Goal: Transaction & Acquisition: Purchase product/service

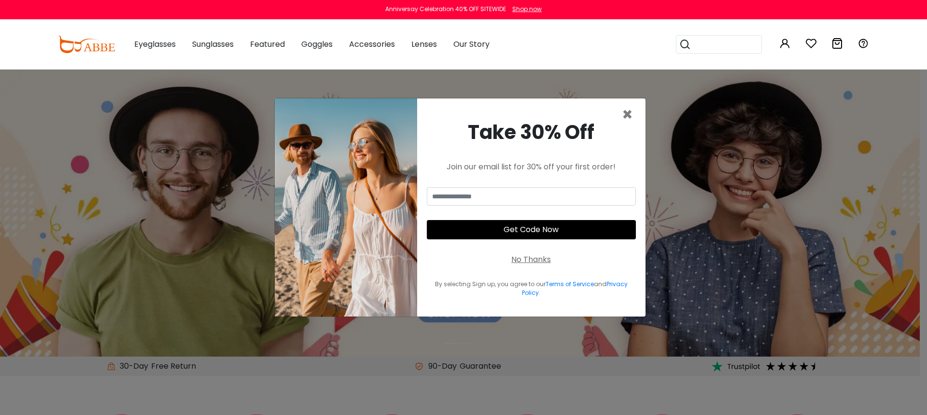
click at [541, 260] on div "No Thanks" at bounding box center [531, 260] width 40 height 12
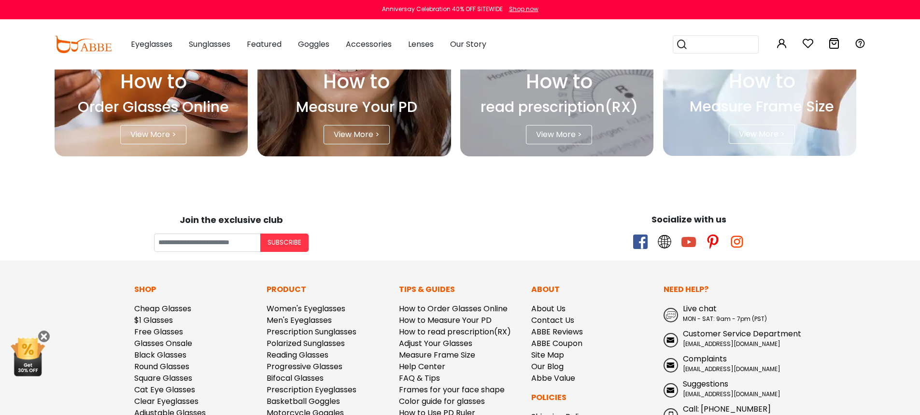
scroll to position [2789, 0]
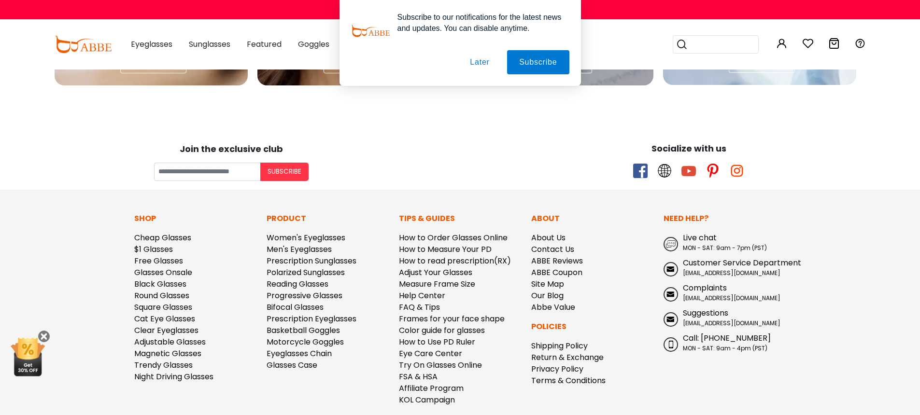
click at [478, 61] on button "Later" at bounding box center [479, 62] width 43 height 24
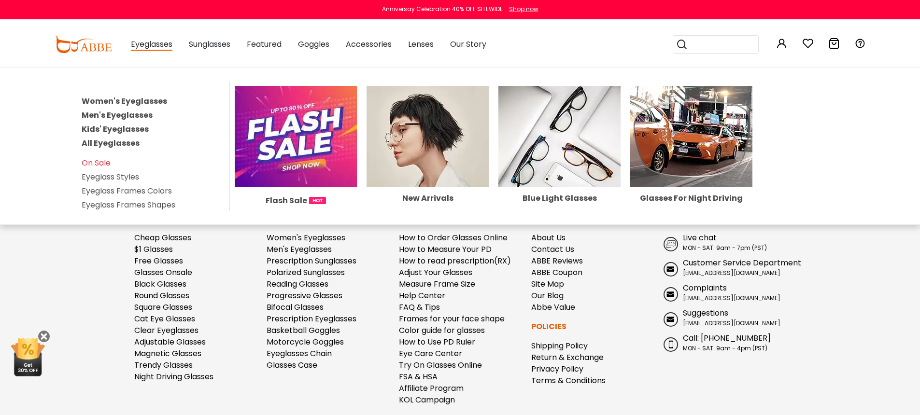
click at [147, 98] on link "Women's Eyeglasses" at bounding box center [124, 101] width 85 height 11
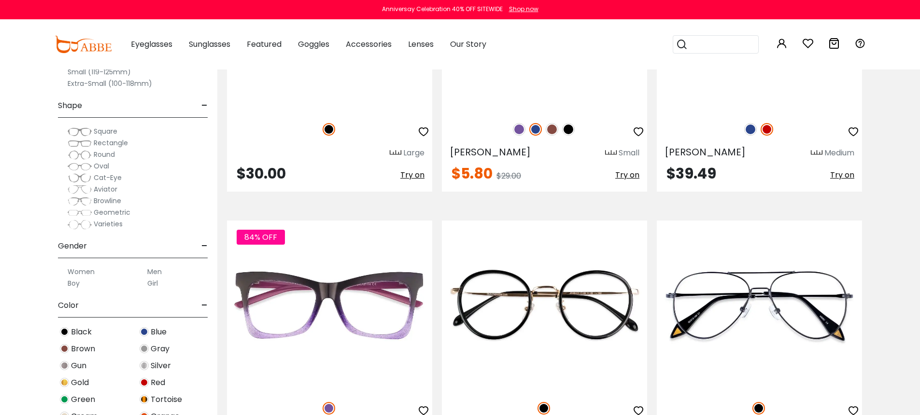
scroll to position [2600, 0]
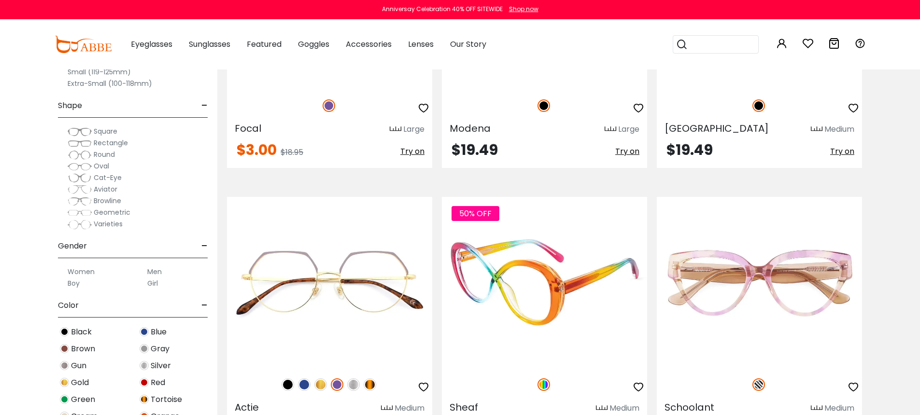
click at [516, 276] on img at bounding box center [544, 282] width 205 height 171
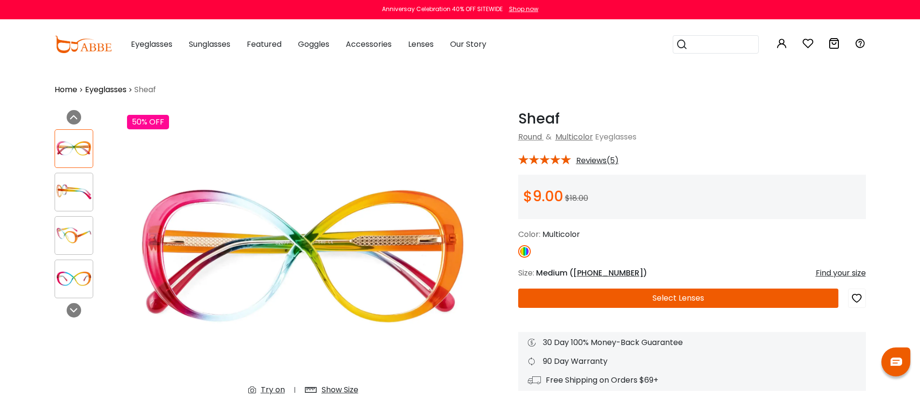
click at [77, 189] on img at bounding box center [74, 191] width 38 height 19
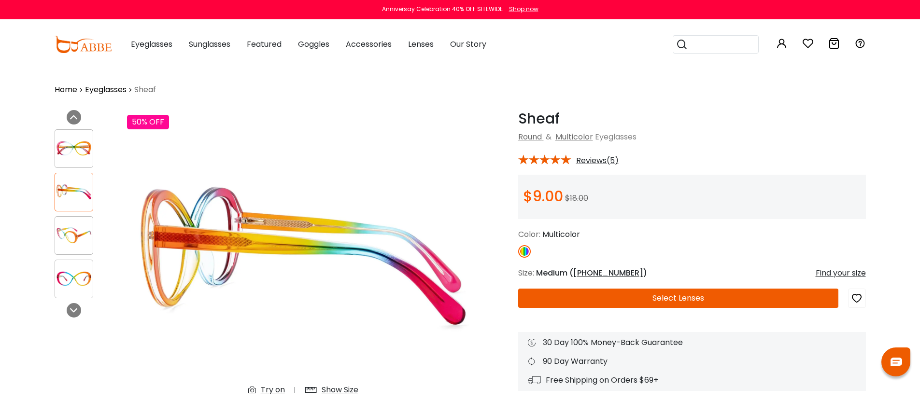
click at [81, 237] on img at bounding box center [74, 235] width 38 height 19
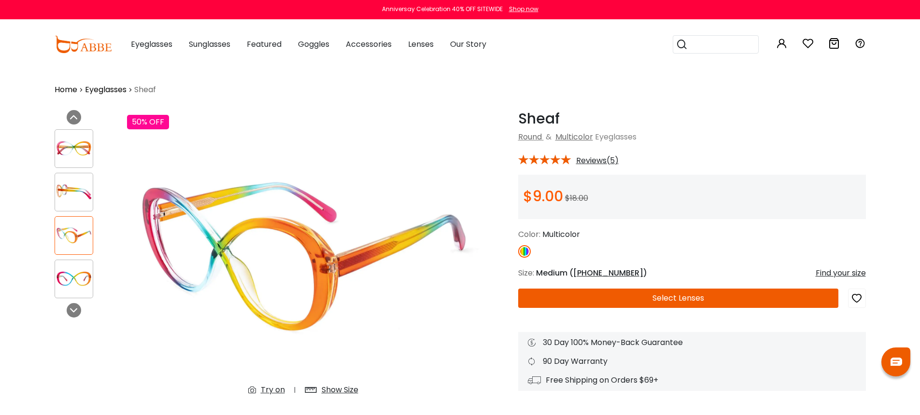
click at [77, 280] on img at bounding box center [74, 278] width 38 height 19
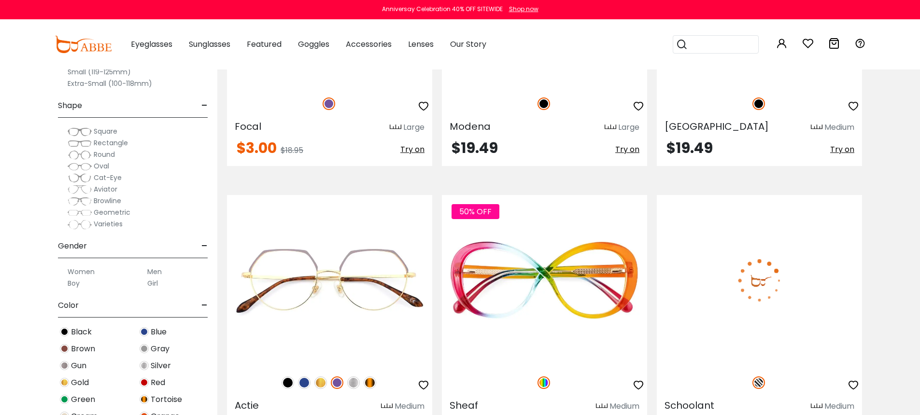
scroll to position [2600, 0]
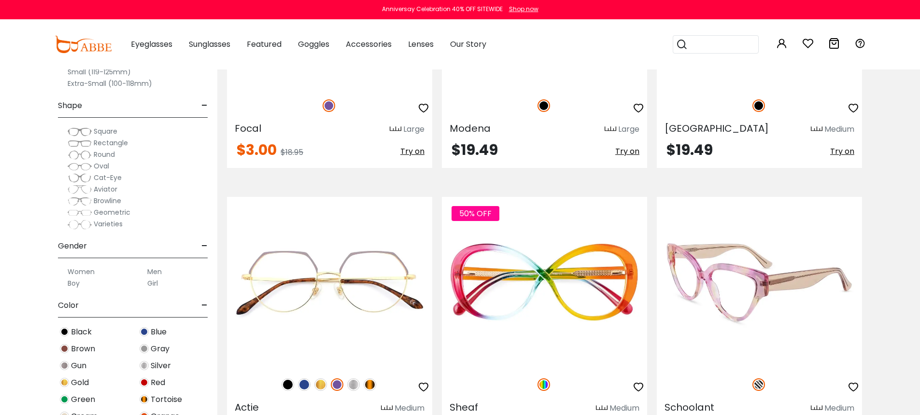
click at [813, 314] on img at bounding box center [758, 282] width 205 height 171
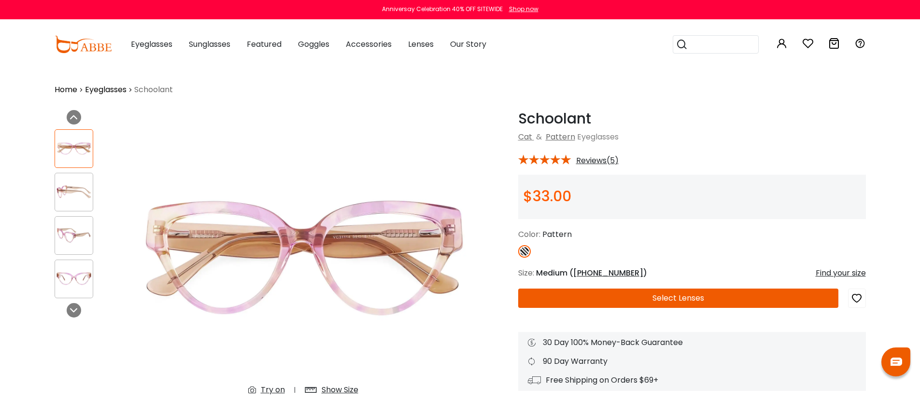
click at [842, 126] on h1 "Schoolant" at bounding box center [692, 118] width 348 height 17
click at [656, 299] on button "Select Lenses" at bounding box center [678, 298] width 320 height 19
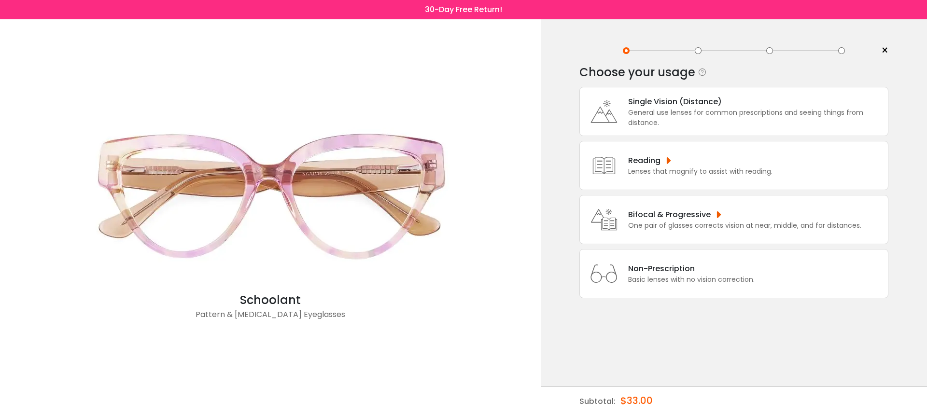
click at [657, 275] on div "Non-Prescription" at bounding box center [691, 269] width 126 height 12
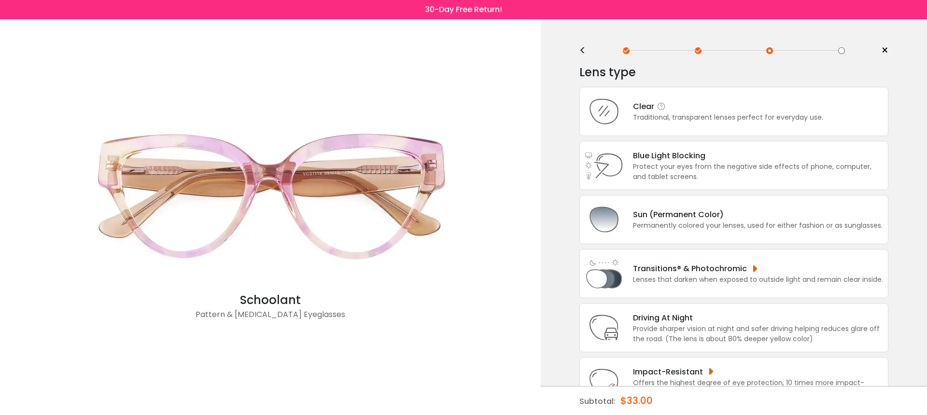
click at [683, 121] on div "Traditional, transparent lenses perfect for everyday use." at bounding box center [728, 117] width 190 height 10
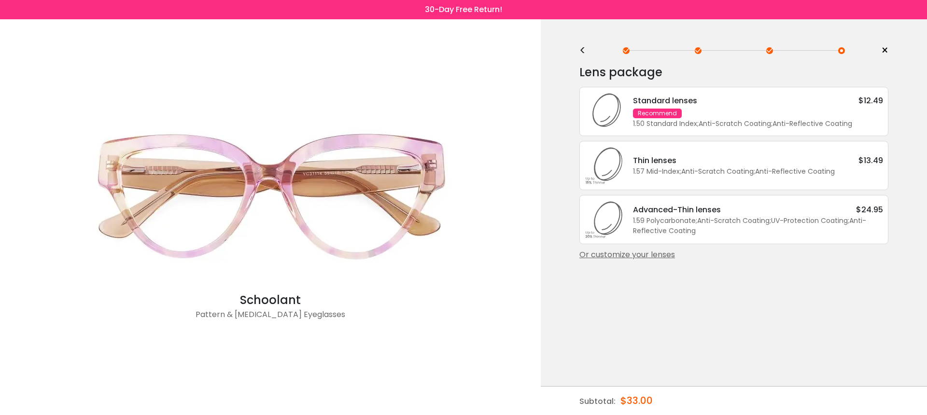
click at [683, 121] on div "1.50 Standard Index ; Anti-Scratch Coating ; Anti-Reflective Coating ;" at bounding box center [758, 124] width 250 height 10
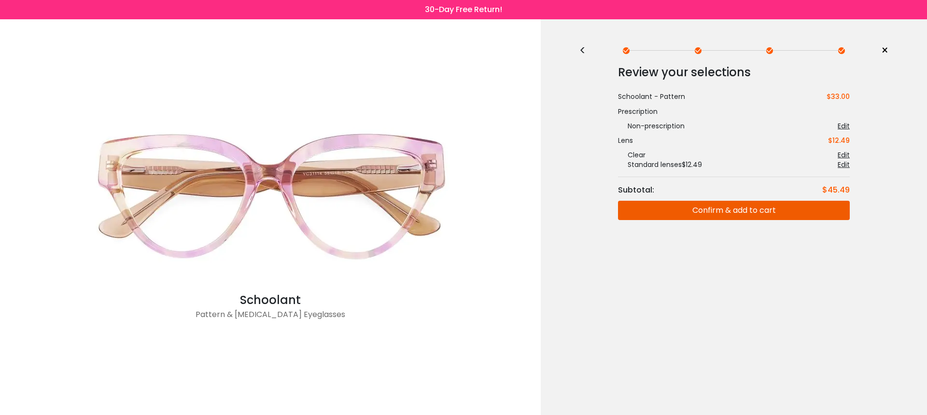
click at [696, 207] on button "Confirm & add to cart" at bounding box center [734, 210] width 232 height 19
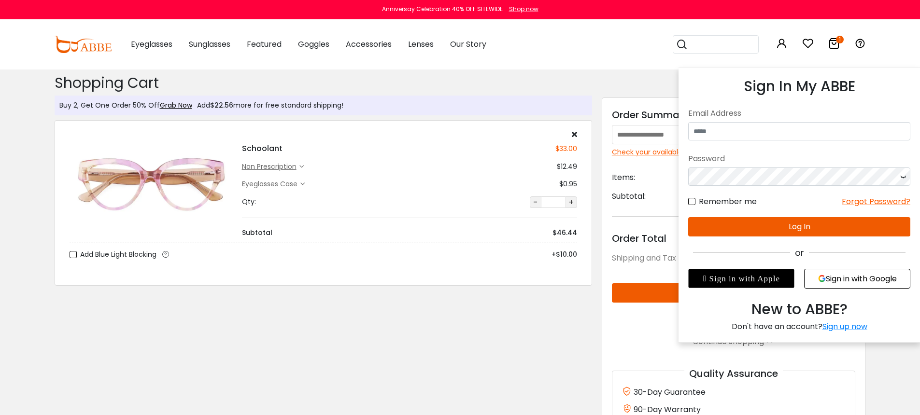
click at [778, 43] on icon at bounding box center [782, 44] width 12 height 12
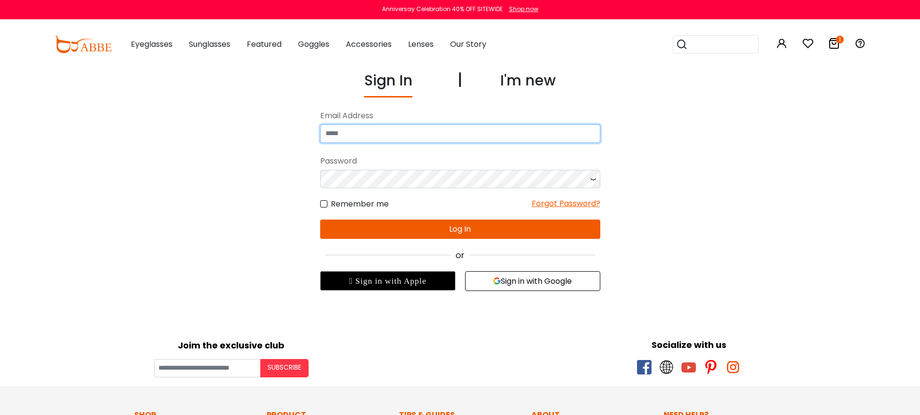
click at [510, 139] on input "email" at bounding box center [460, 134] width 280 height 18
type input "**********"
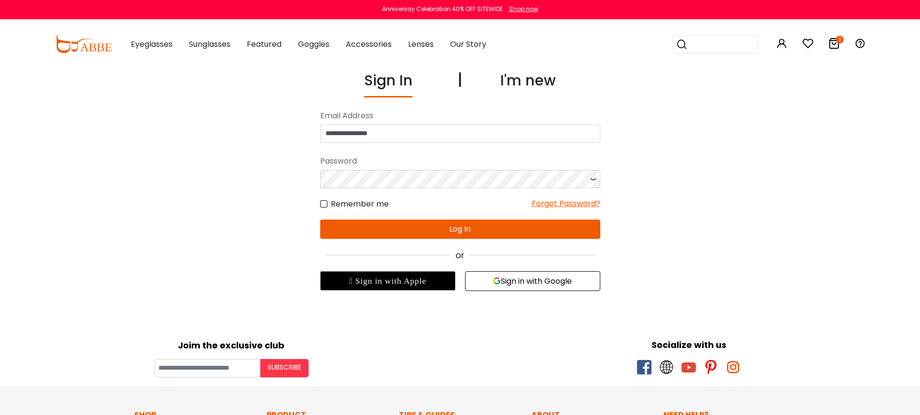
click at [537, 233] on button "Log In" at bounding box center [460, 229] width 280 height 19
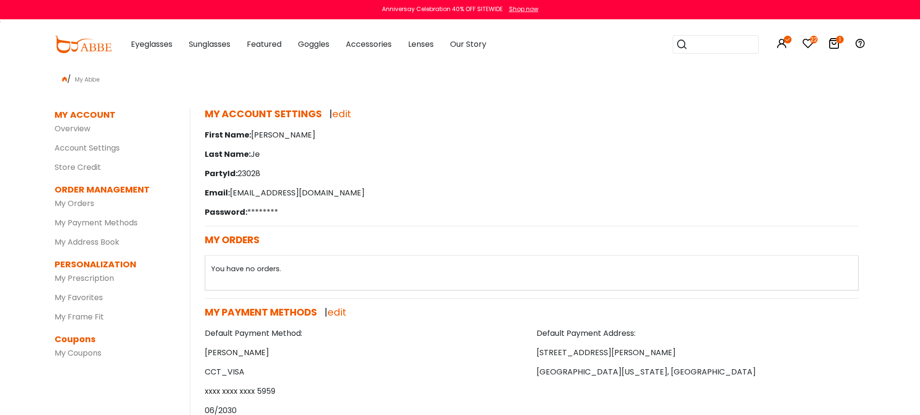
click at [836, 45] on icon at bounding box center [834, 44] width 12 height 12
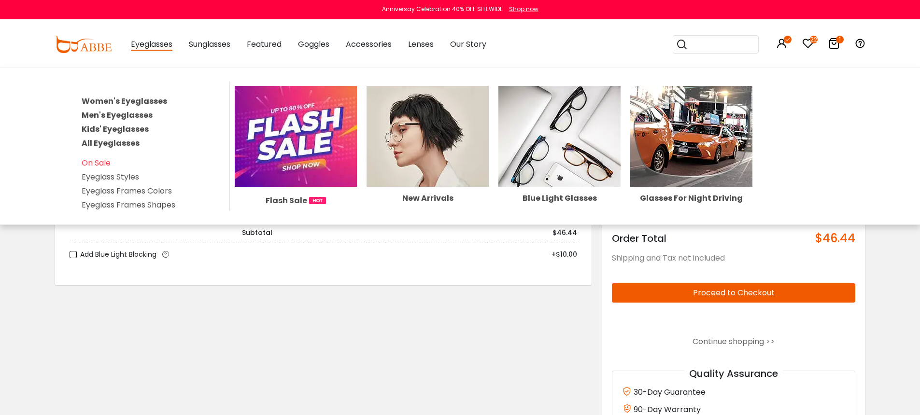
click at [143, 97] on link "Women's Eyeglasses" at bounding box center [124, 101] width 85 height 11
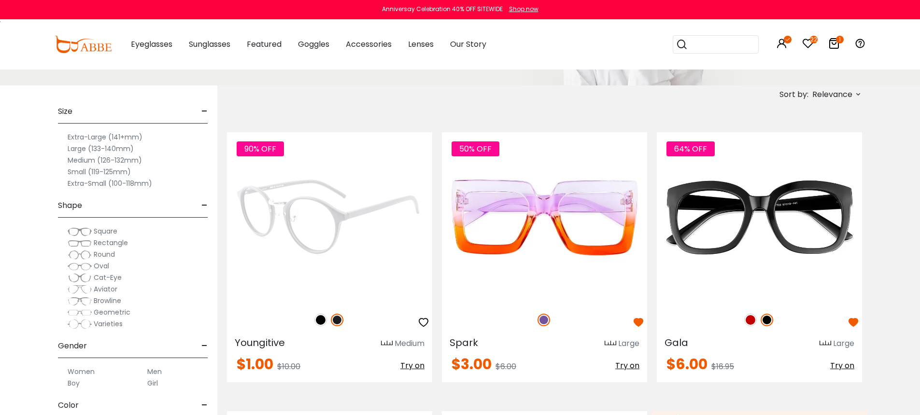
click at [356, 189] on img at bounding box center [329, 217] width 205 height 171
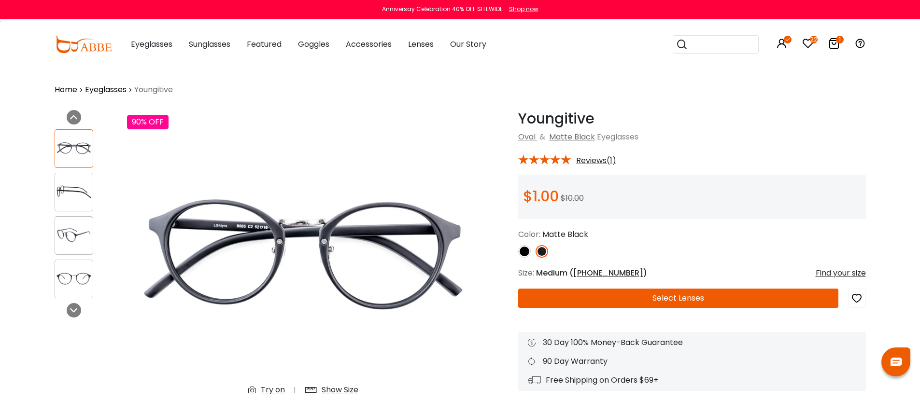
click at [662, 303] on button "Select Lenses" at bounding box center [678, 298] width 320 height 19
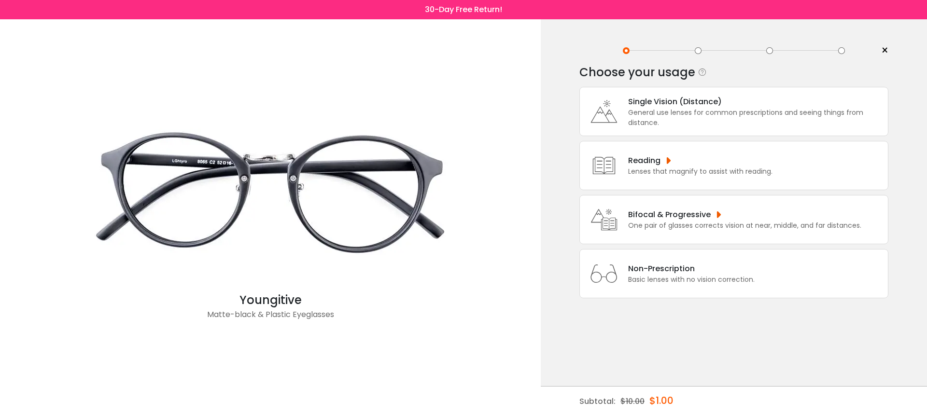
click at [683, 123] on div "General use lenses for common prescriptions and seeing things from distance." at bounding box center [755, 118] width 255 height 20
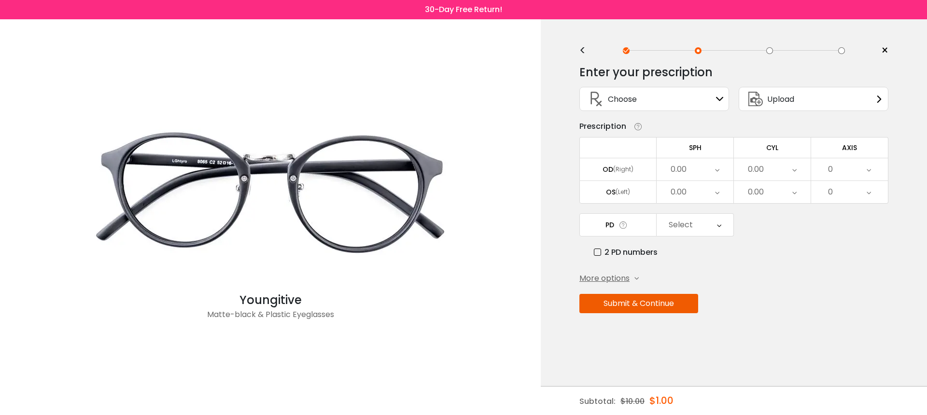
click at [790, 102] on span "Upload" at bounding box center [780, 99] width 27 height 12
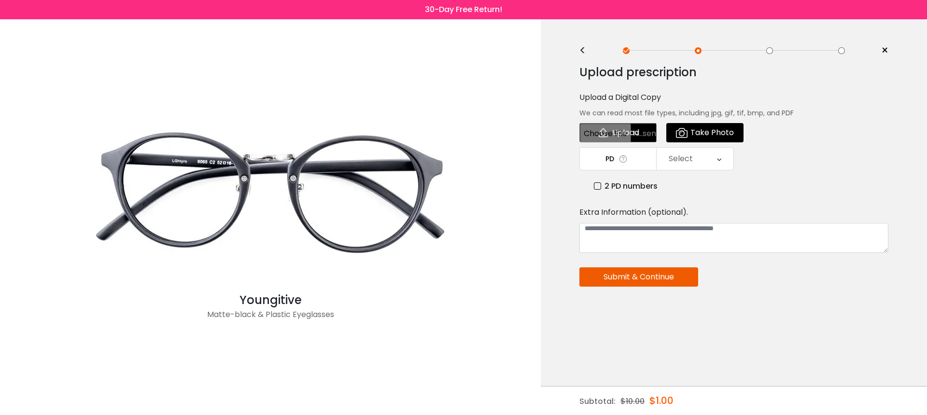
click at [616, 135] on input "file" at bounding box center [617, 132] width 77 height 19
type input "**********"
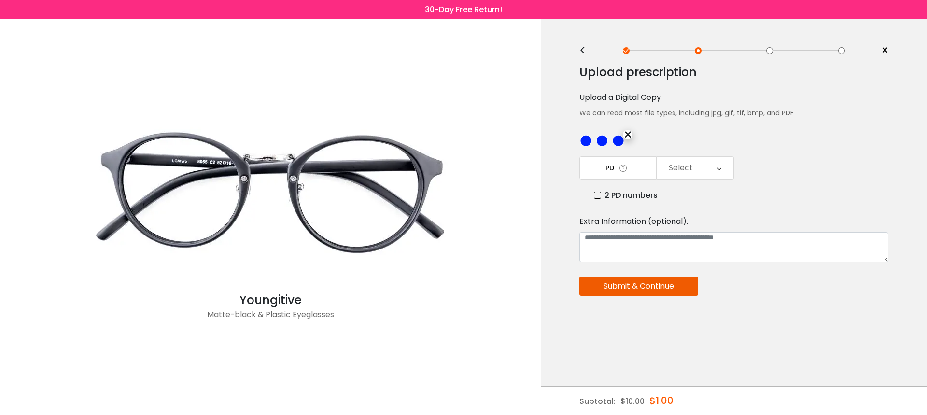
click at [660, 286] on button "Submit & Continue" at bounding box center [638, 286] width 119 height 19
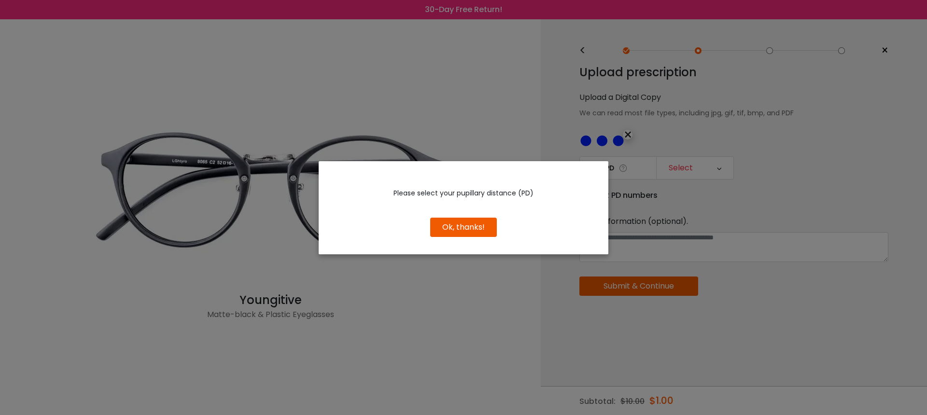
click at [469, 220] on button "Ok, thanks!" at bounding box center [463, 227] width 67 height 19
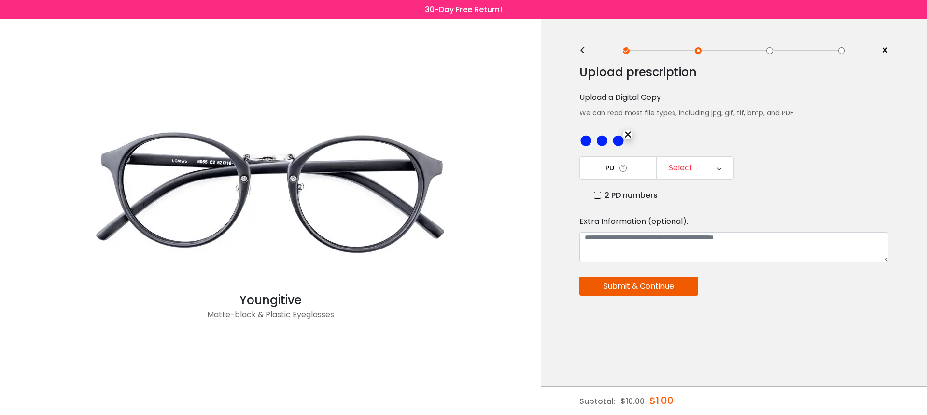
click at [606, 197] on label "2 PD numbers" at bounding box center [626, 195] width 64 height 12
click at [712, 167] on div "Right PD" at bounding box center [694, 168] width 77 height 22
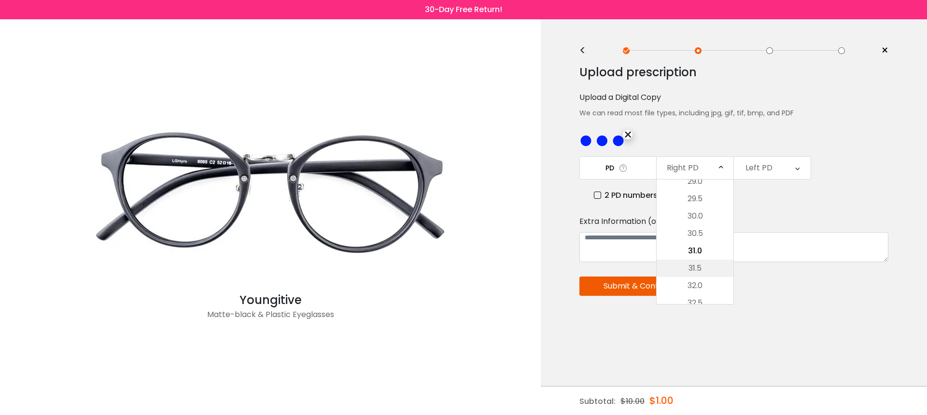
click at [704, 270] on li "31.5" at bounding box center [694, 268] width 77 height 17
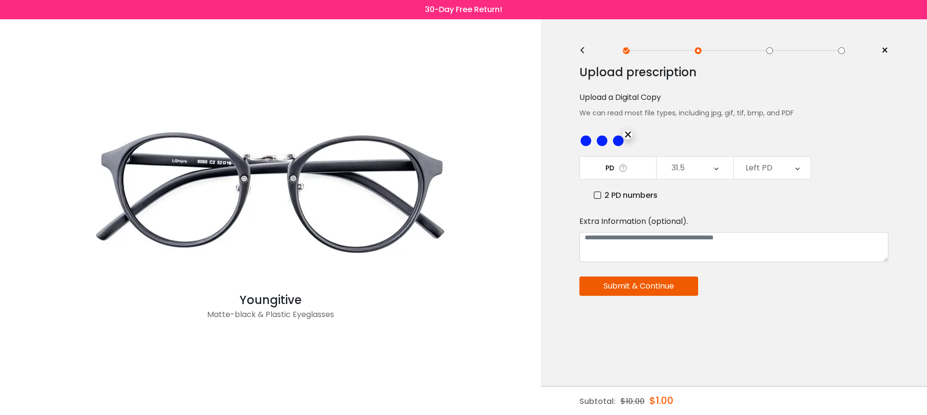
click at [772, 170] on div "Left PD" at bounding box center [772, 168] width 77 height 22
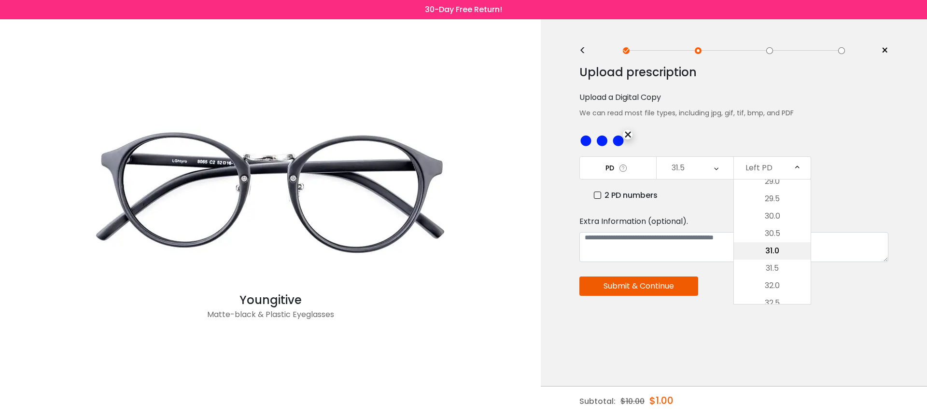
click at [771, 257] on li "31.0" at bounding box center [772, 250] width 77 height 17
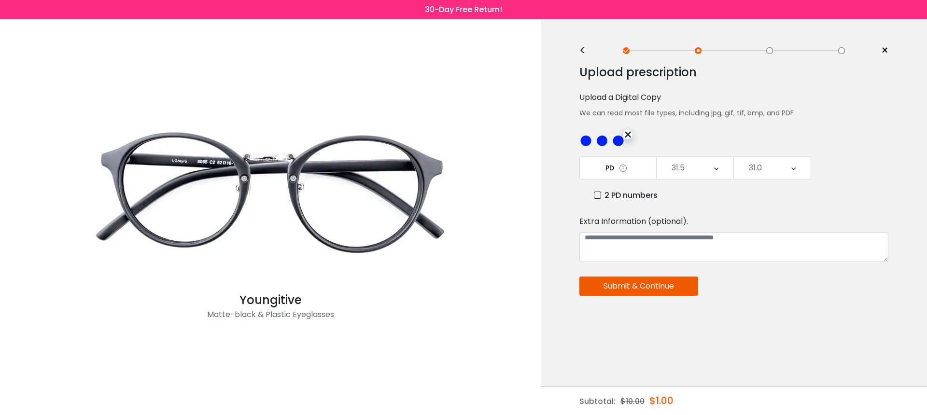
click at [659, 288] on button "Submit & Continue" at bounding box center [638, 286] width 119 height 19
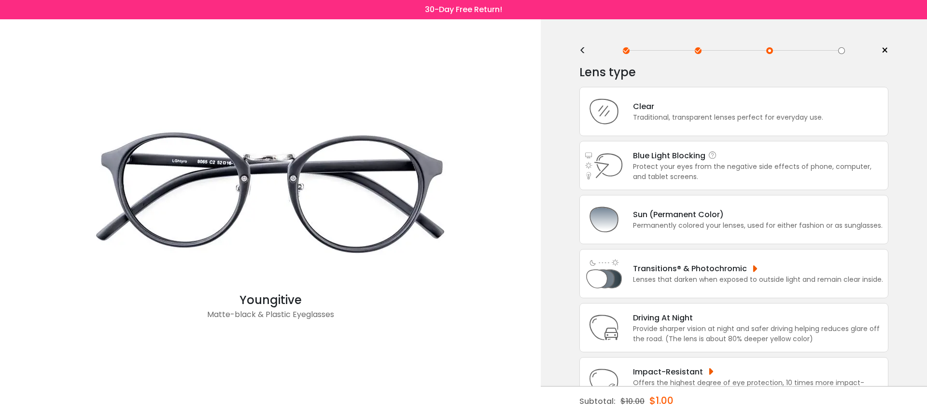
click at [847, 174] on div "Protect your eyes from the negative side effects of phone, computer, and tablet…" at bounding box center [758, 172] width 250 height 20
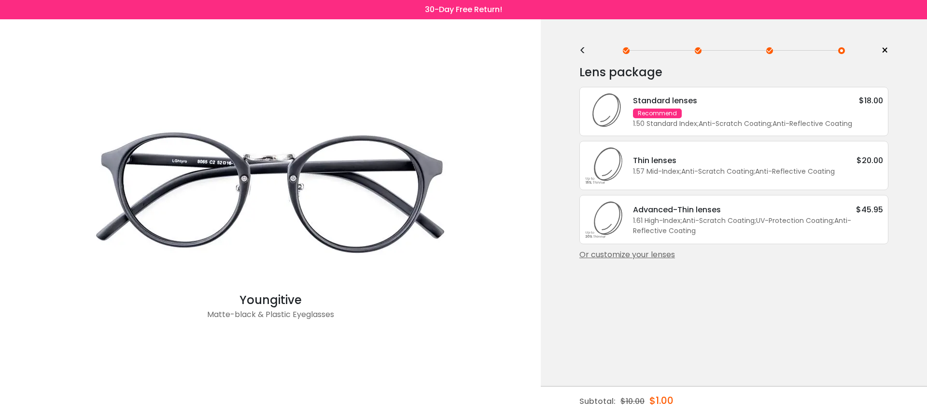
click at [733, 126] on div "1.50 Standard Index ; Anti-Scratch Coating ; Anti-Reflective Coating ;" at bounding box center [758, 124] width 250 height 10
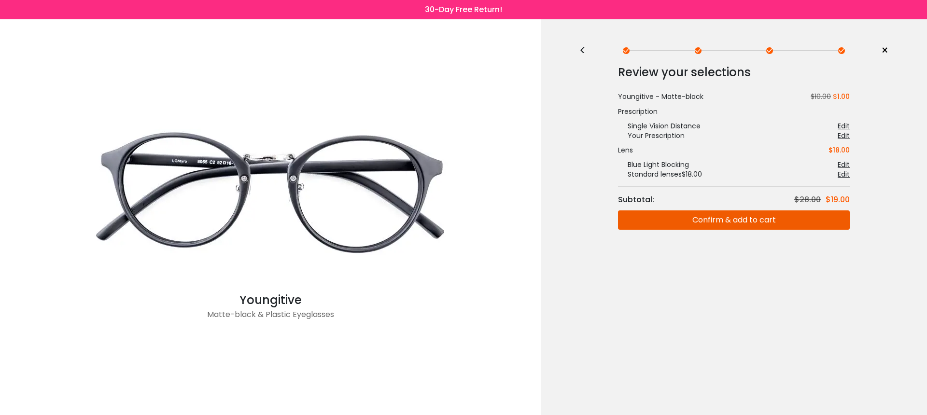
click at [728, 220] on button "Confirm & add to cart" at bounding box center [734, 219] width 232 height 19
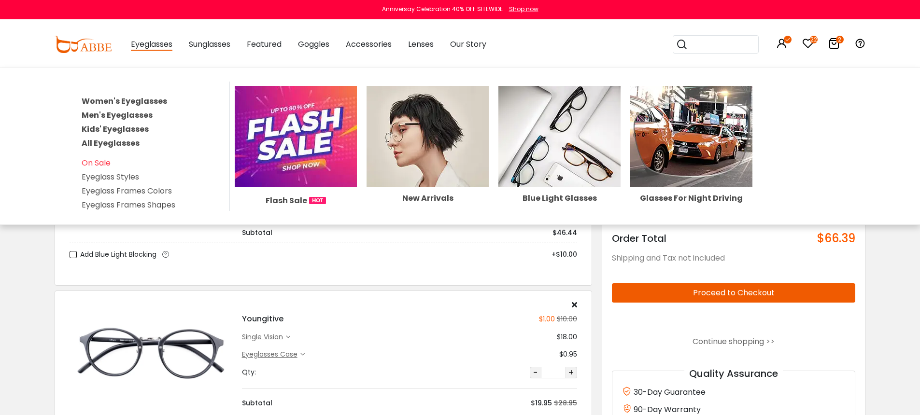
click at [142, 99] on link "Women's Eyeglasses" at bounding box center [124, 101] width 85 height 11
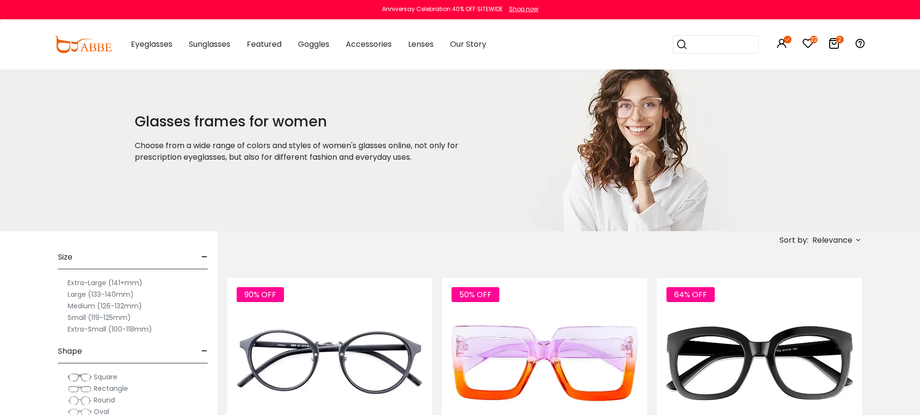
scroll to position [17, 0]
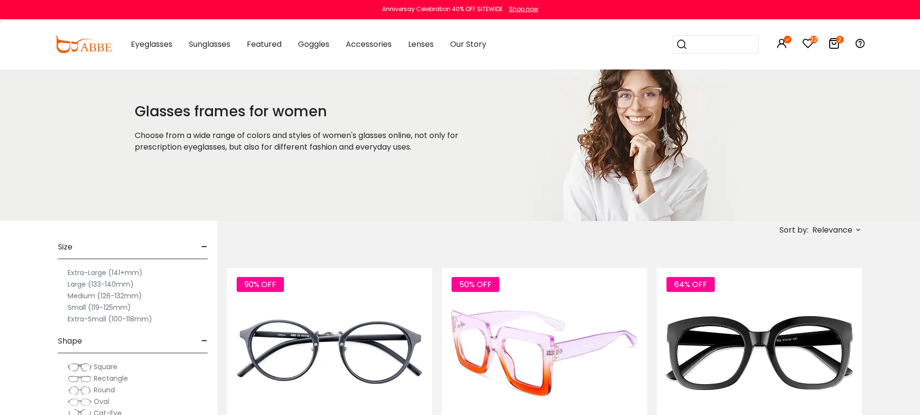
click at [558, 311] on img at bounding box center [544, 353] width 205 height 171
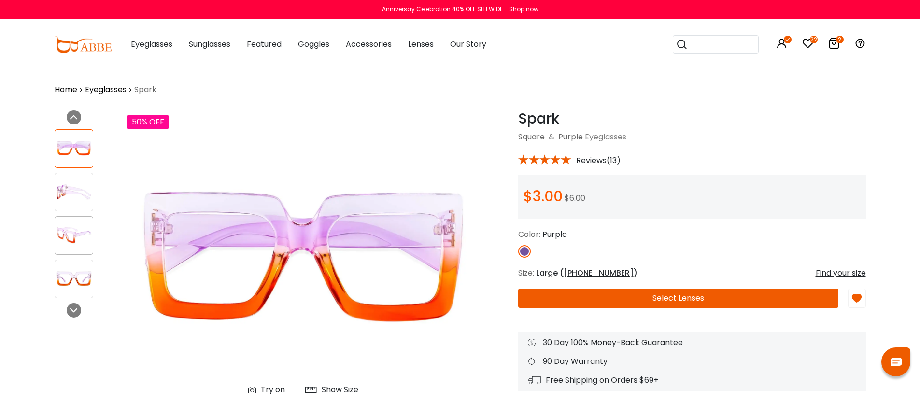
click at [656, 299] on button "Select Lenses" at bounding box center [678, 298] width 320 height 19
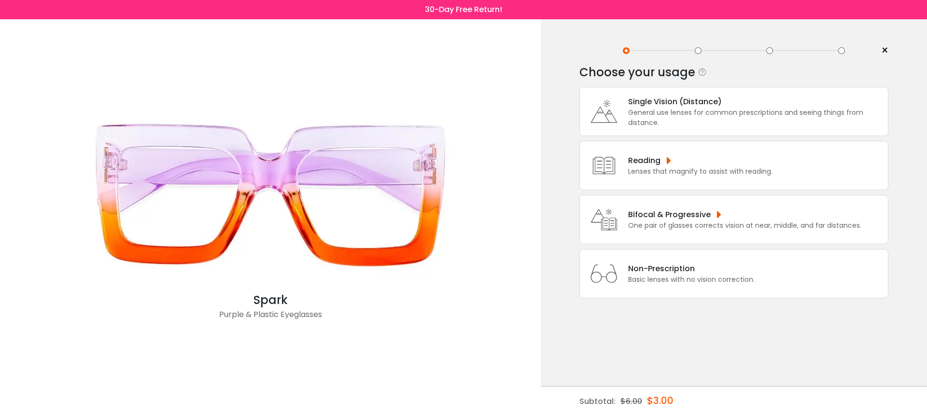
click at [680, 167] on div "Reading" at bounding box center [700, 160] width 144 height 12
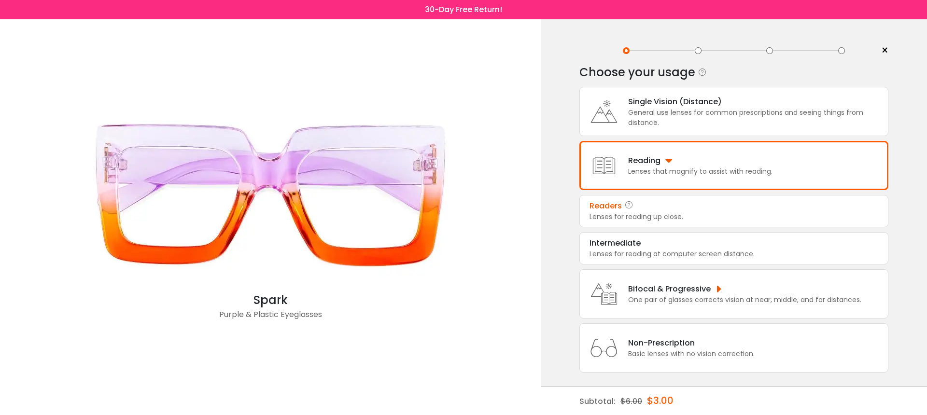
click at [673, 219] on div "Lenses for reading up close." at bounding box center [733, 217] width 289 height 10
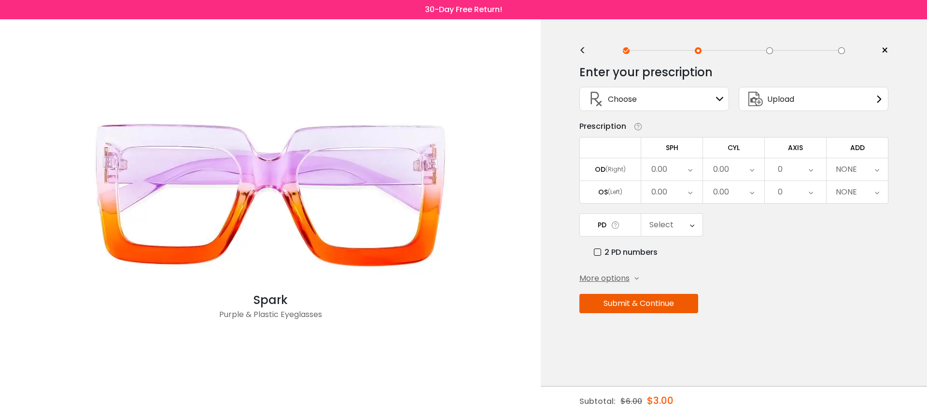
click at [684, 170] on div "0.00" at bounding box center [671, 169] width 61 height 22
click at [840, 169] on div "NONE" at bounding box center [846, 169] width 21 height 19
click at [854, 222] on li "+0.75" at bounding box center [856, 224] width 61 height 17
click at [674, 226] on div "Select" at bounding box center [671, 225] width 61 height 22
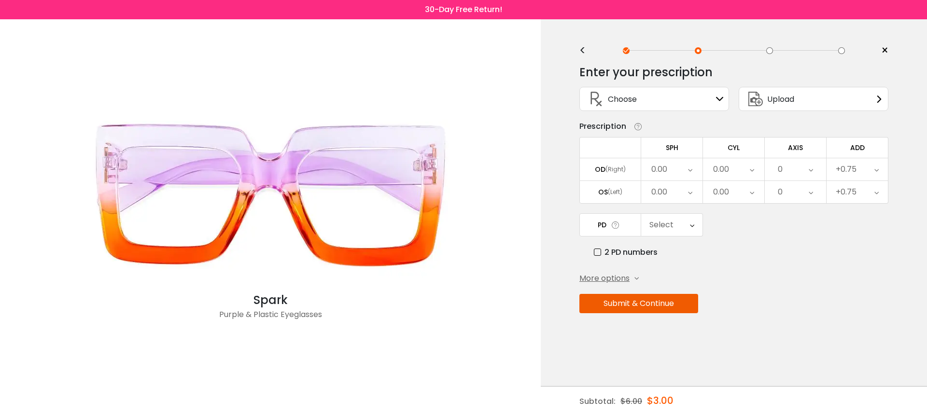
scroll to position [233, 0]
click at [674, 269] on li "61" at bounding box center [671, 273] width 61 height 17
click at [663, 307] on button "Submit & Continue" at bounding box center [638, 303] width 119 height 19
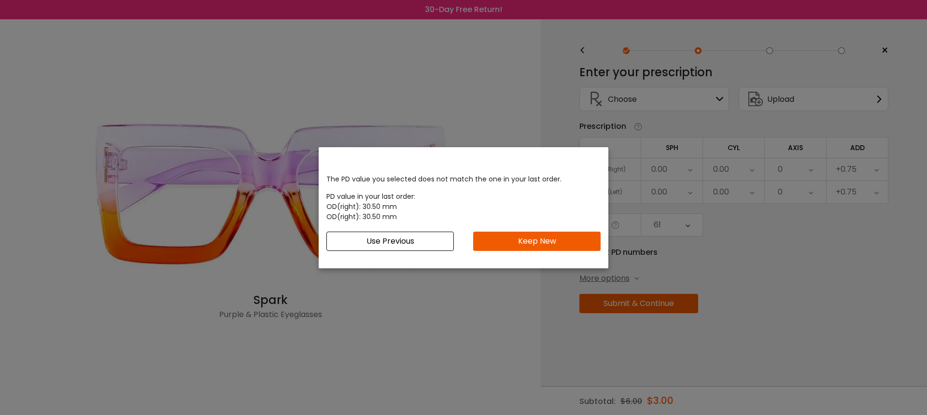
click at [563, 239] on button "Keep New" at bounding box center [536, 241] width 127 height 19
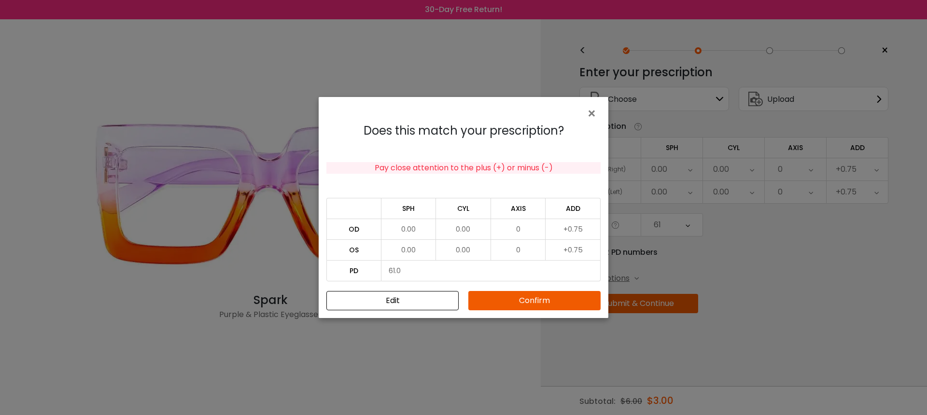
click at [555, 298] on button "Confirm" at bounding box center [534, 300] width 132 height 19
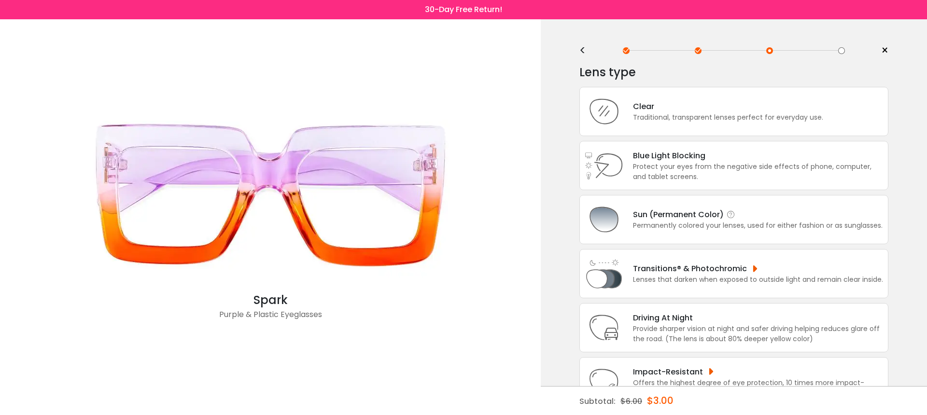
click at [730, 221] on div "Sun (Permanent Color)" at bounding box center [758, 215] width 250 height 12
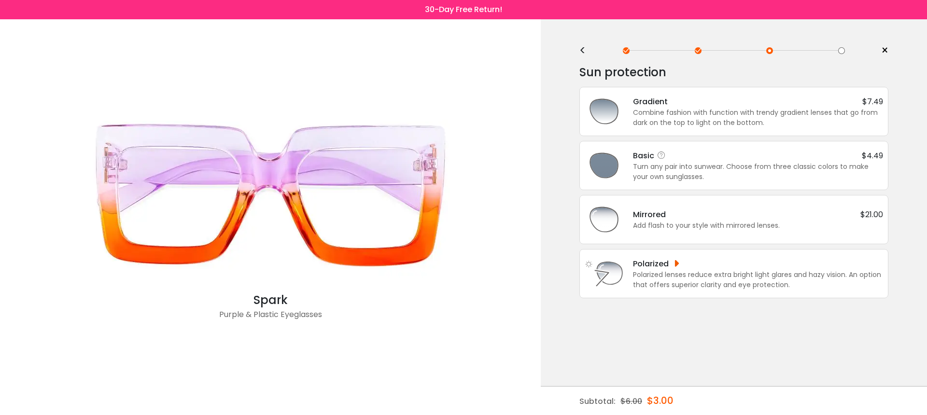
click at [709, 168] on div "Turn any pair into sunwear. Choose from three classic colors to make your own s…" at bounding box center [758, 172] width 250 height 20
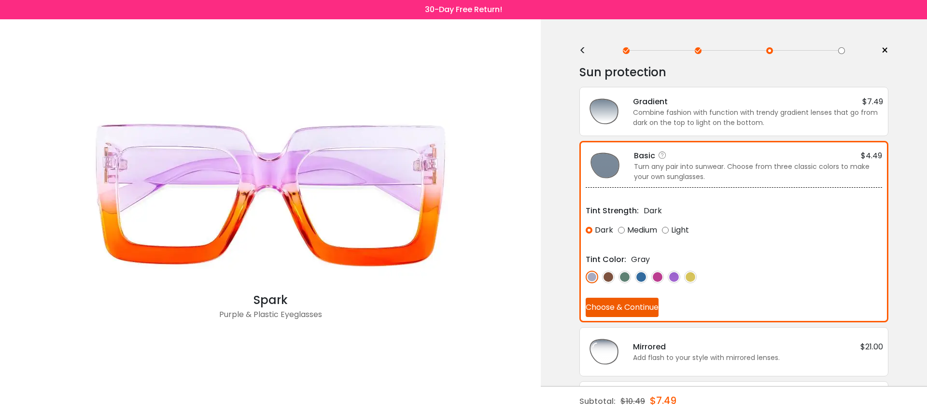
click at [627, 308] on button "Choose & Continue" at bounding box center [622, 307] width 73 height 19
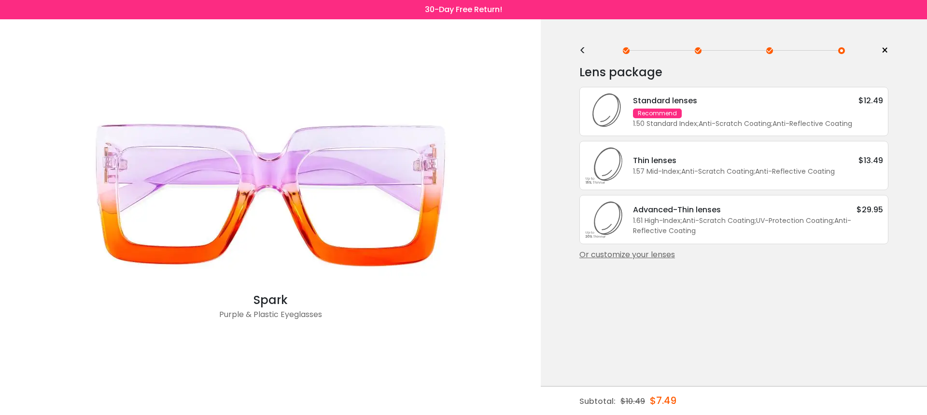
click at [780, 136] on div "Standard lenses $12.49 Recommend 1.50 Standard Index ; Anti-Scratch Coating ; A…" at bounding box center [733, 111] width 309 height 49
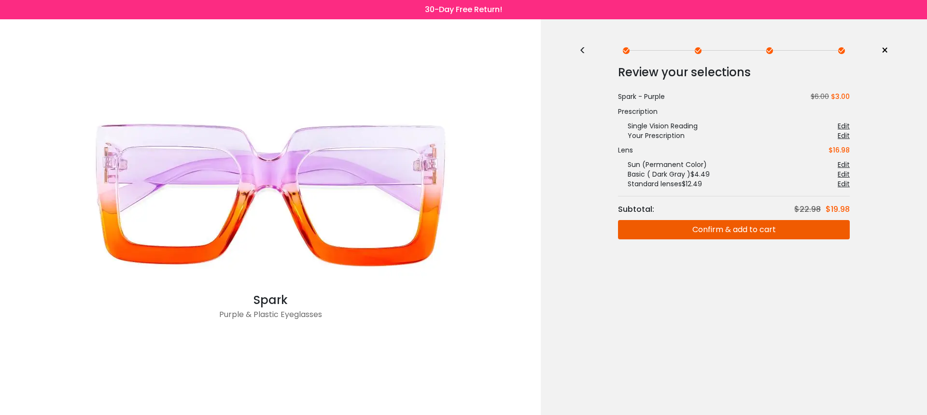
click at [770, 233] on button "Confirm & add to cart" at bounding box center [734, 229] width 232 height 19
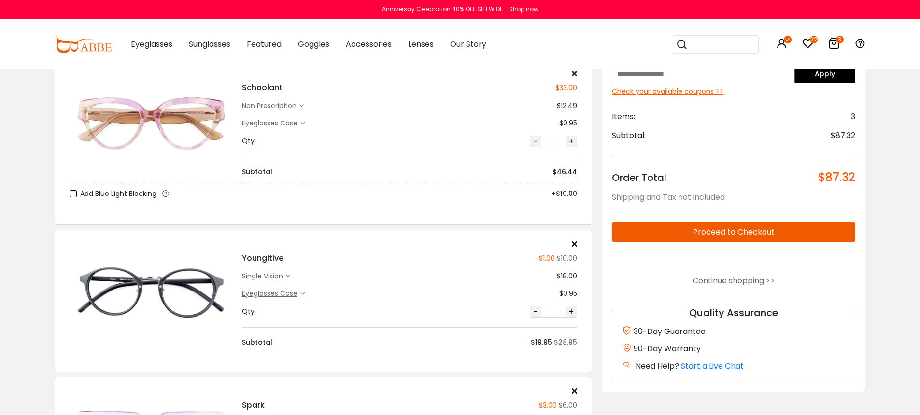
scroll to position [39, 0]
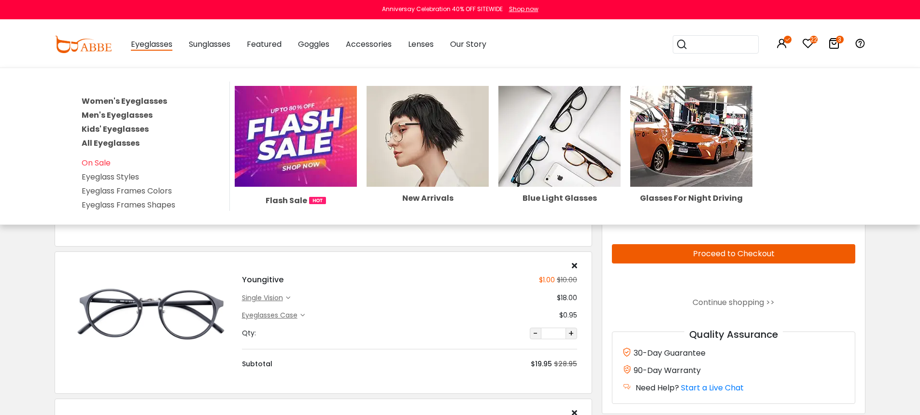
click at [139, 100] on link "Women's Eyeglasses" at bounding box center [124, 101] width 85 height 11
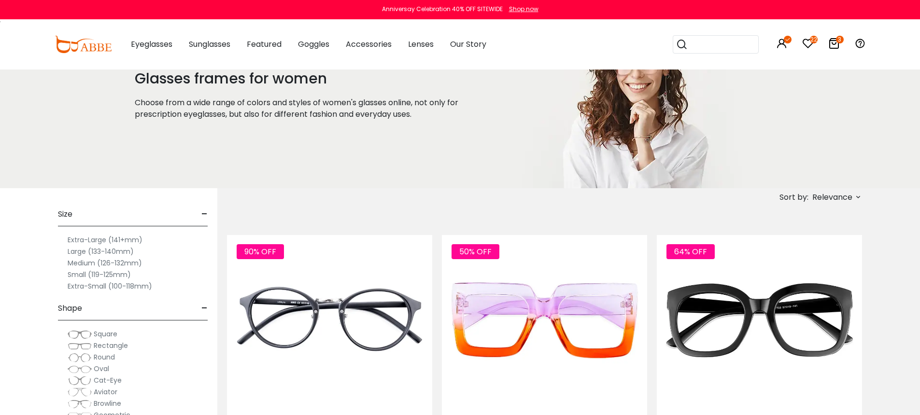
scroll to position [88, 0]
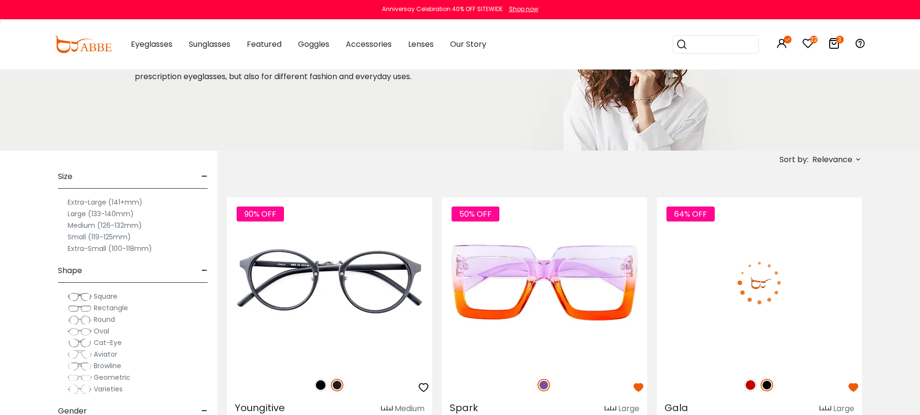
click at [722, 255] on img at bounding box center [758, 282] width 205 height 171
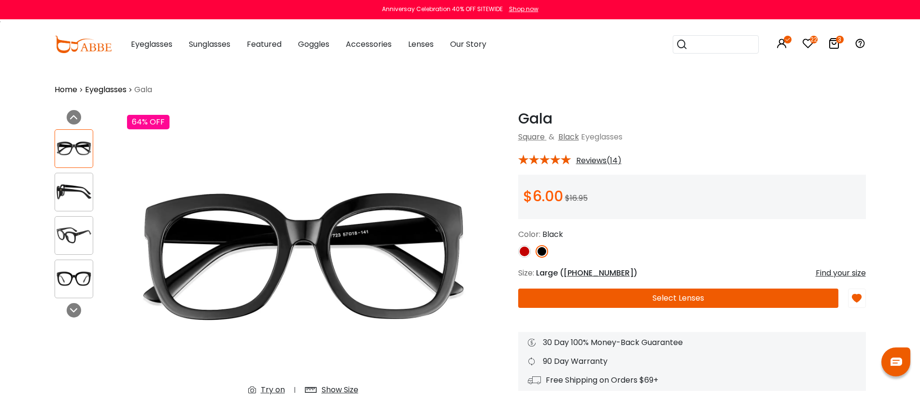
click at [609, 295] on button "Select Lenses" at bounding box center [678, 298] width 320 height 19
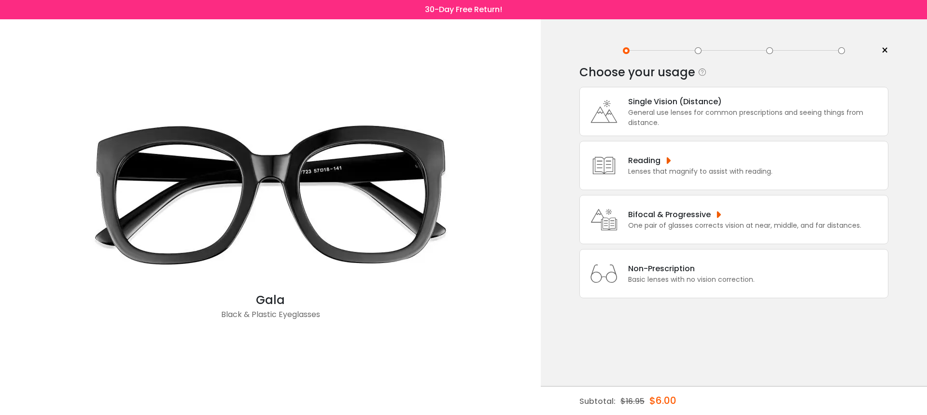
click at [647, 275] on div "Non-Prescription" at bounding box center [691, 269] width 126 height 12
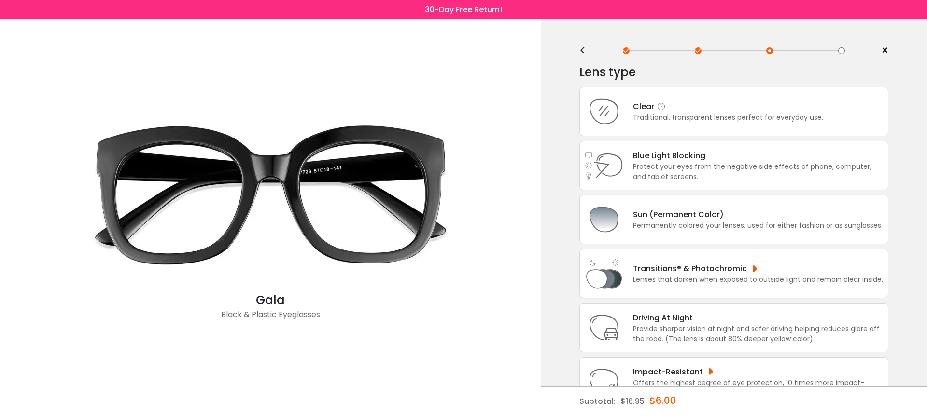
click at [698, 116] on div "Traditional, transparent lenses perfect for everyday use." at bounding box center [728, 117] width 190 height 10
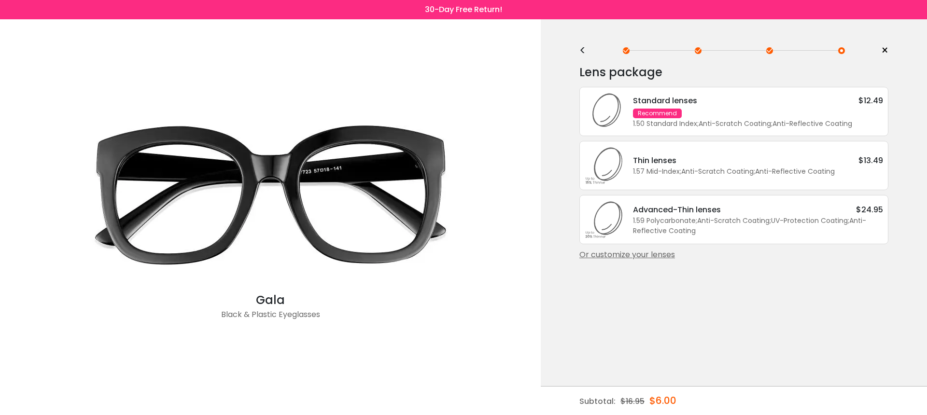
click at [695, 186] on div "Thin lenses $13.49 1.57 Mid-Index ; Anti-Scratch Coating ; Anti-Reflective Coat…" at bounding box center [733, 165] width 309 height 49
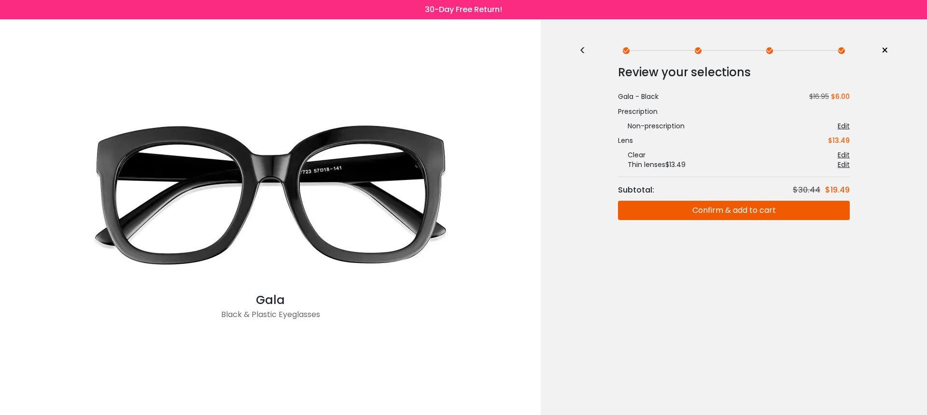
click at [693, 217] on button "Confirm & add to cart" at bounding box center [734, 210] width 232 height 19
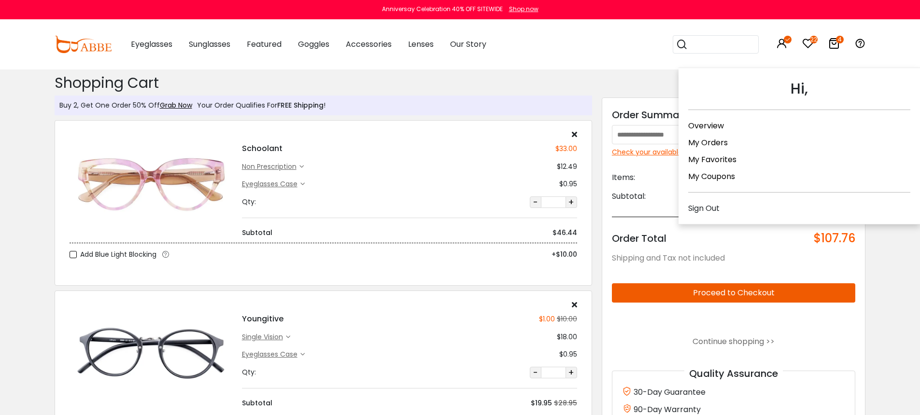
click at [711, 202] on div "Sign Out" at bounding box center [799, 208] width 222 height 12
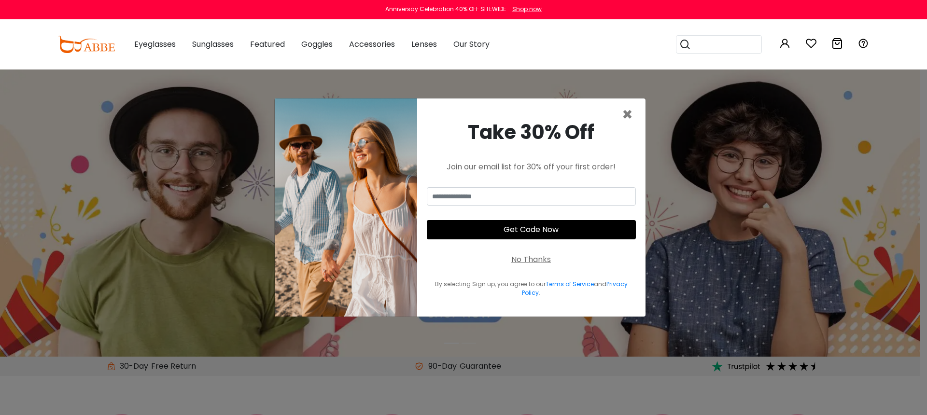
click at [526, 259] on div "No Thanks" at bounding box center [531, 260] width 40 height 12
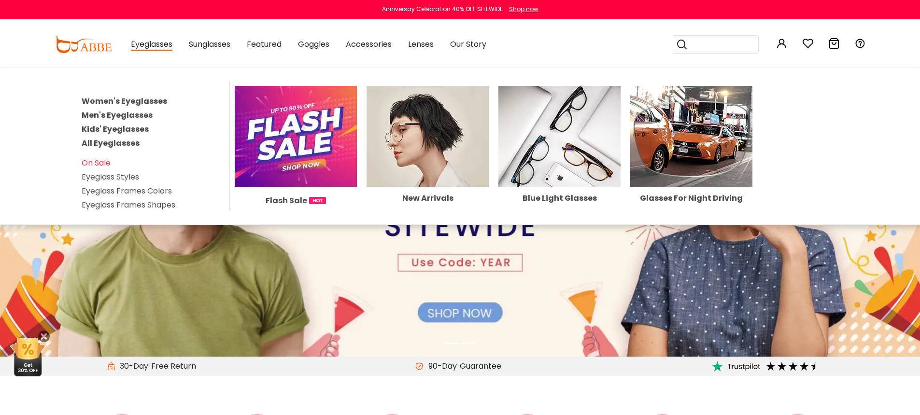
click at [140, 100] on link "Women's Eyeglasses" at bounding box center [124, 101] width 85 height 11
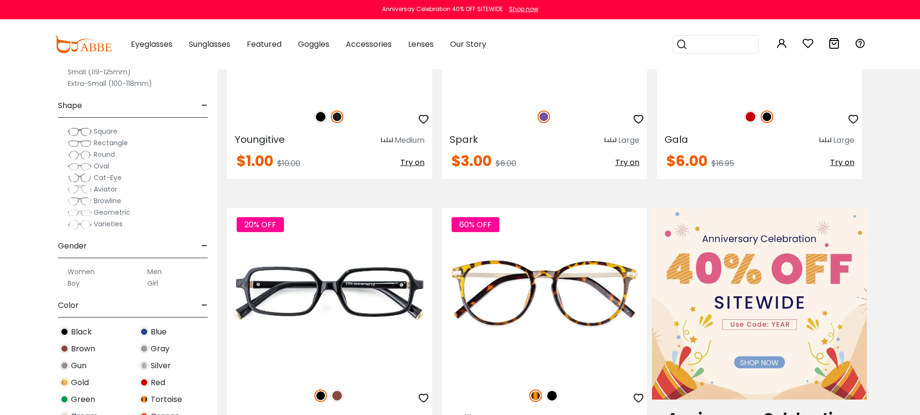
scroll to position [363, 0]
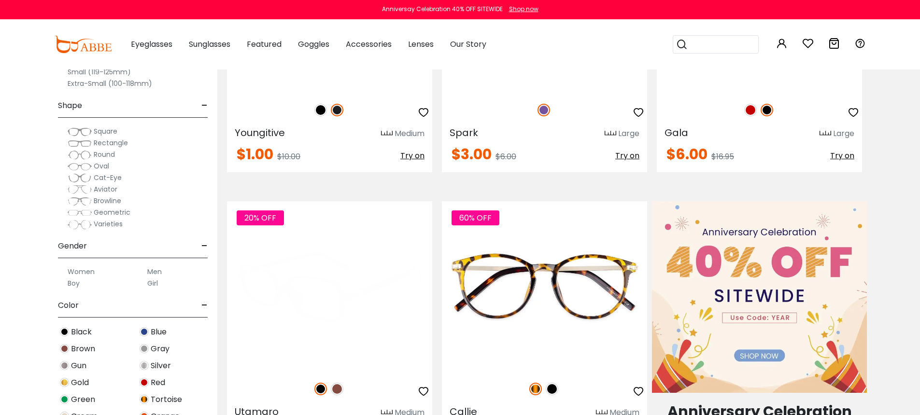
click at [297, 299] on img at bounding box center [329, 286] width 205 height 171
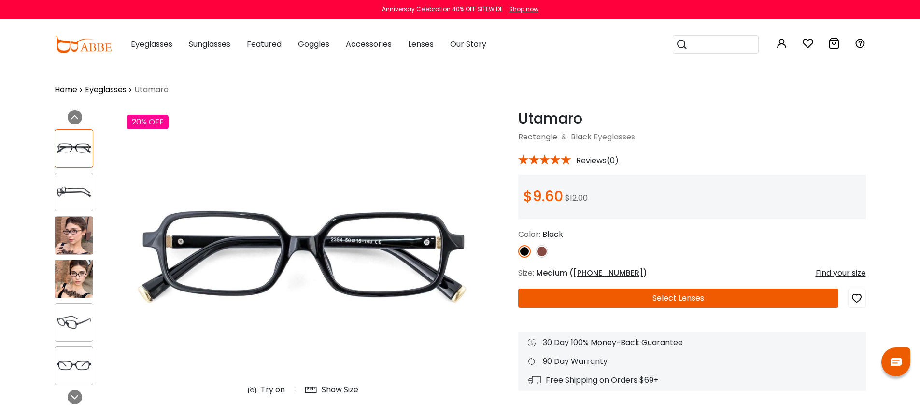
click at [644, 298] on button "Select Lenses" at bounding box center [678, 298] width 320 height 19
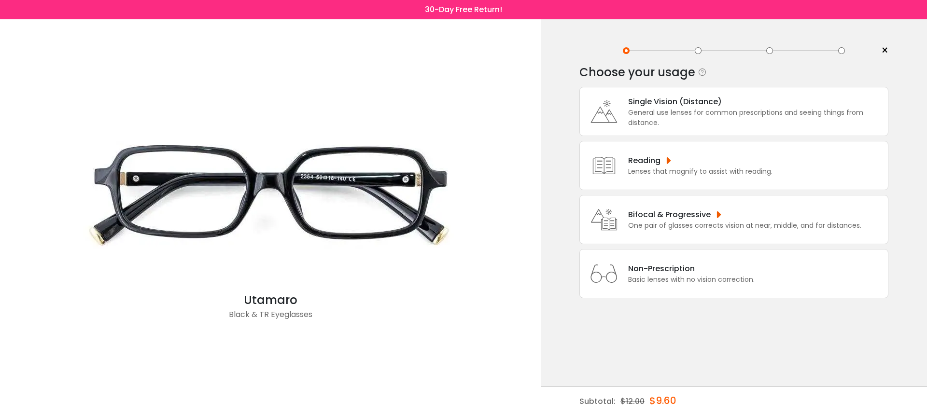
click at [685, 273] on div "Non-Prescription Basic lenses with no vision correction." at bounding box center [733, 273] width 309 height 49
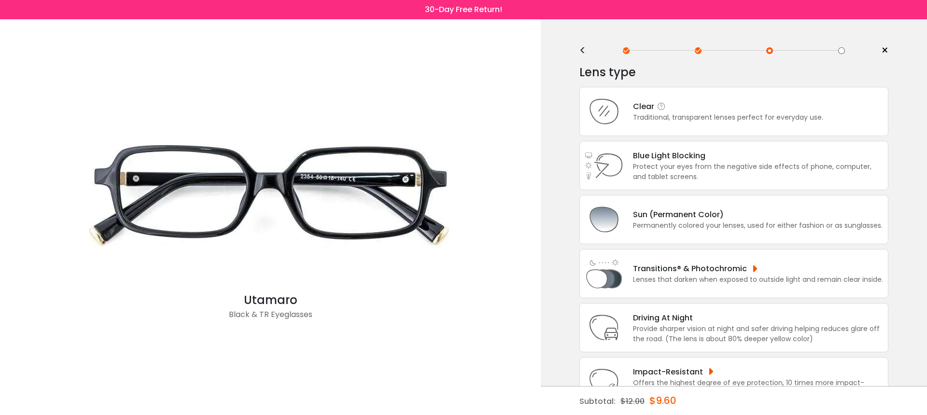
click at [699, 127] on div "Clear Traditional, transparent lenses perfect for everyday use." at bounding box center [733, 111] width 309 height 49
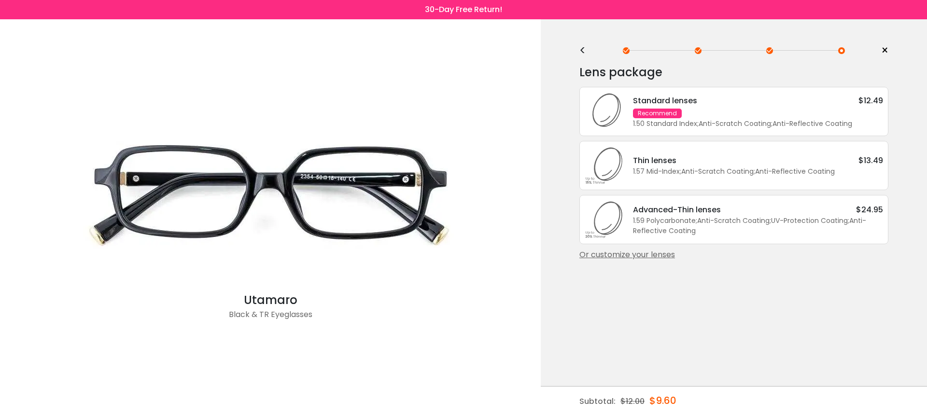
click at [701, 165] on div "Thin lenses $13.49" at bounding box center [758, 160] width 250 height 12
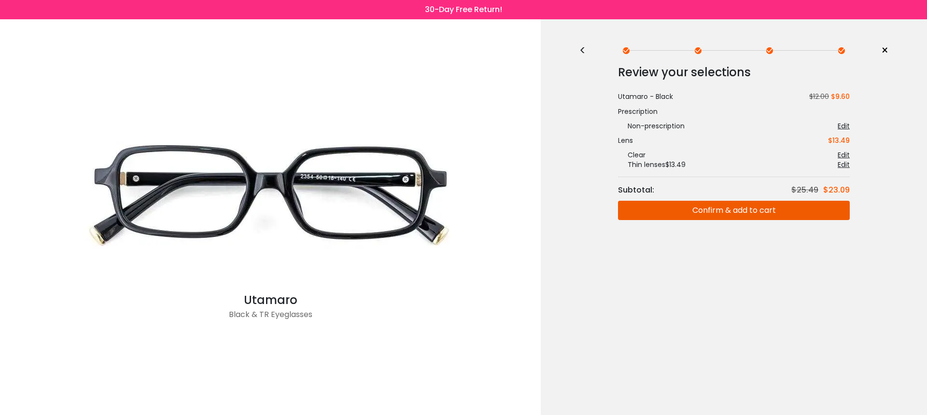
click at [706, 213] on button "Confirm & add to cart" at bounding box center [734, 210] width 232 height 19
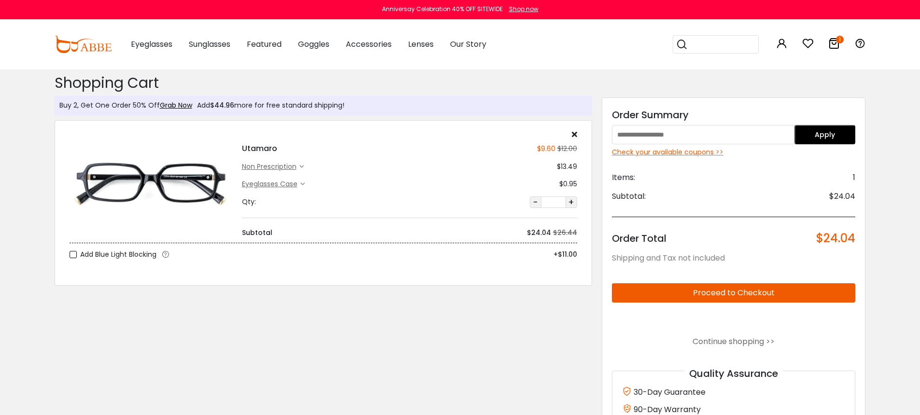
click at [430, 323] on div "Shopping Cart ( 1 ): $24.04 Shopping Cart Buy 2, Get One Order 50% Off Grab Now…" at bounding box center [323, 269] width 547 height 398
click at [721, 296] on button "Proceed to Checkout" at bounding box center [734, 292] width 244 height 19
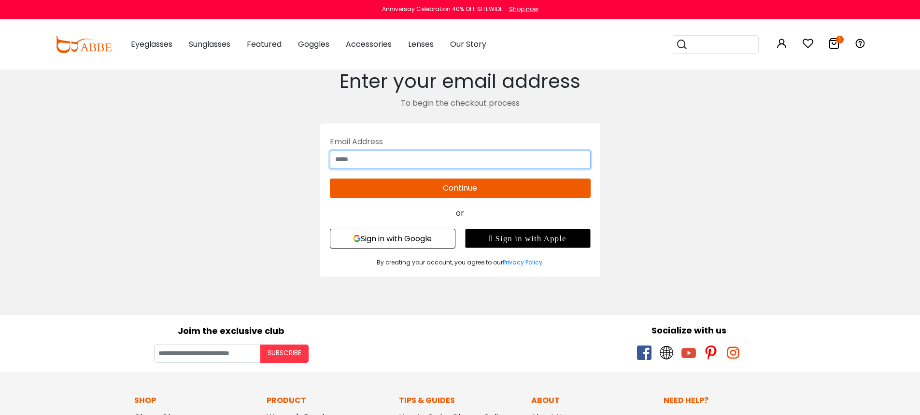
drag, startPoint x: 450, startPoint y: 157, endPoint x: 456, endPoint y: 158, distance: 6.4
click at [450, 157] on input "text" at bounding box center [460, 160] width 261 height 18
type input "**********"
drag, startPoint x: 811, startPoint y: 231, endPoint x: 751, endPoint y: 221, distance: 61.6
click at [810, 230] on body "Eyeglasses Thanks for your subscription Please use coupon code " NEWCOMER " to …" at bounding box center [460, 385] width 920 height 631
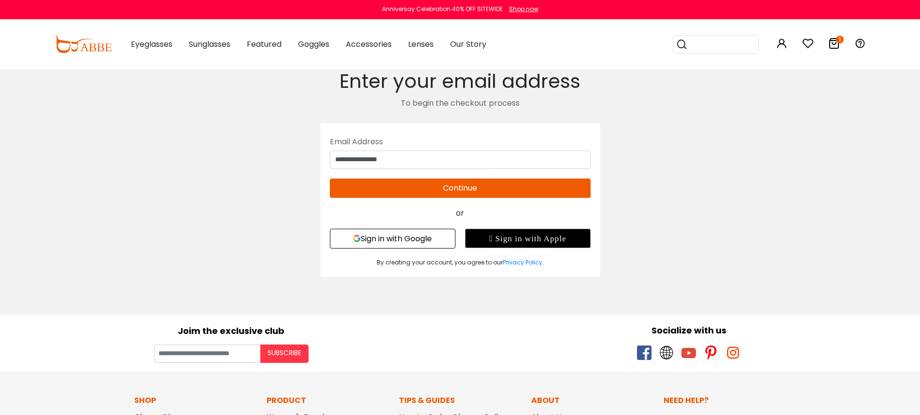
click at [527, 195] on button "Continue" at bounding box center [460, 188] width 261 height 19
type input "**********"
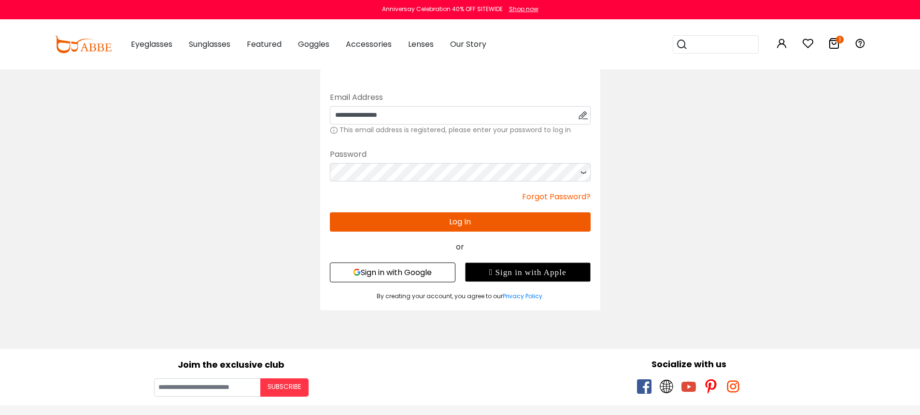
drag, startPoint x: 573, startPoint y: 220, endPoint x: 600, endPoint y: 221, distance: 26.6
click at [573, 220] on button "Log In" at bounding box center [460, 221] width 261 height 19
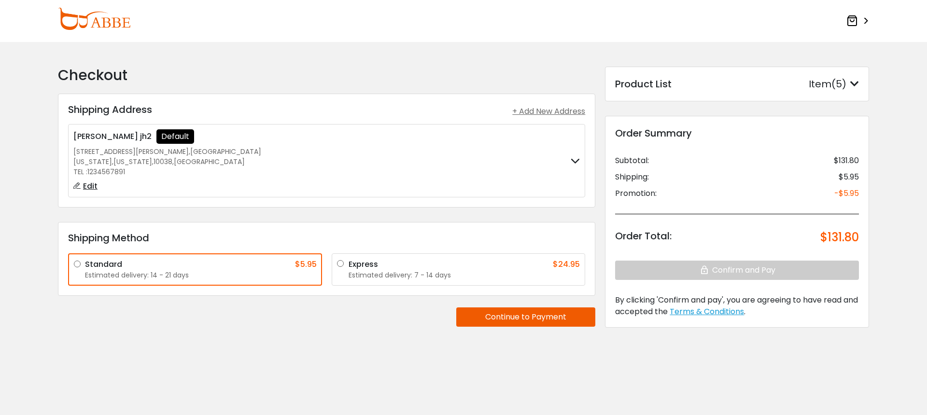
click at [850, 21] on icon at bounding box center [852, 21] width 12 height 12
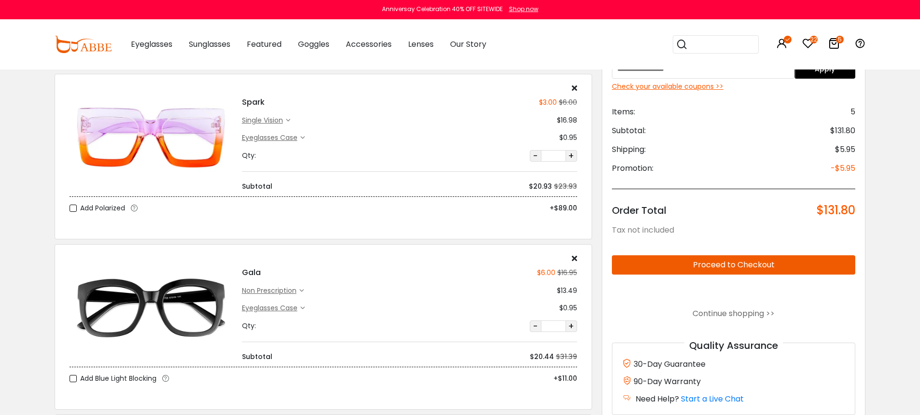
scroll to position [238, 0]
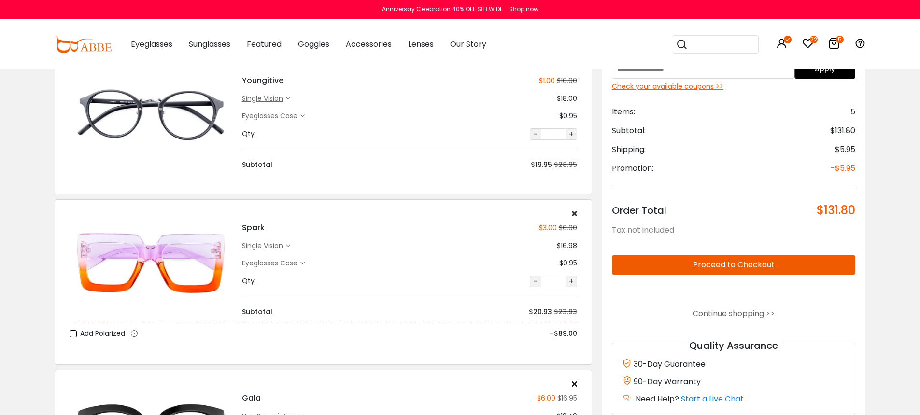
click at [271, 245] on div "single vision" at bounding box center [264, 246] width 44 height 10
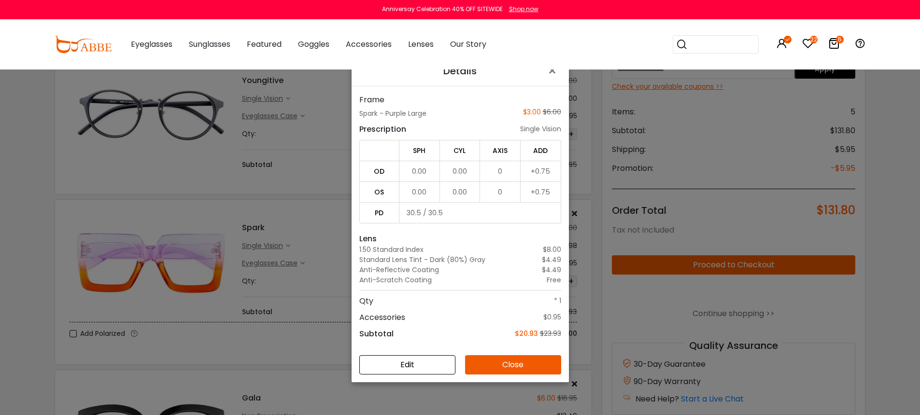
scroll to position [69, 0]
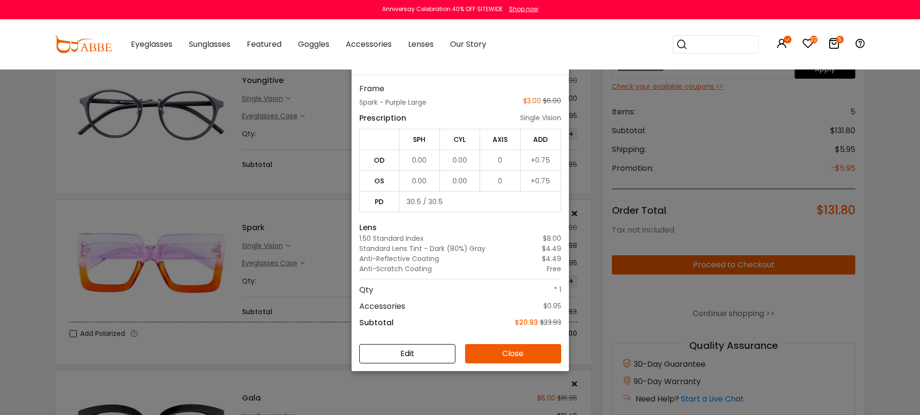
click at [416, 354] on button "Edit" at bounding box center [407, 353] width 96 height 19
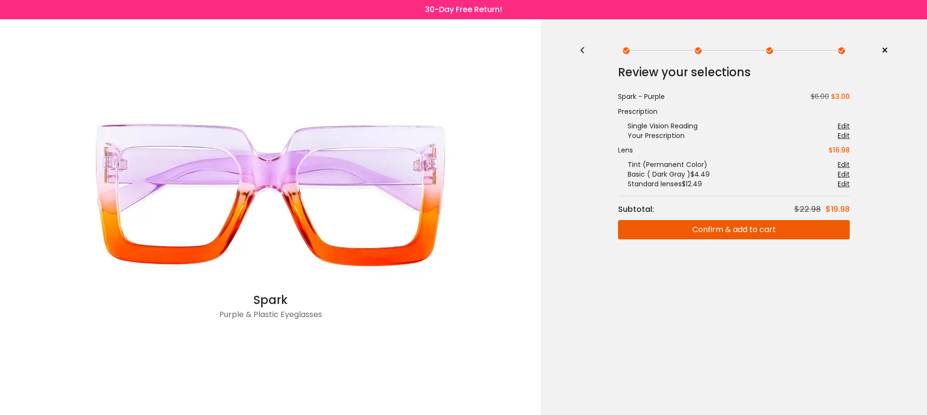
click at [842, 134] on div "Edit" at bounding box center [844, 136] width 12 height 10
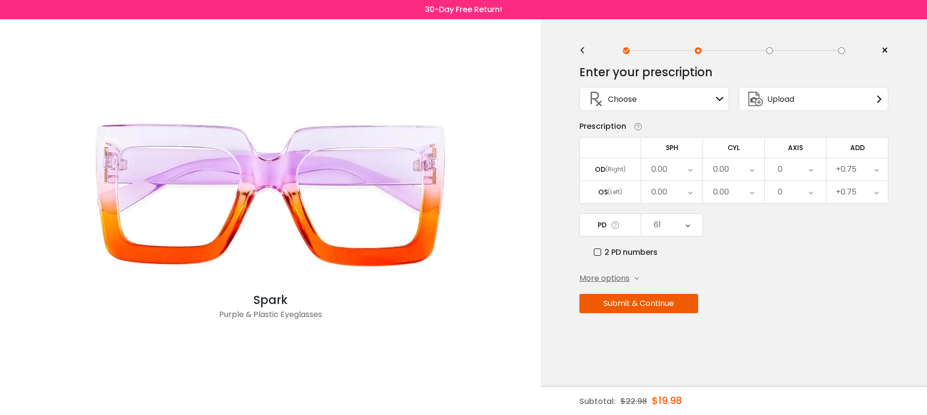
click at [883, 52] on span "×" at bounding box center [884, 50] width 7 height 14
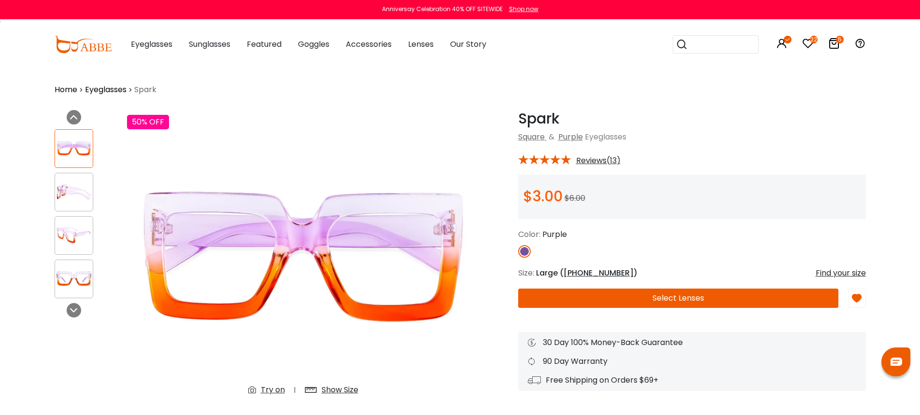
click at [832, 43] on icon at bounding box center [834, 44] width 12 height 12
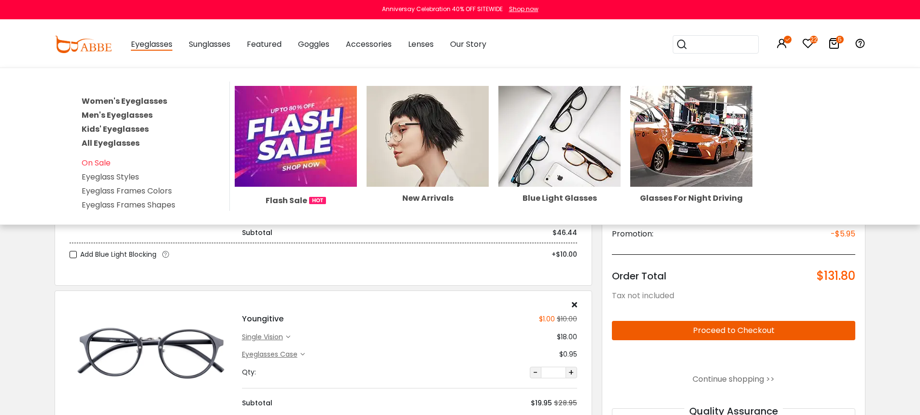
click at [138, 98] on link "Women's Eyeglasses" at bounding box center [124, 101] width 85 height 11
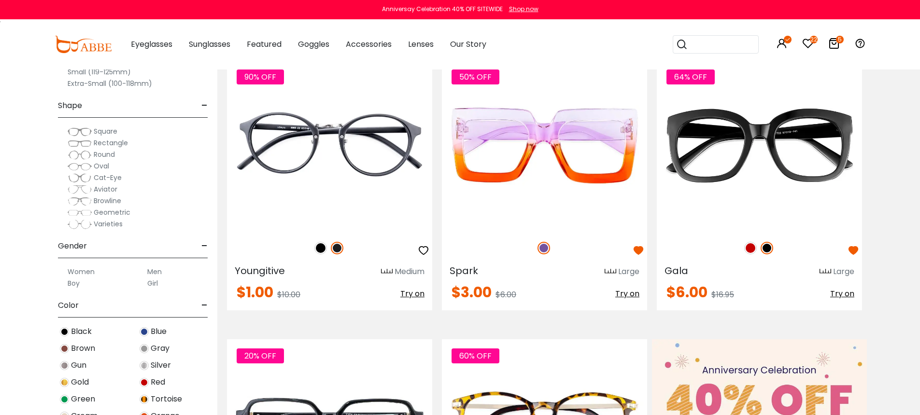
scroll to position [445, 0]
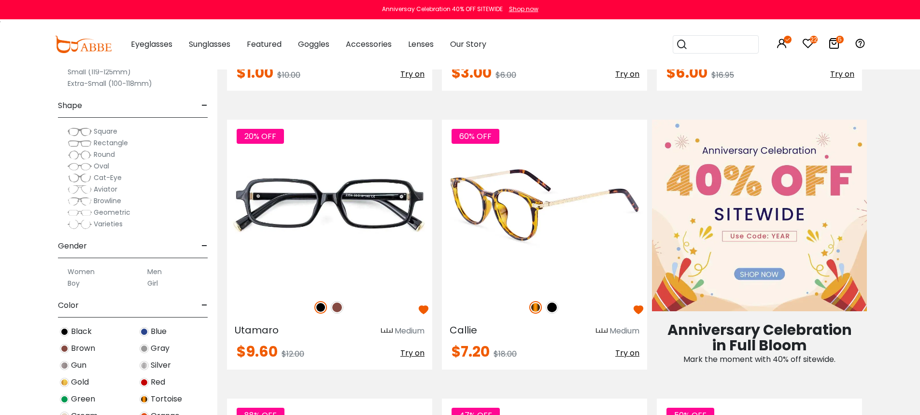
click at [527, 204] on img at bounding box center [544, 205] width 205 height 171
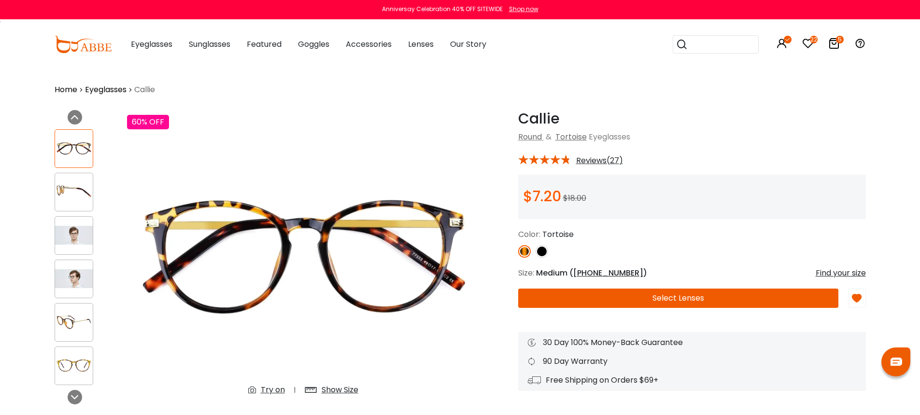
click at [650, 306] on button "Select Lenses" at bounding box center [678, 298] width 320 height 19
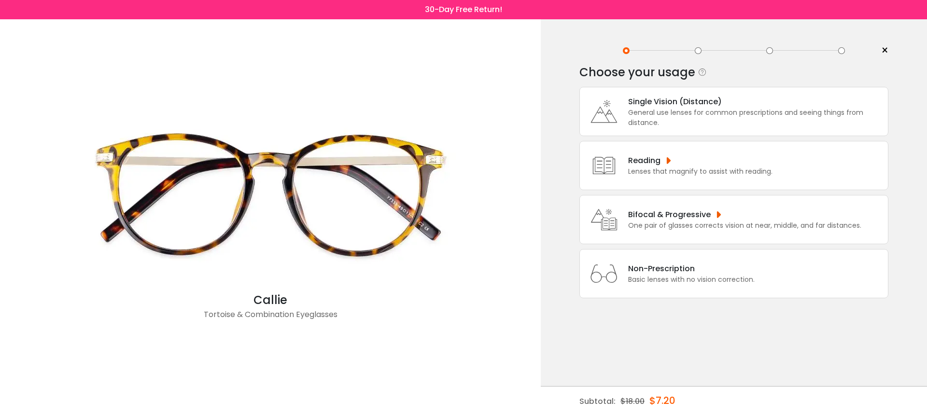
click at [655, 275] on div "Non-Prescription" at bounding box center [691, 269] width 126 height 12
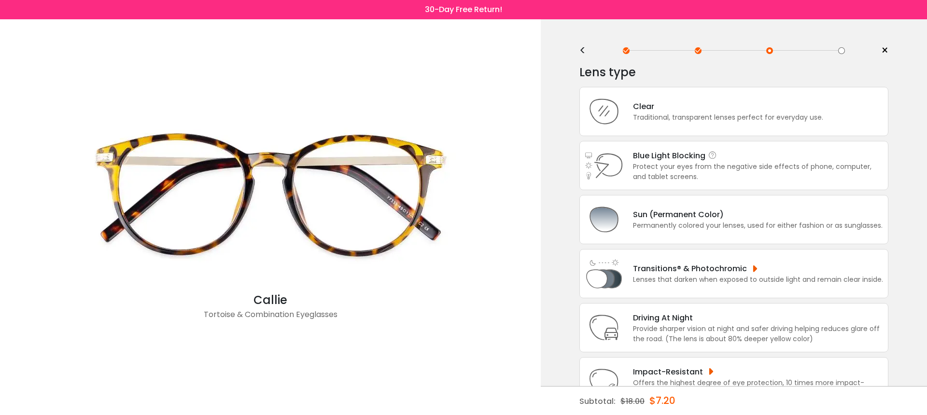
click at [672, 168] on div "Protect your eyes from the negative side effects of phone, computer, and tablet…" at bounding box center [758, 172] width 250 height 20
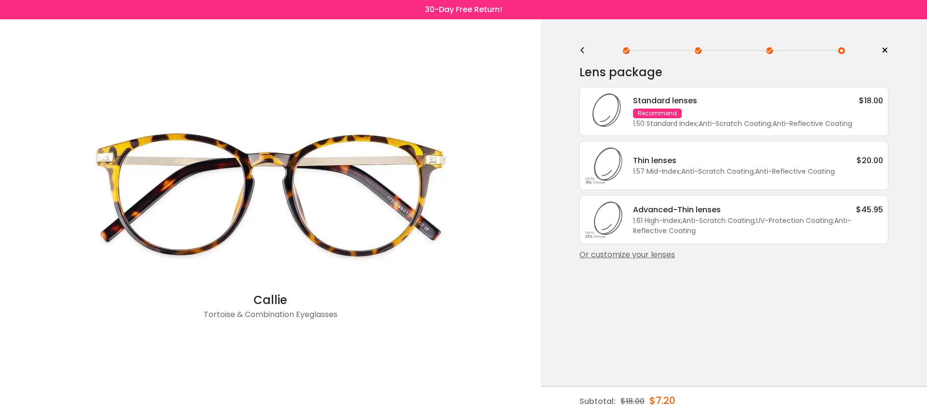
click at [682, 224] on span ";" at bounding box center [681, 221] width 1 height 10
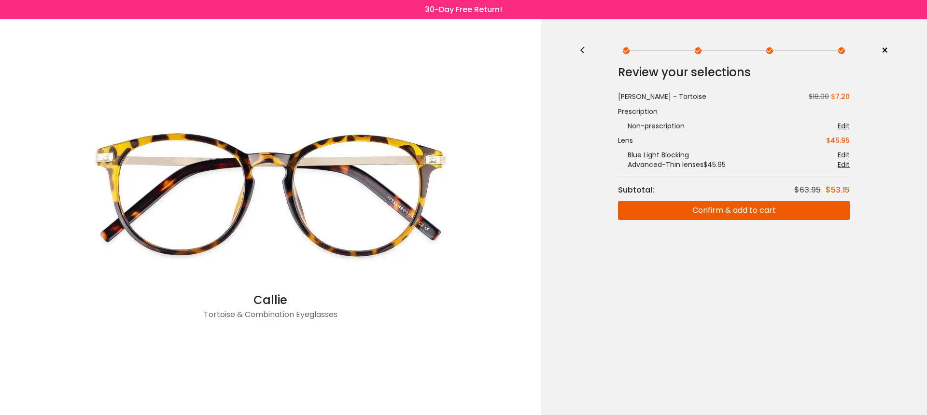
click at [688, 215] on button "Confirm & add to cart" at bounding box center [734, 210] width 232 height 19
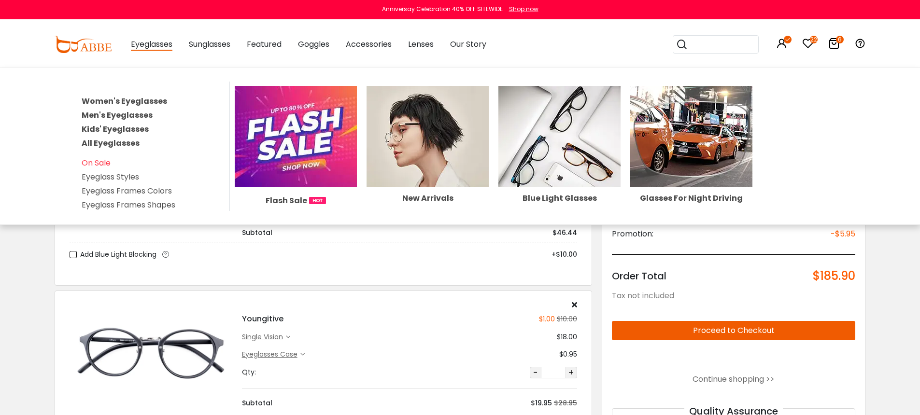
click at [144, 104] on link "Women's Eyeglasses" at bounding box center [124, 101] width 85 height 11
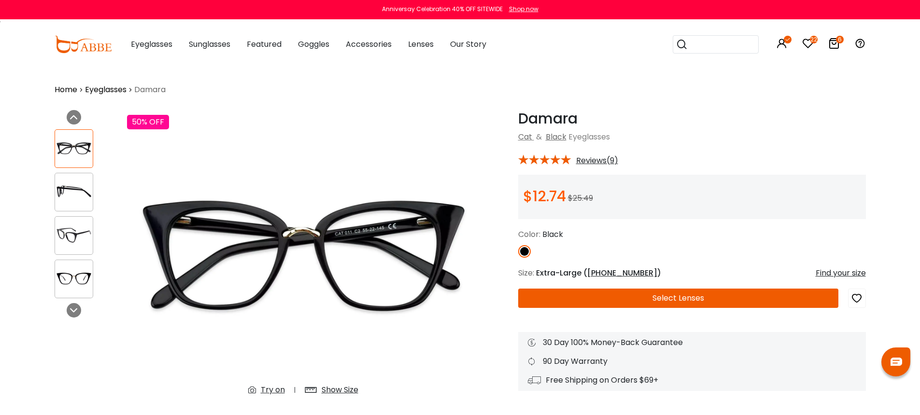
click at [753, 288] on div "[PERSON_NAME] Cat & Black Eyeglasses * Reviews(9) $12.74 $25.49" at bounding box center [692, 250] width 348 height 281
click at [754, 298] on button "Select Lenses" at bounding box center [678, 298] width 320 height 19
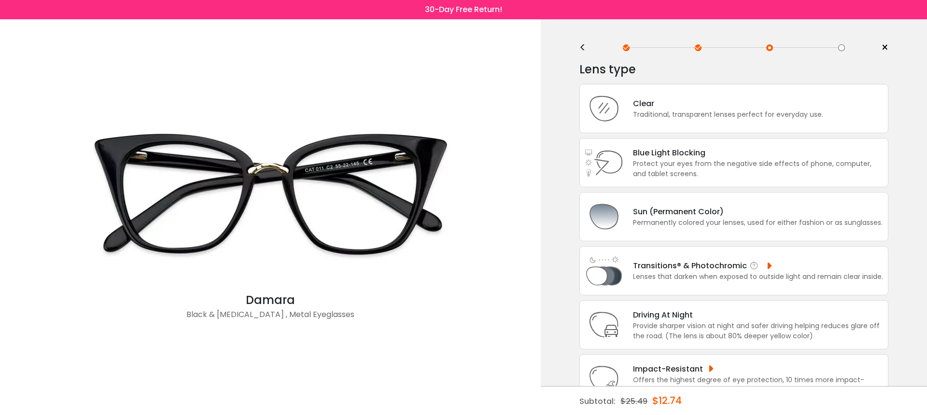
scroll to position [43, 0]
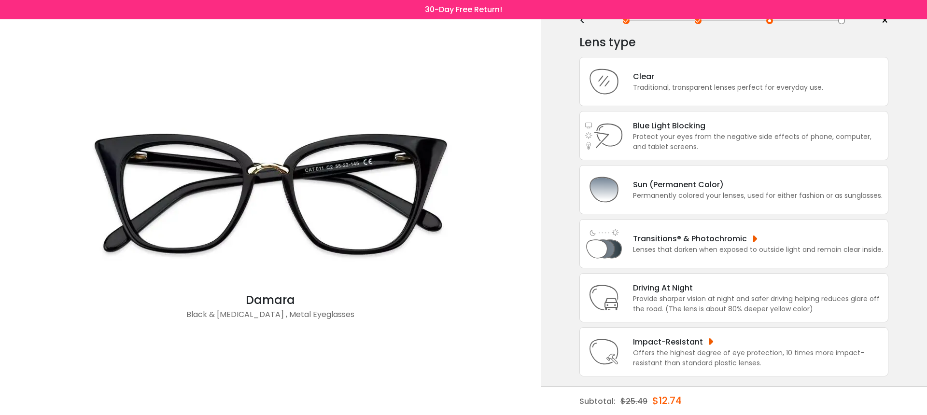
click at [709, 296] on div "Provide sharper vision at night and safer driving helping reduces glare off the…" at bounding box center [758, 304] width 250 height 20
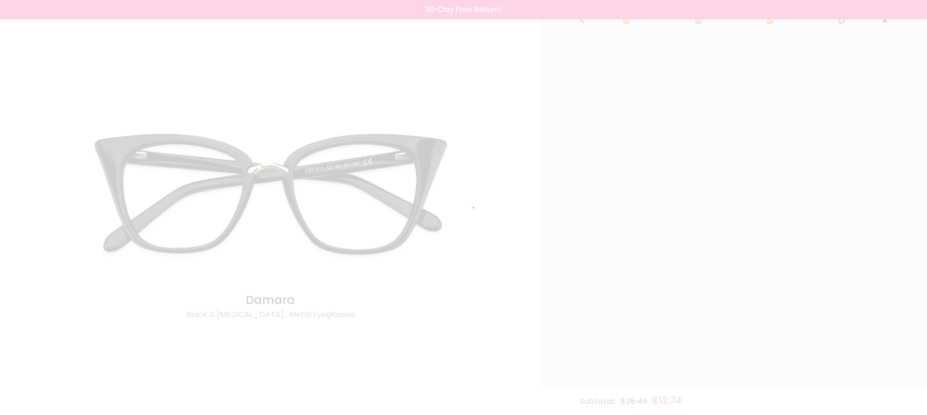
scroll to position [0, 0]
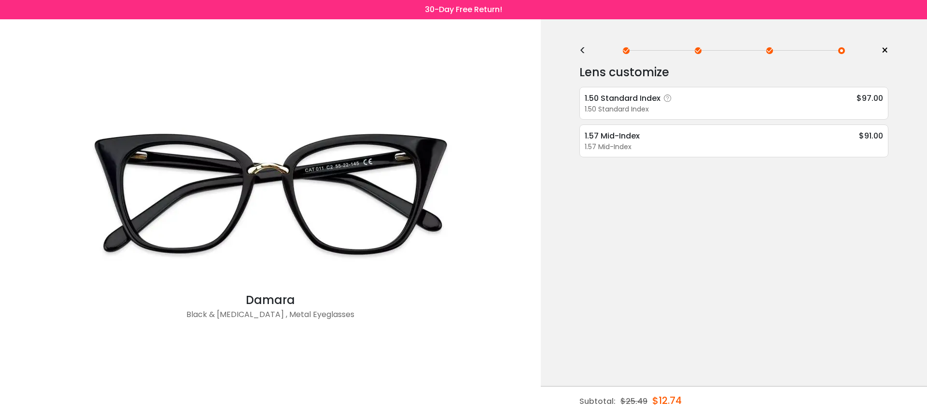
click at [710, 109] on div "1.50 Standard Index" at bounding box center [734, 109] width 298 height 10
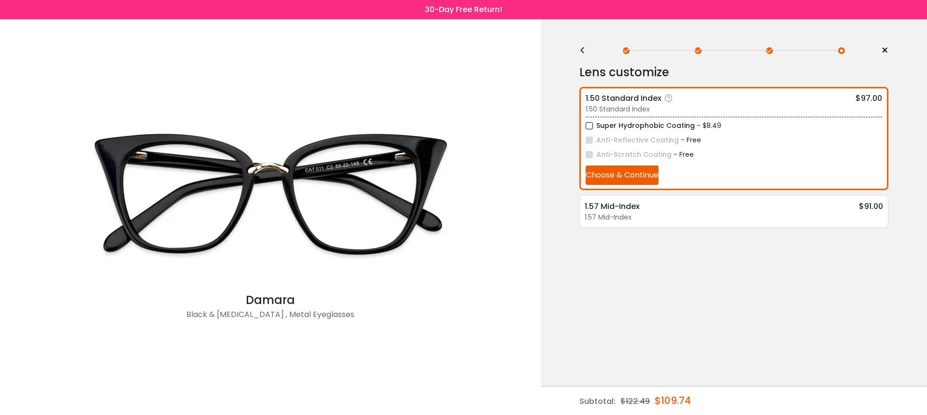
click at [631, 169] on button "Choose & Continue" at bounding box center [622, 175] width 73 height 19
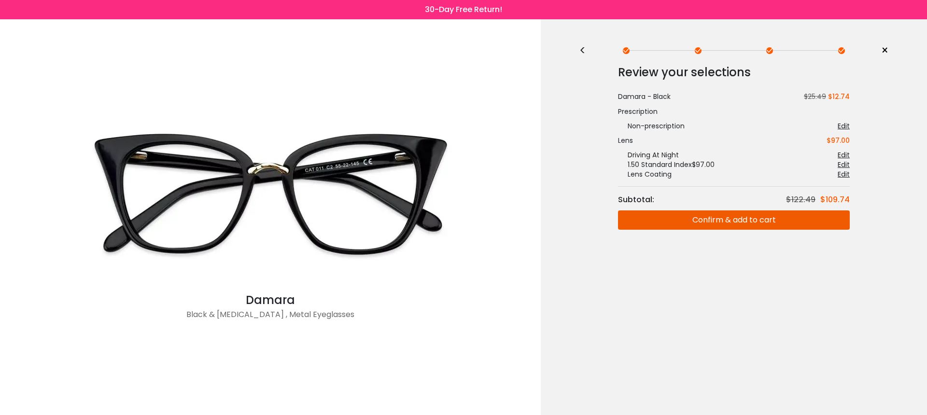
click at [672, 211] on button "Confirm & add to cart" at bounding box center [734, 219] width 232 height 19
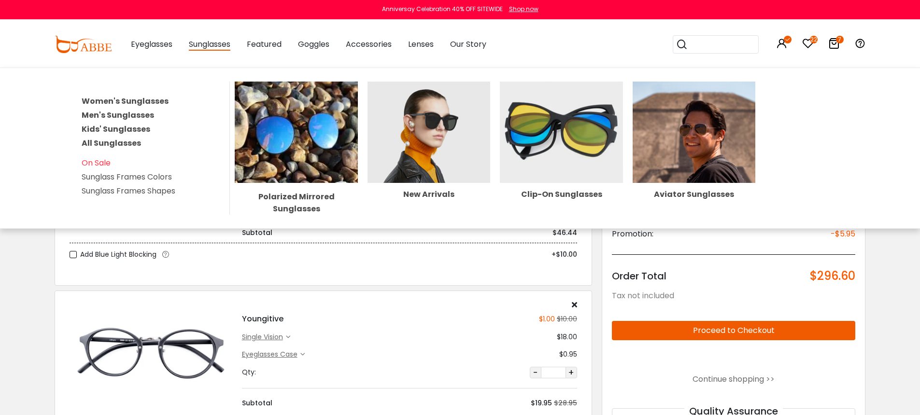
click at [138, 100] on link "Women's Sunglasses" at bounding box center [125, 101] width 87 height 11
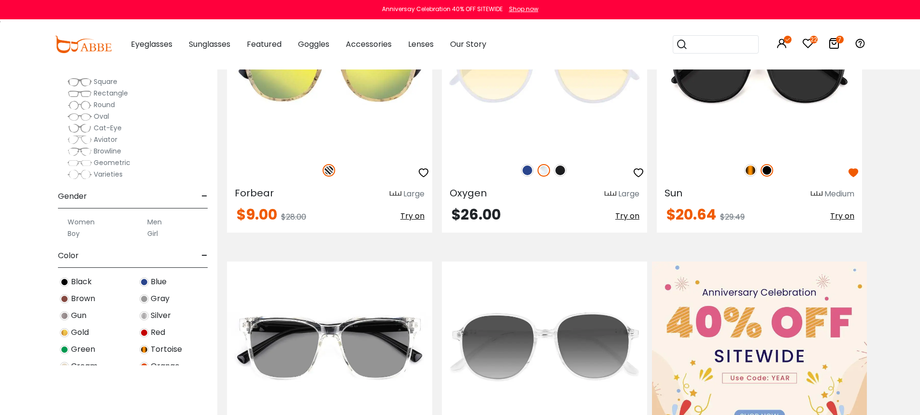
scroll to position [383, 0]
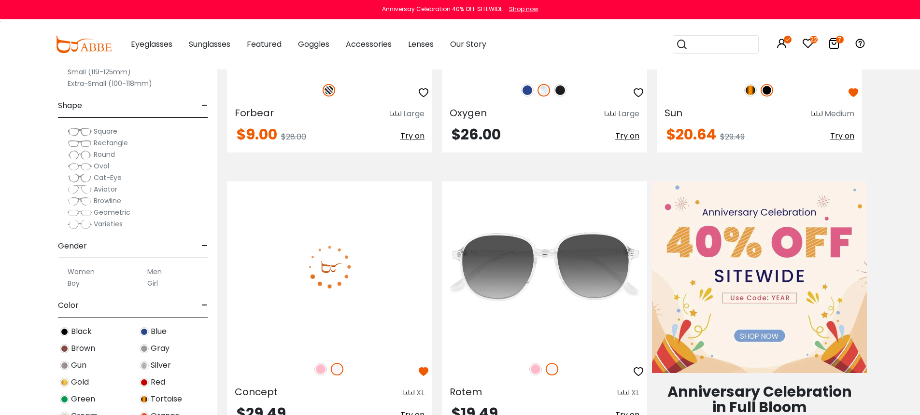
click at [349, 232] on img at bounding box center [329, 266] width 205 height 171
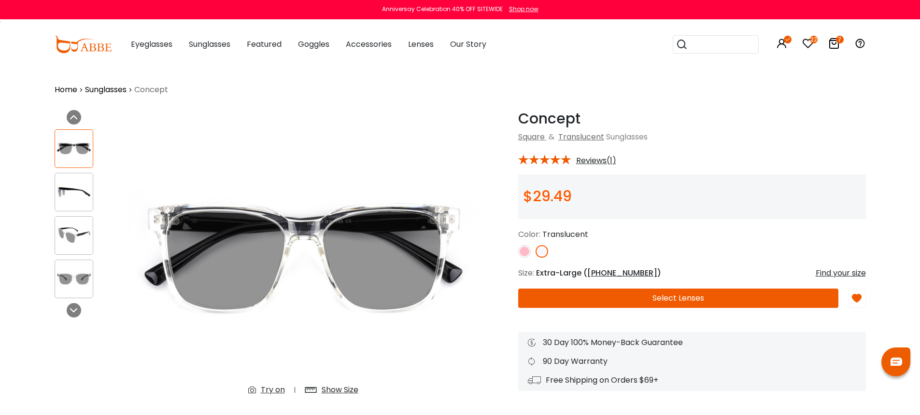
click at [577, 298] on button "Select Lenses" at bounding box center [678, 298] width 320 height 19
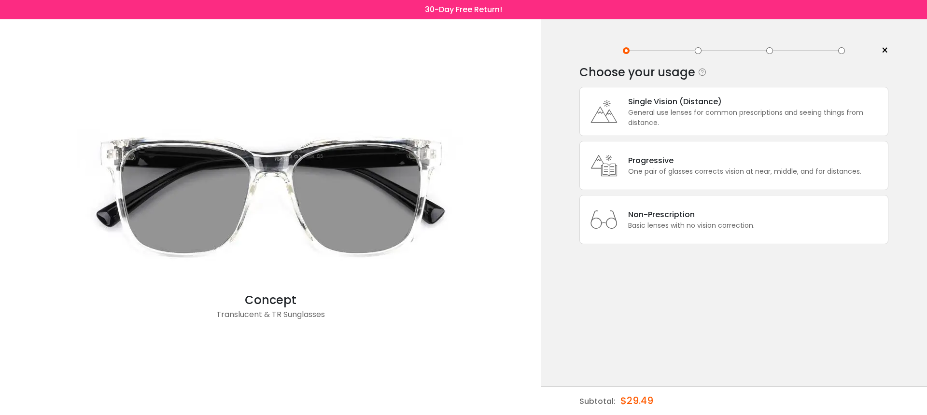
click at [647, 231] on div "Basic lenses with no vision correction." at bounding box center [691, 226] width 126 height 10
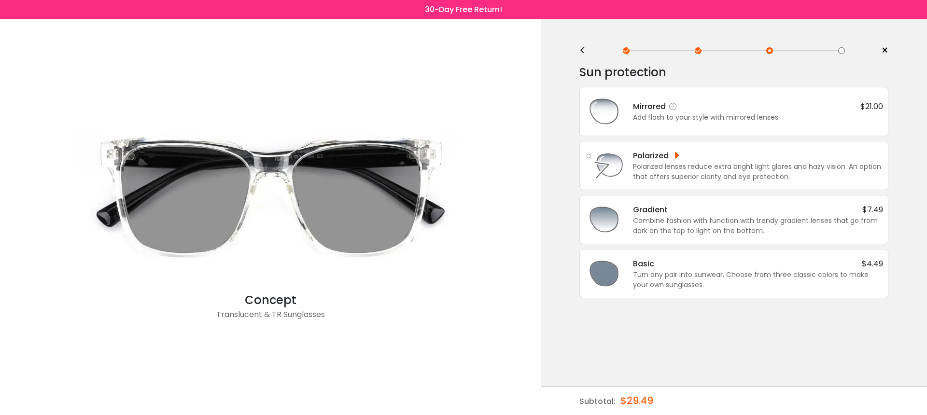
click at [698, 124] on div "Mirrored $21.00 Add flash to your style with mirrored lenses." at bounding box center [734, 111] width 298 height 39
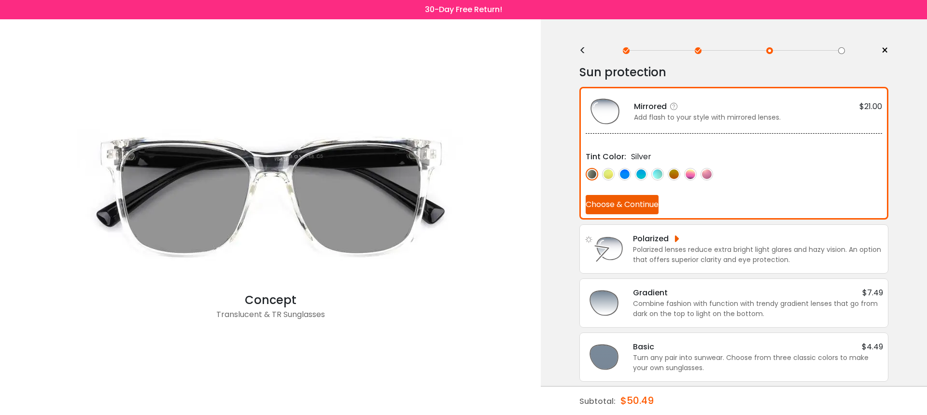
click at [688, 173] on img at bounding box center [690, 174] width 13 height 13
click at [634, 197] on button "Choose & Continue" at bounding box center [622, 204] width 73 height 19
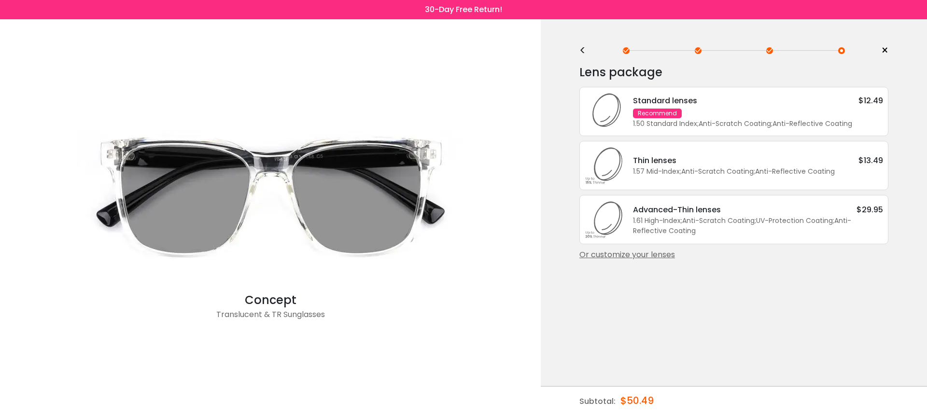
click at [716, 112] on div "Standard lenses $12.49 Recommend 1.50 Standard Index ; Anti-Scratch Coating ; A…" at bounding box center [753, 112] width 260 height 34
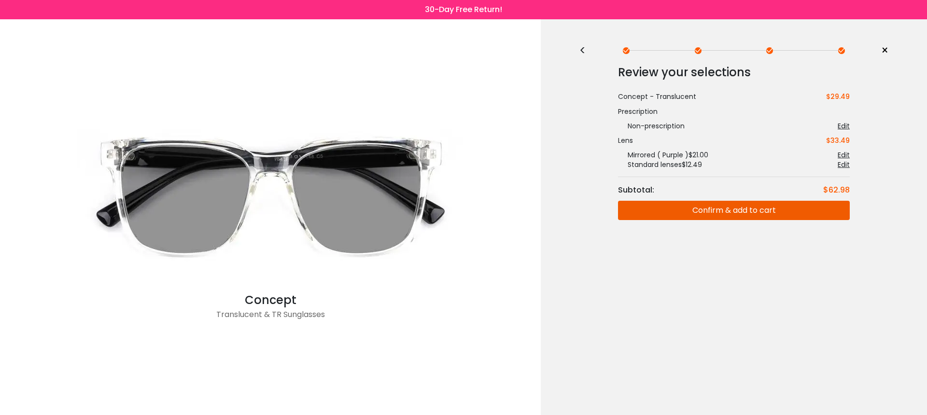
click at [741, 211] on button "Confirm & add to cart" at bounding box center [734, 210] width 232 height 19
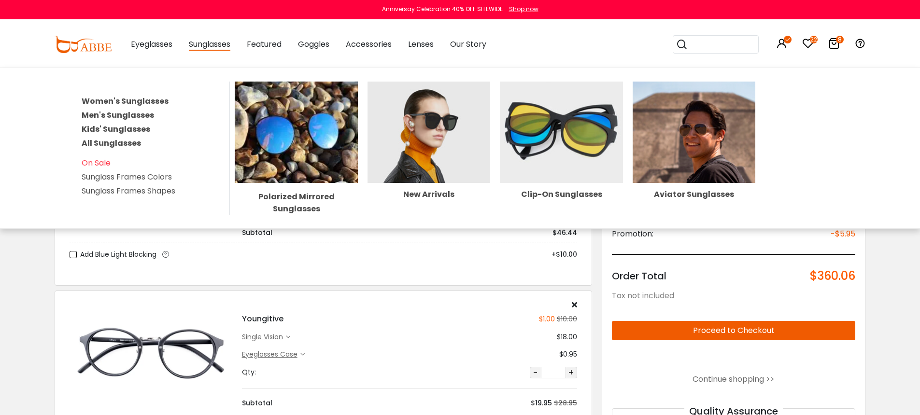
click at [286, 129] on img at bounding box center [296, 132] width 123 height 101
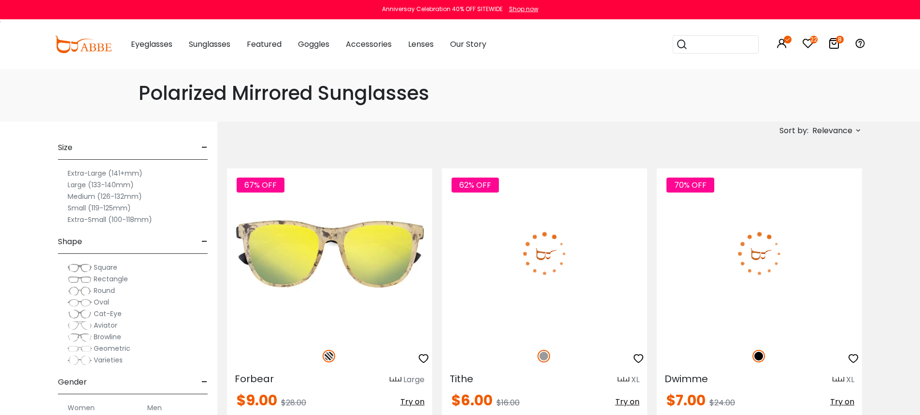
click at [622, 252] on img at bounding box center [544, 253] width 205 height 171
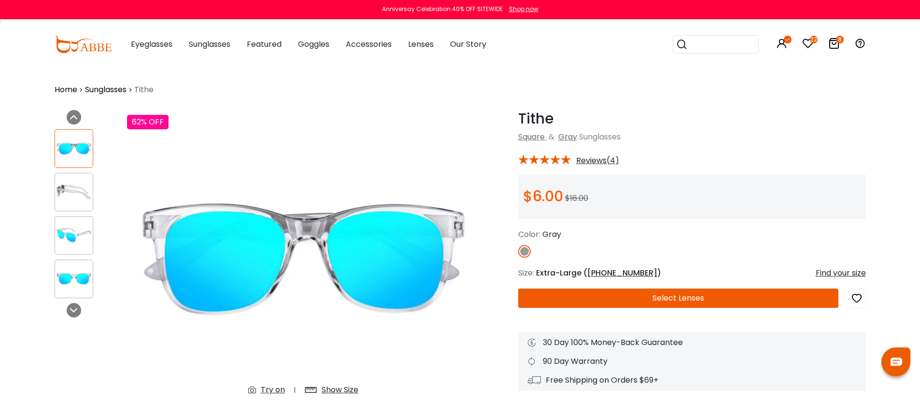
click at [716, 293] on button "Select Lenses" at bounding box center [678, 298] width 320 height 19
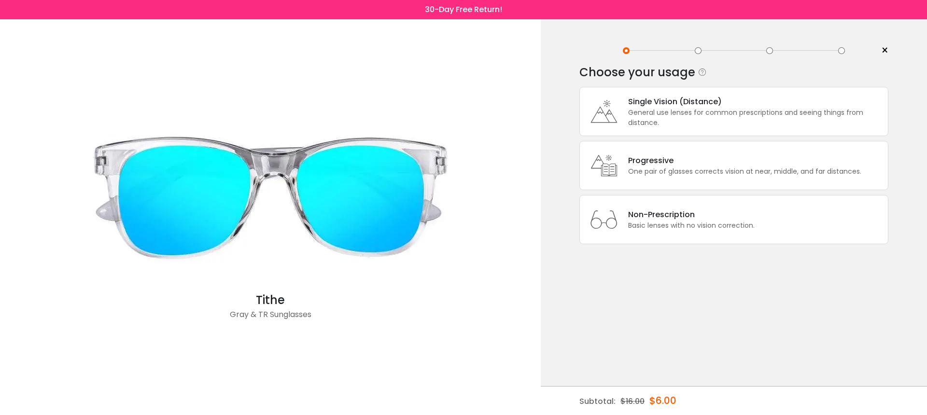
click at [738, 110] on div "General use lenses for common prescriptions and seeing things from distance." at bounding box center [755, 118] width 255 height 20
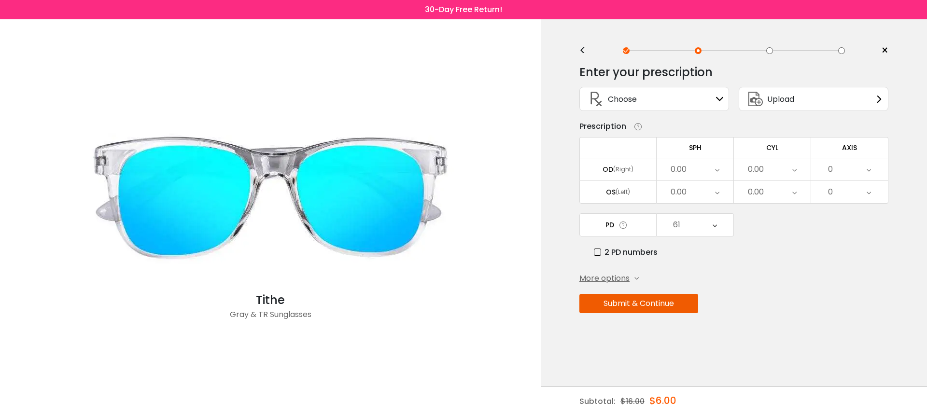
click at [711, 170] on div "0.00" at bounding box center [694, 169] width 77 height 22
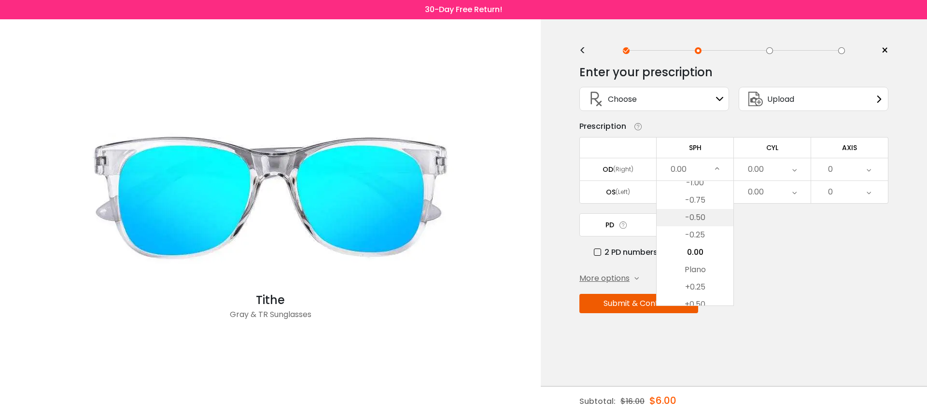
click at [694, 215] on li "-0.50" at bounding box center [694, 217] width 77 height 17
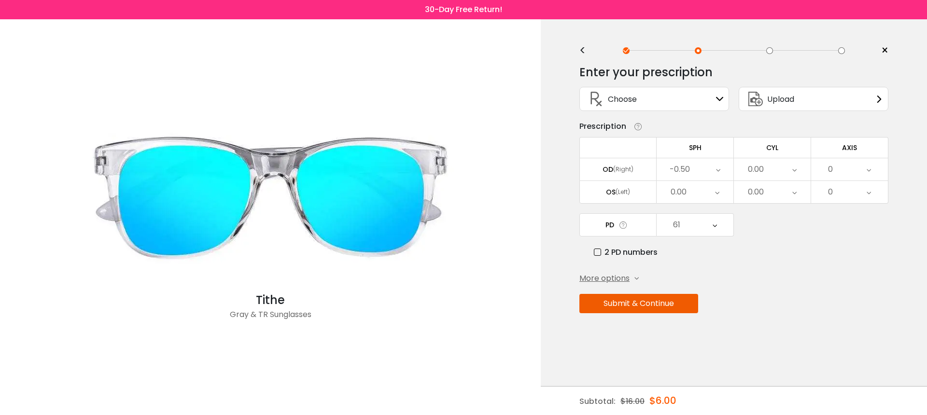
click at [696, 196] on div "0.00" at bounding box center [694, 192] width 77 height 22
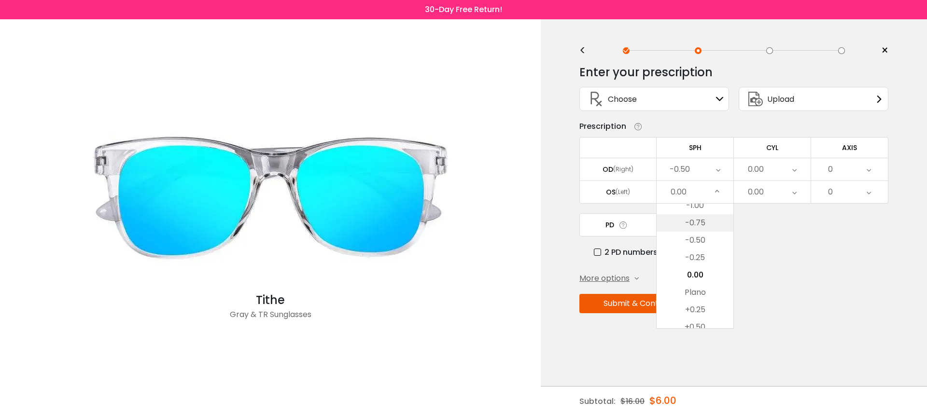
click at [694, 224] on li "-0.75" at bounding box center [694, 222] width 77 height 17
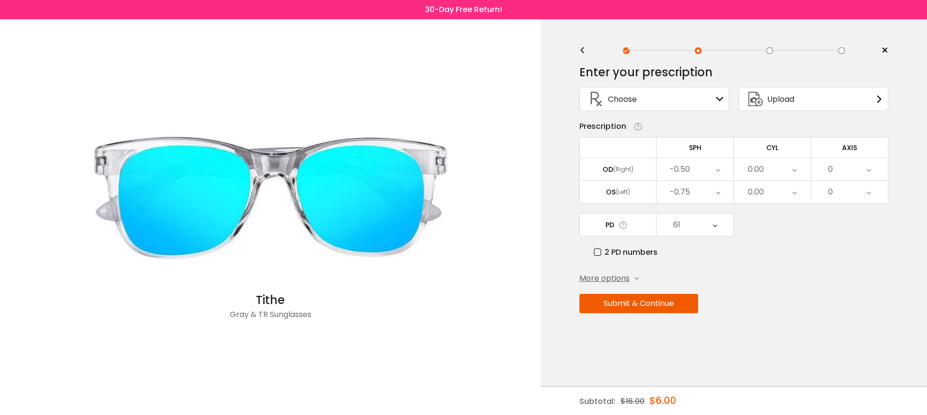
click at [687, 231] on div "61" at bounding box center [694, 225] width 77 height 22
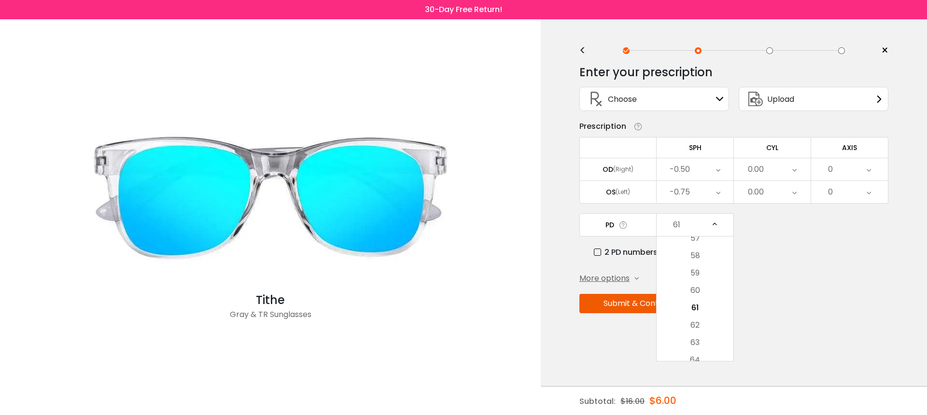
click at [824, 237] on div "PD 61 Cancel PD Save 46 47 48 49 50 51 52 53 54 55 56 57 58 59 60 61 62 63 64 6…" at bounding box center [733, 235] width 309 height 45
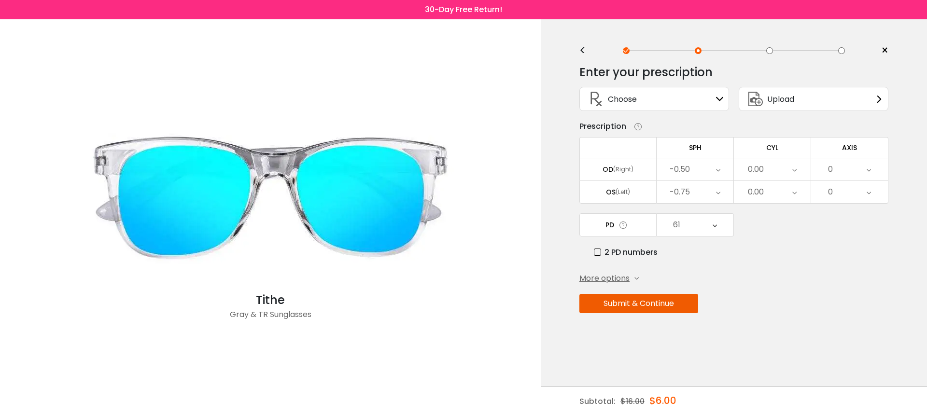
click at [677, 302] on button "Submit & Continue" at bounding box center [638, 303] width 119 height 19
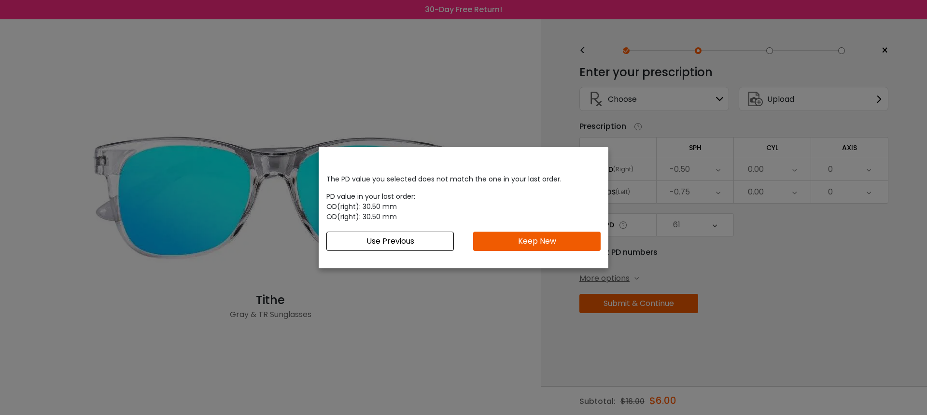
click at [544, 241] on button "Keep New" at bounding box center [536, 241] width 127 height 19
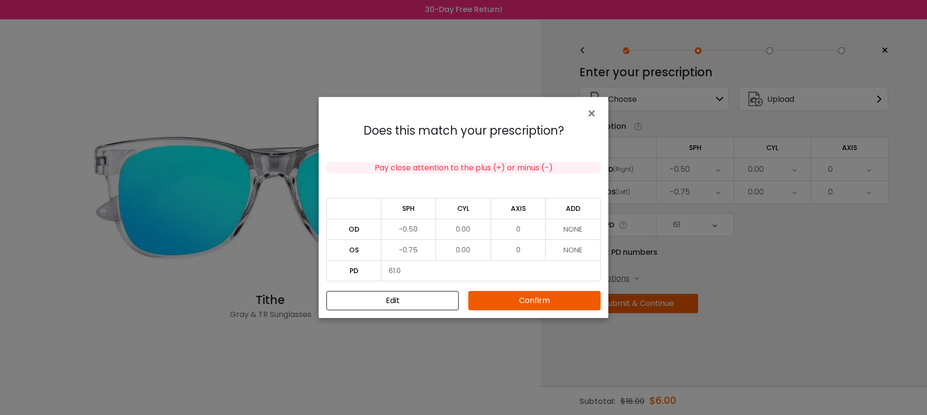
click at [558, 301] on button "Confirm" at bounding box center [534, 300] width 132 height 19
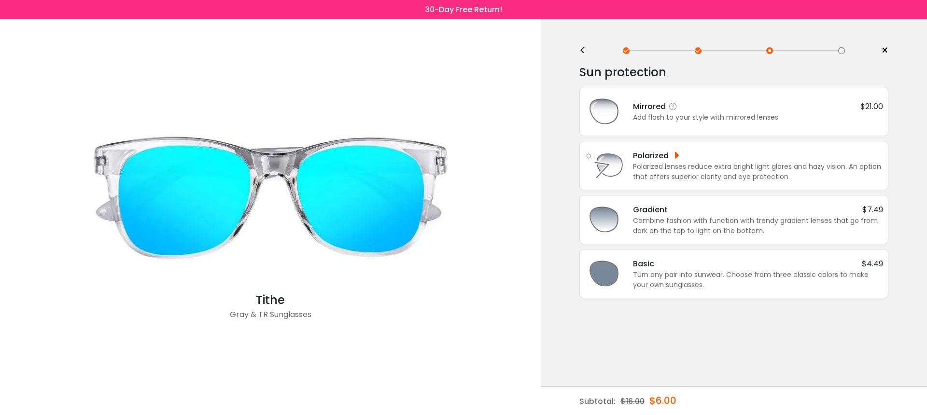
click at [761, 109] on div "Mirrored $21.00" at bounding box center [758, 106] width 250 height 12
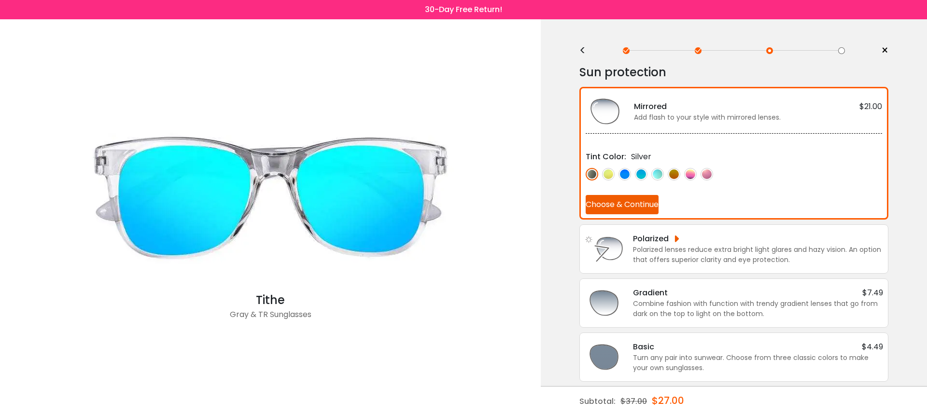
click at [700, 246] on div "Polarized lenses reduce extra bright light glares and hazy vision. An option th…" at bounding box center [758, 255] width 250 height 20
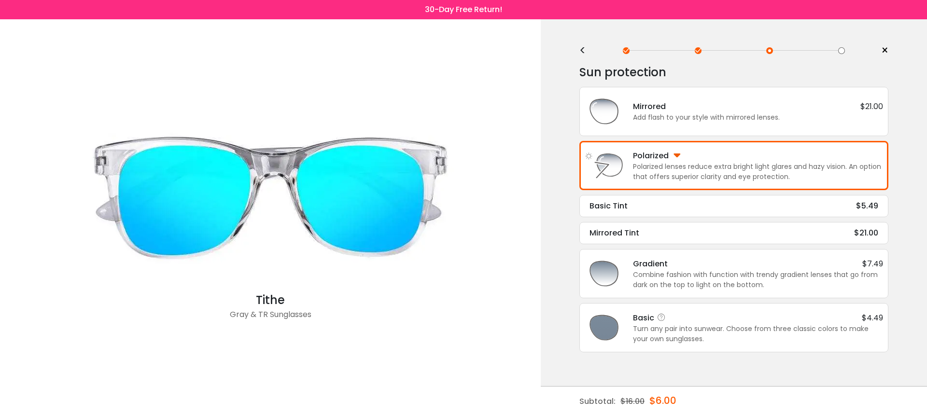
click at [692, 332] on div "Turn any pair into sunwear. Choose from three classic colors to make your own s…" at bounding box center [758, 334] width 250 height 20
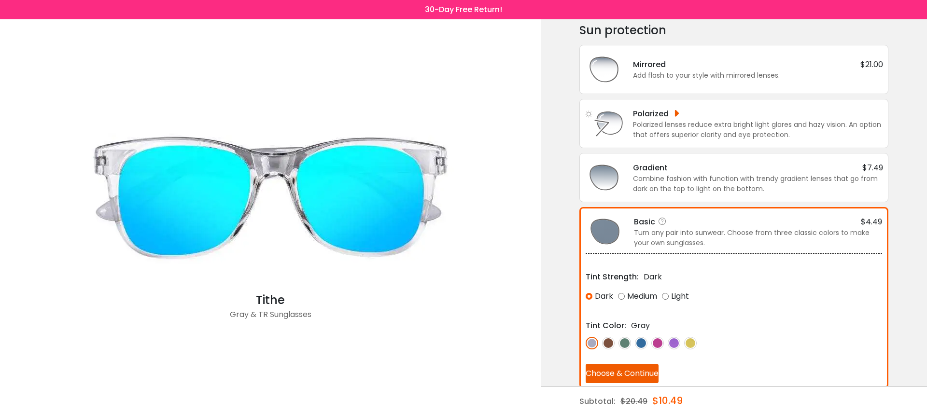
scroll to position [42, 0]
click at [644, 338] on img at bounding box center [641, 342] width 13 height 13
click at [636, 374] on button "Choose & Continue" at bounding box center [622, 372] width 73 height 19
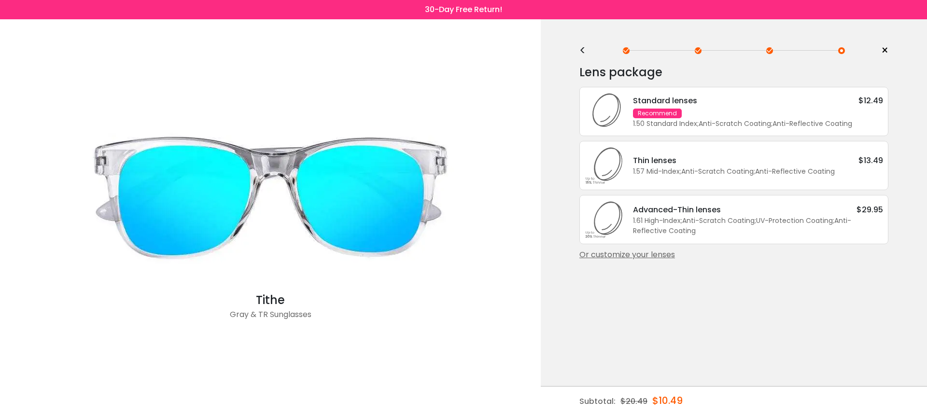
scroll to position [0, 0]
click at [781, 114] on div "Standard lenses $12.49 Recommend 1.50 Standard Index ; Anti-Scratch Coating ; A…" at bounding box center [753, 112] width 260 height 34
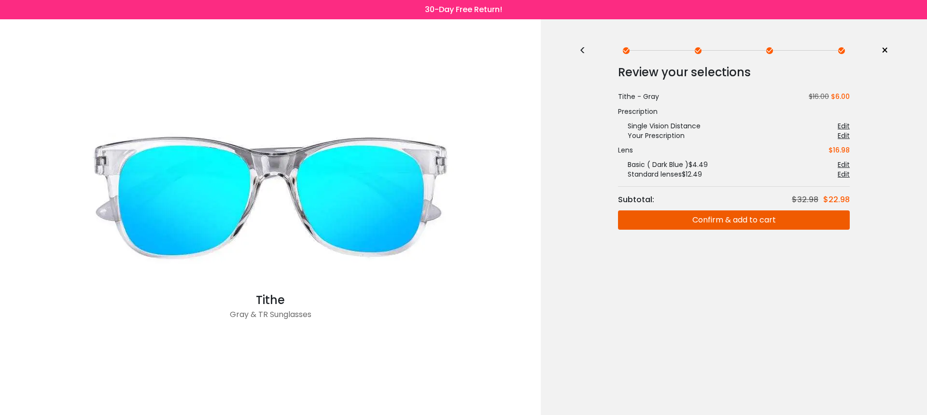
click at [768, 225] on button "Confirm & add to cart" at bounding box center [734, 219] width 232 height 19
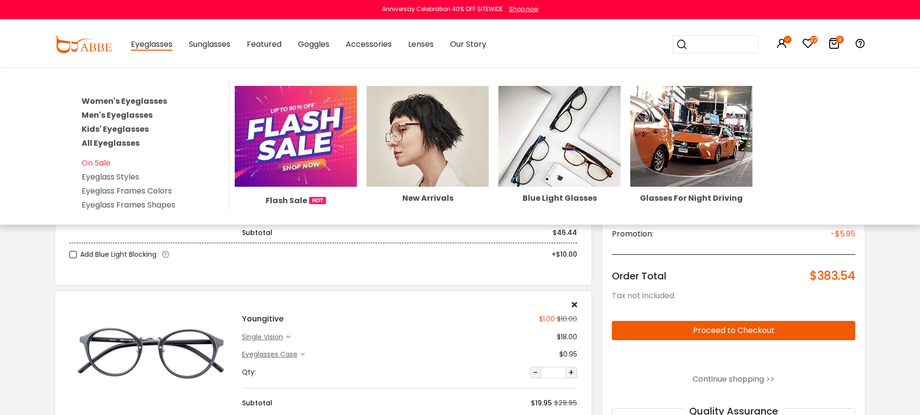
click at [142, 110] on link "Men's Eyeglasses" at bounding box center [117, 115] width 71 height 11
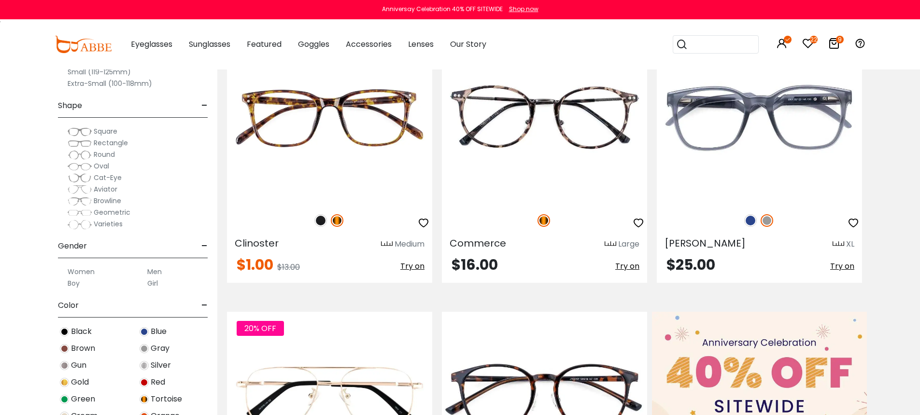
scroll to position [256, 0]
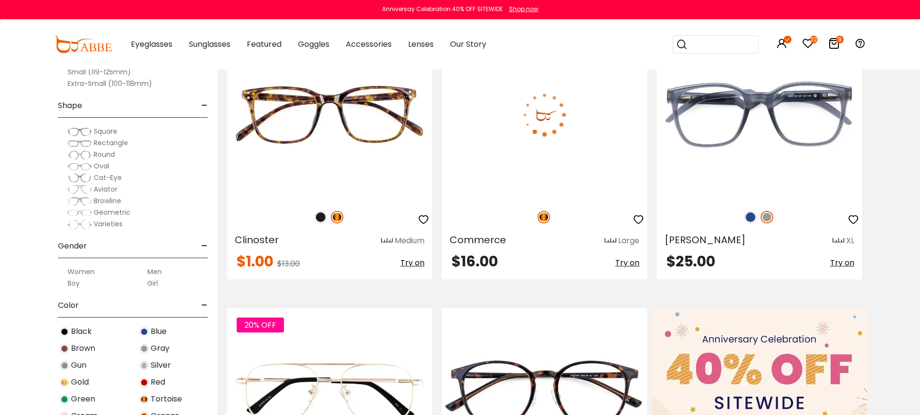
click at [603, 119] on img at bounding box center [544, 114] width 205 height 171
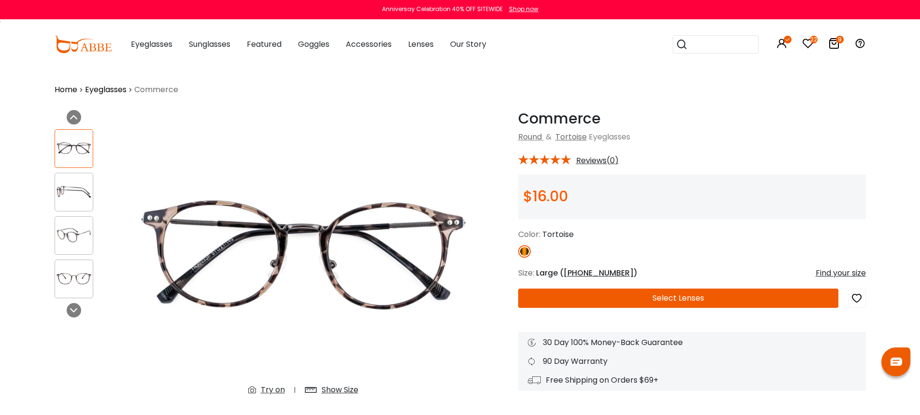
click at [653, 291] on button "Select Lenses" at bounding box center [678, 298] width 320 height 19
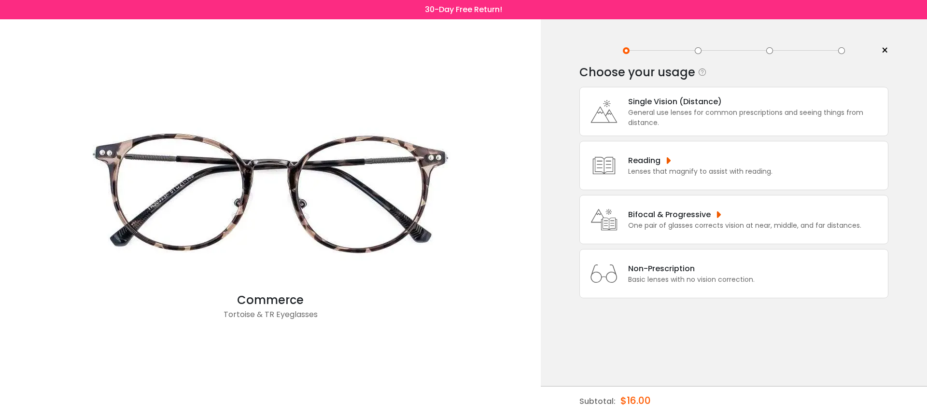
click at [668, 275] on div "Non-Prescription" at bounding box center [691, 269] width 126 height 12
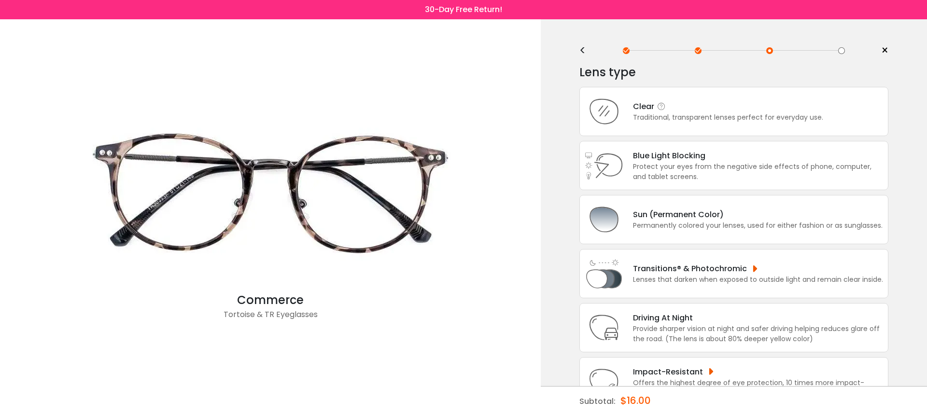
click at [677, 122] on div "Traditional, transparent lenses perfect for everyday use." at bounding box center [728, 117] width 190 height 10
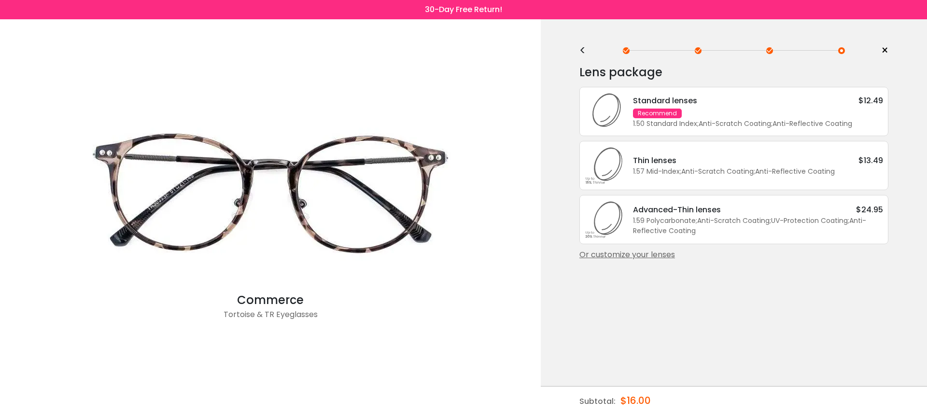
click at [701, 230] on div "1.59 Polycarbonate ; Anti-Scratch Coating ; UV-Protection Coating ; Anti-Reflec…" at bounding box center [758, 226] width 250 height 20
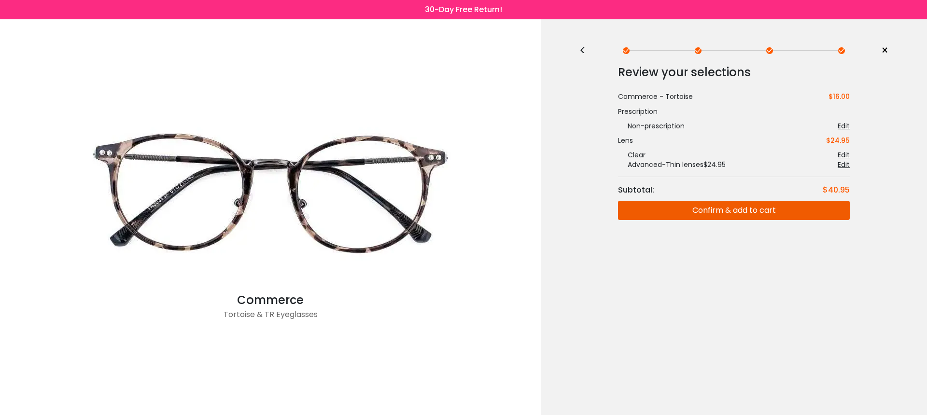
click at [716, 212] on button "Confirm & add to cart" at bounding box center [734, 210] width 232 height 19
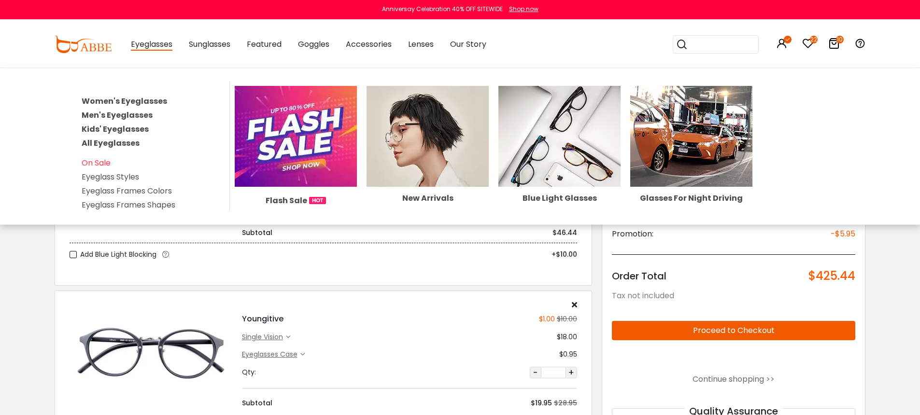
click at [115, 126] on link "Kids' Eyeglasses" at bounding box center [115, 129] width 67 height 11
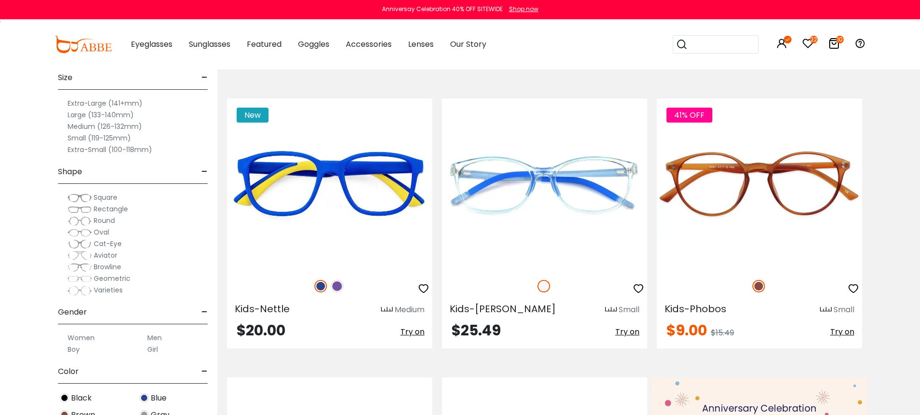
scroll to position [354, 0]
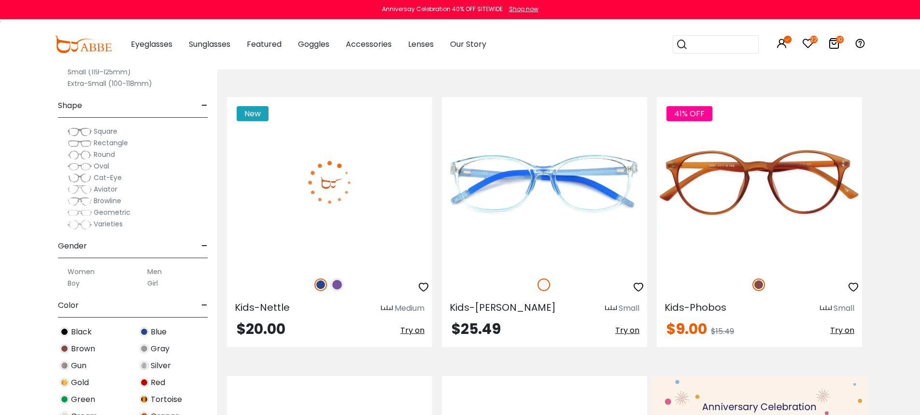
click at [321, 167] on img at bounding box center [329, 182] width 205 height 171
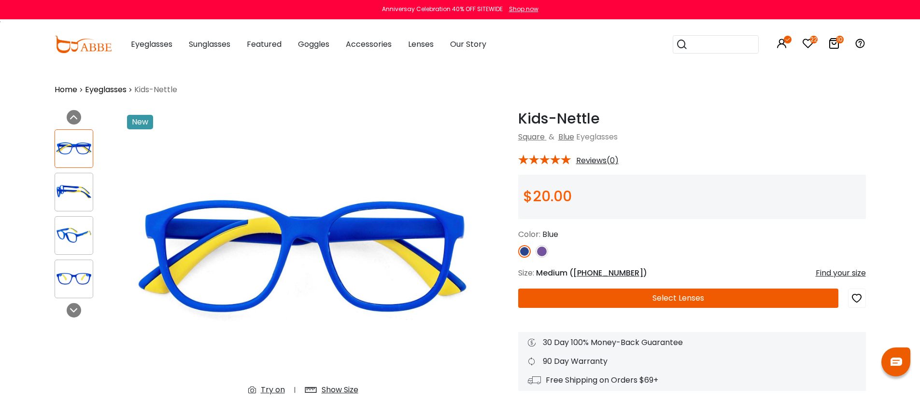
click at [589, 293] on button "Select Lenses" at bounding box center [678, 298] width 320 height 19
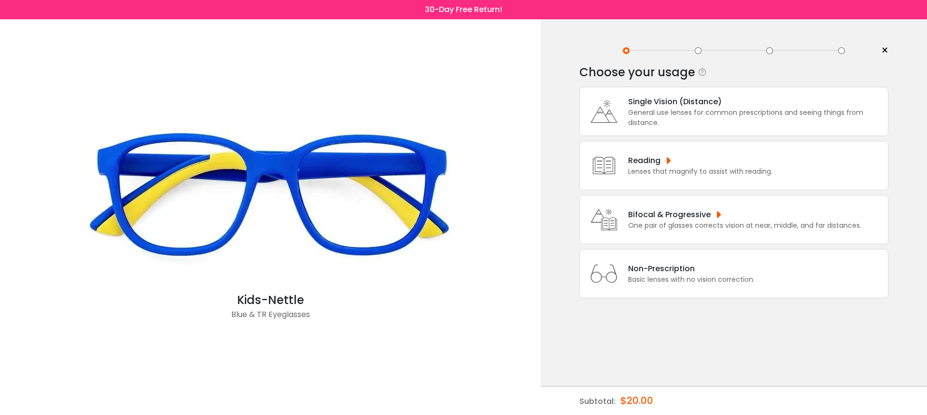
click at [641, 285] on div "Basic lenses with no vision correction." at bounding box center [691, 280] width 126 height 10
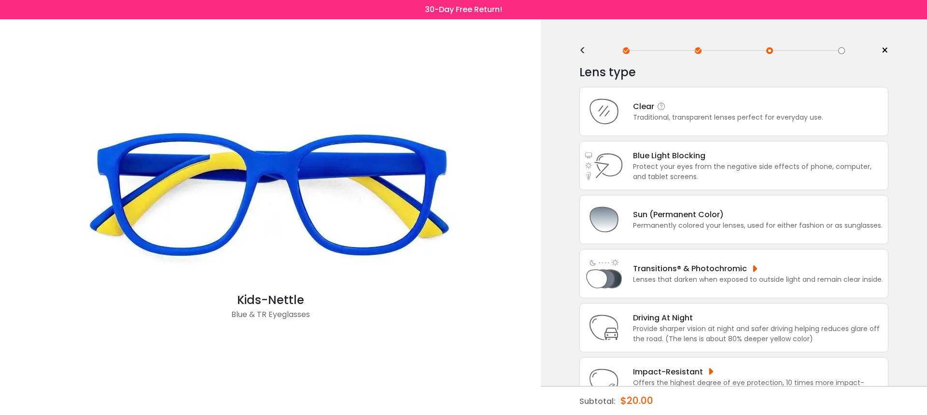
click at [659, 123] on div "Traditional, transparent lenses perfect for everyday use." at bounding box center [728, 117] width 190 height 10
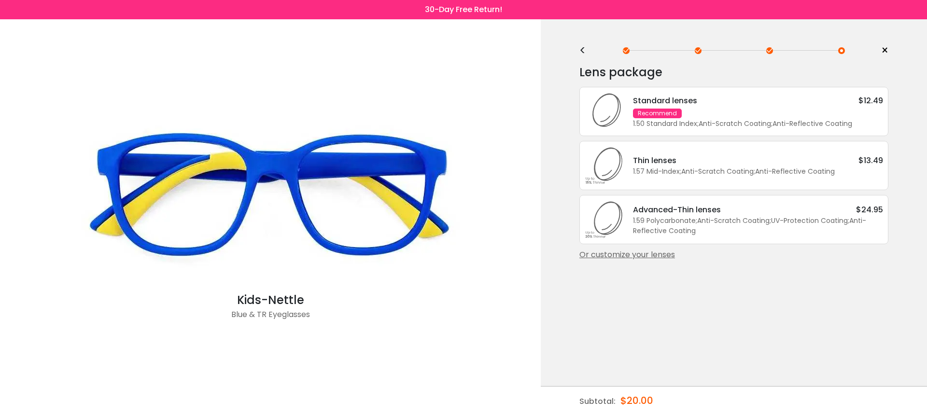
click at [672, 171] on div "1.57 Mid-Index ; Anti-Scratch Coating ; Anti-Reflective Coating ;" at bounding box center [758, 172] width 250 height 10
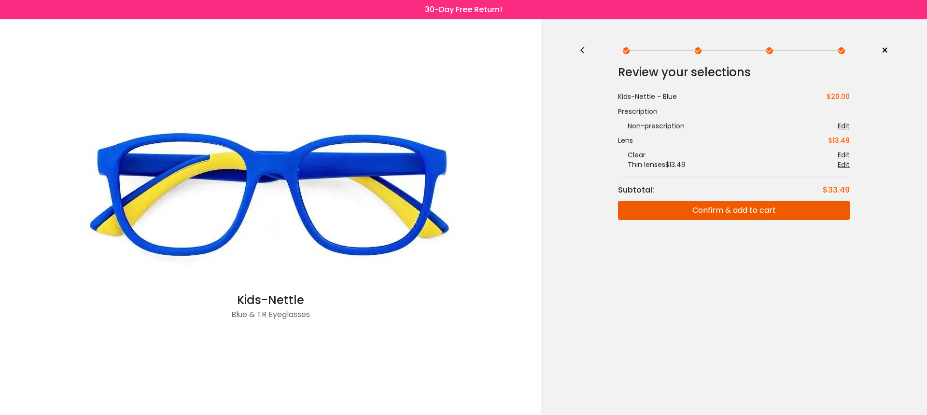
click at [702, 211] on button "Confirm & add to cart" at bounding box center [734, 210] width 232 height 19
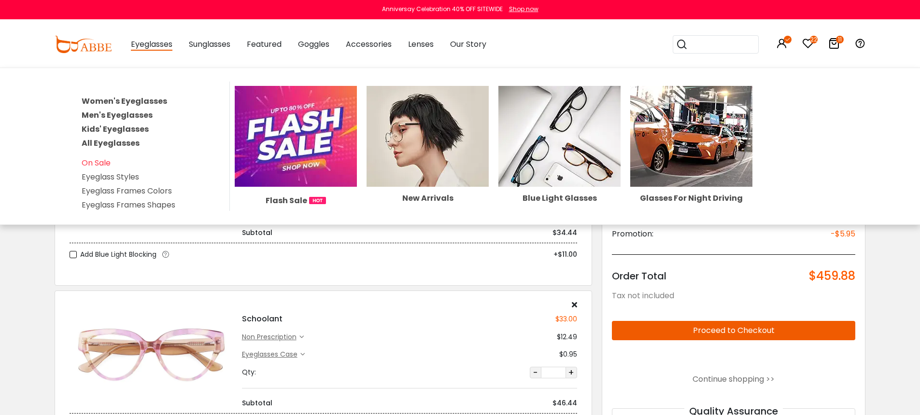
click at [145, 100] on link "Women's Eyeglasses" at bounding box center [124, 101] width 85 height 11
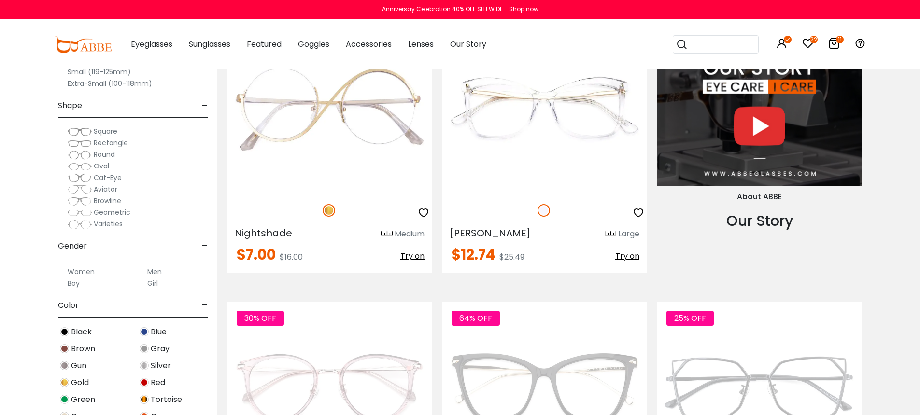
scroll to position [1168, 0]
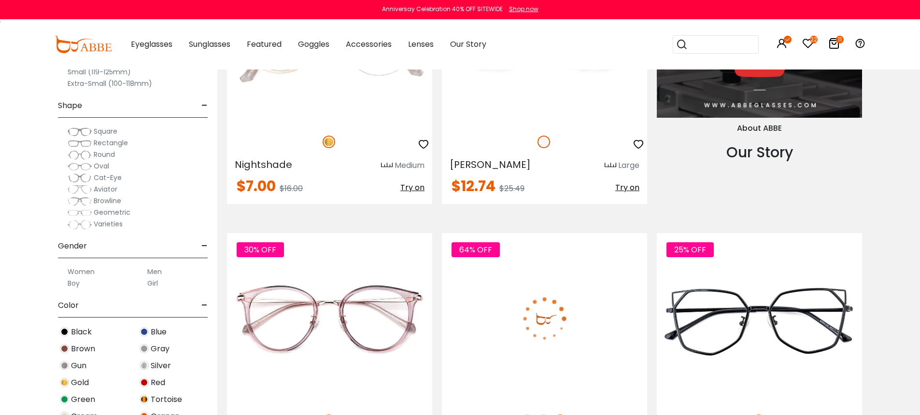
click at [569, 285] on img at bounding box center [544, 318] width 205 height 171
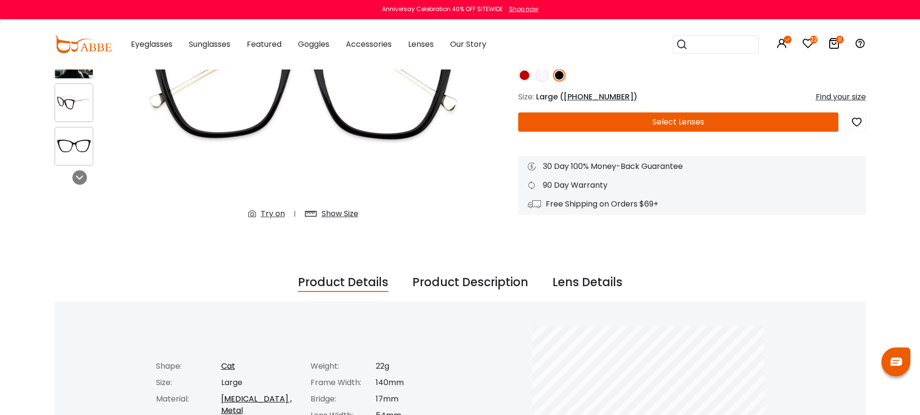
scroll to position [109, 0]
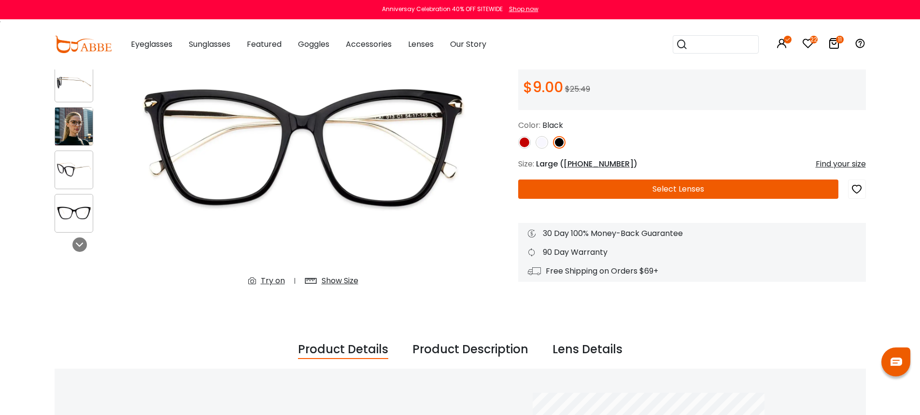
click at [660, 189] on button "Select Lenses" at bounding box center [678, 189] width 320 height 19
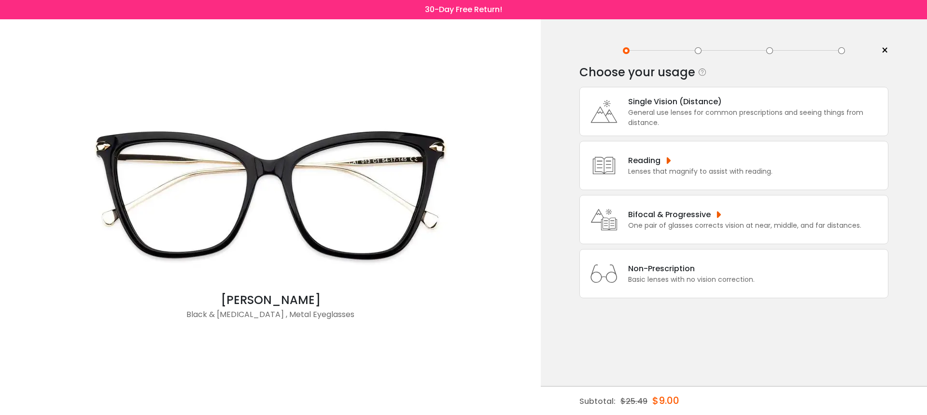
click at [654, 275] on div "Non-Prescription" at bounding box center [691, 269] width 126 height 12
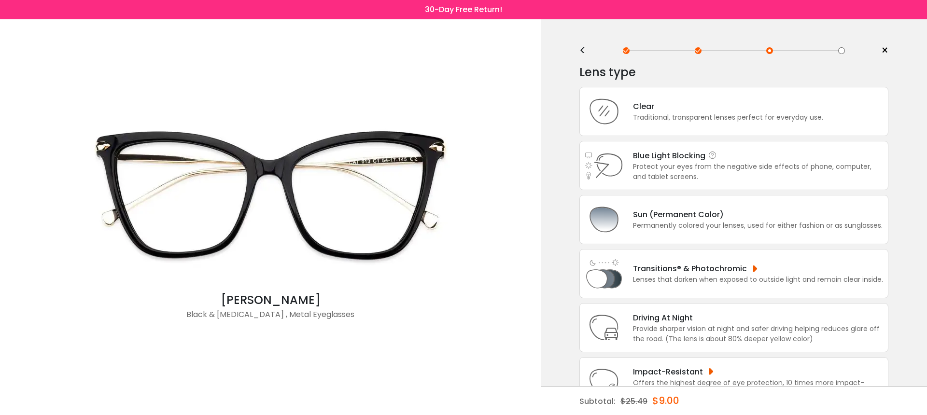
click at [693, 173] on div "Protect your eyes from the negative side effects of phone, computer, and tablet…" at bounding box center [758, 172] width 250 height 20
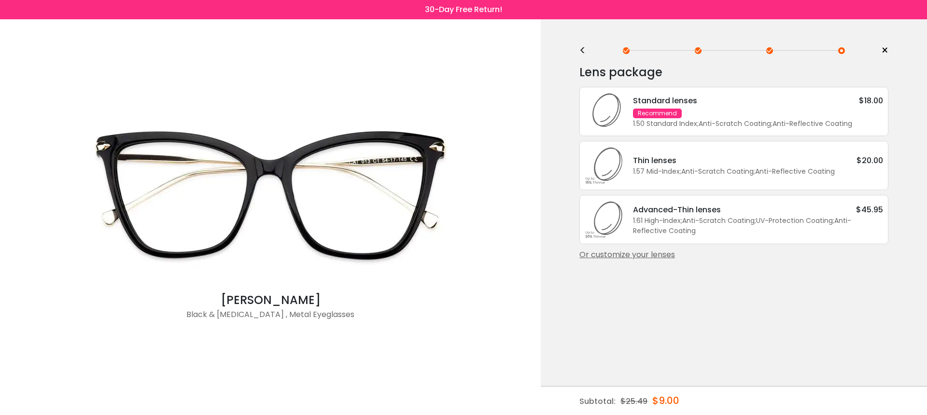
click at [693, 173] on div "1.57 Mid-Index ; Anti-Scratch Coating ; Anti-Reflective Coating ;" at bounding box center [758, 172] width 250 height 10
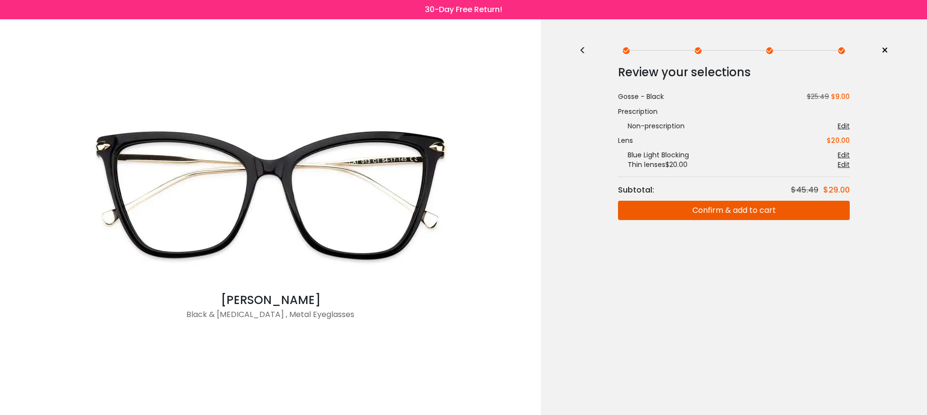
click at [684, 209] on button "Confirm & add to cart" at bounding box center [734, 210] width 232 height 19
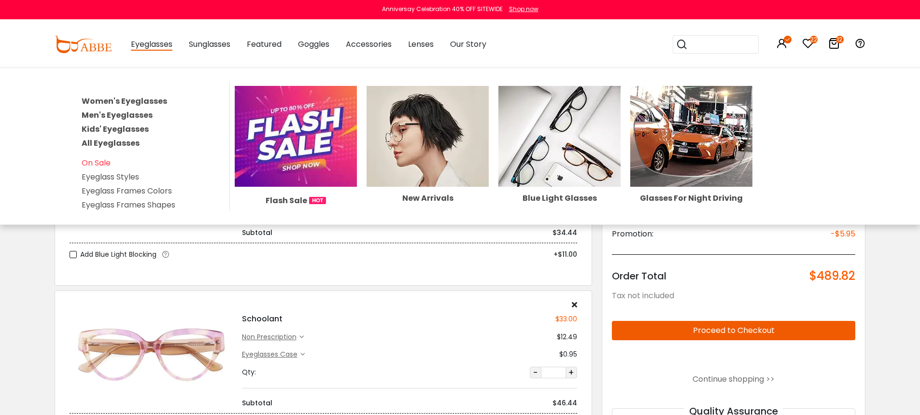
click at [135, 113] on link "Men's Eyeglasses" at bounding box center [117, 115] width 71 height 11
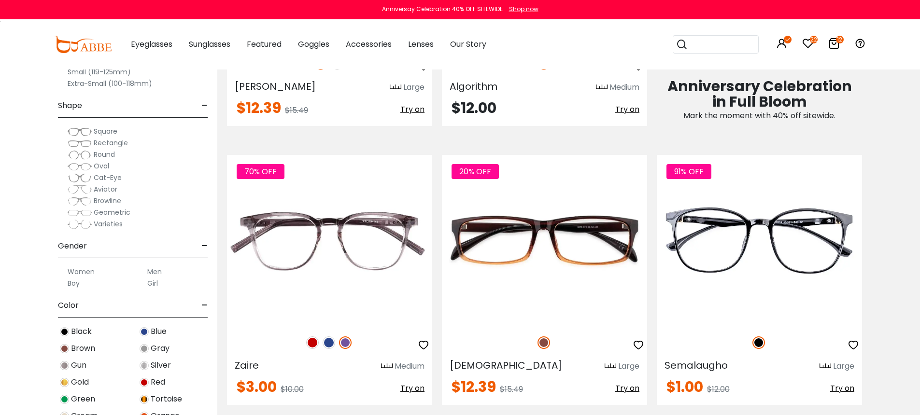
scroll to position [692, 0]
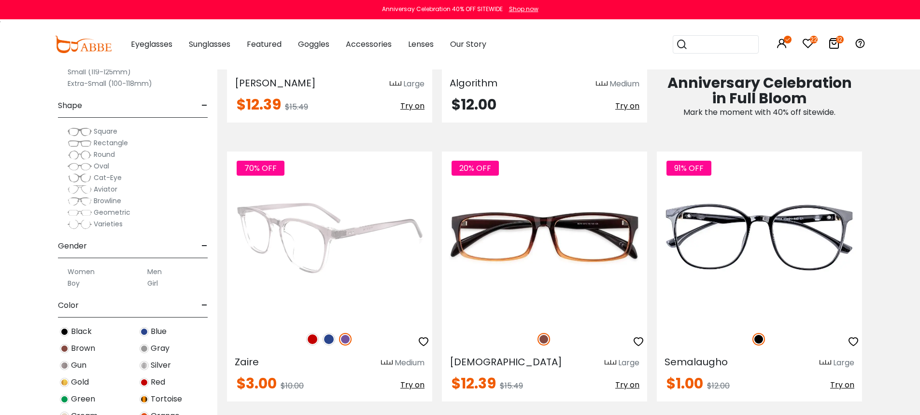
click at [371, 247] on img at bounding box center [329, 237] width 205 height 171
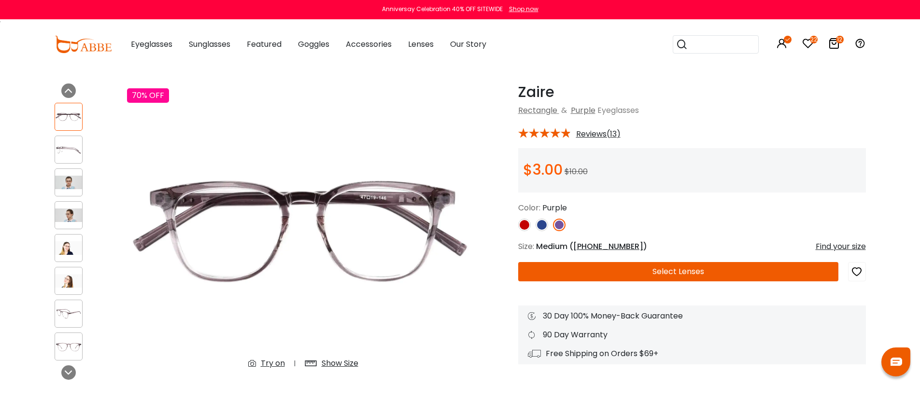
scroll to position [78, 0]
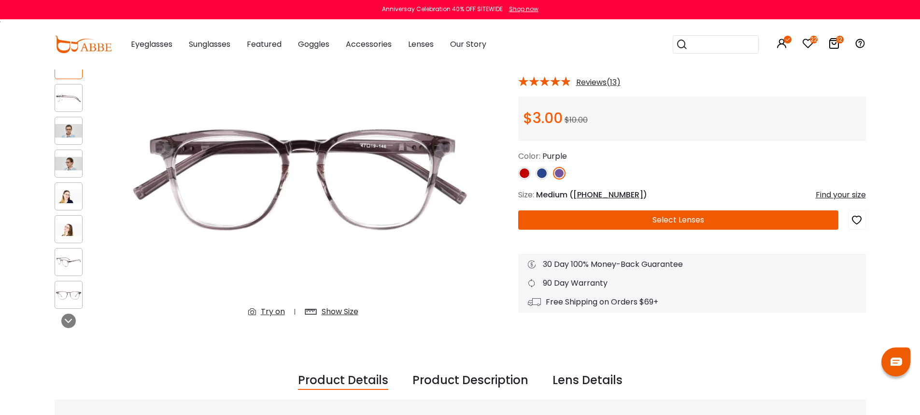
click at [714, 225] on button "Select Lenses" at bounding box center [678, 219] width 320 height 19
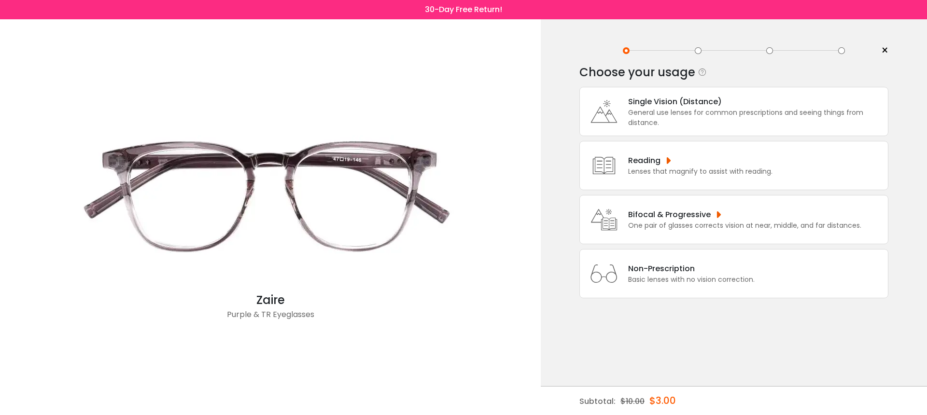
click at [707, 275] on div "Non-Prescription" at bounding box center [691, 269] width 126 height 12
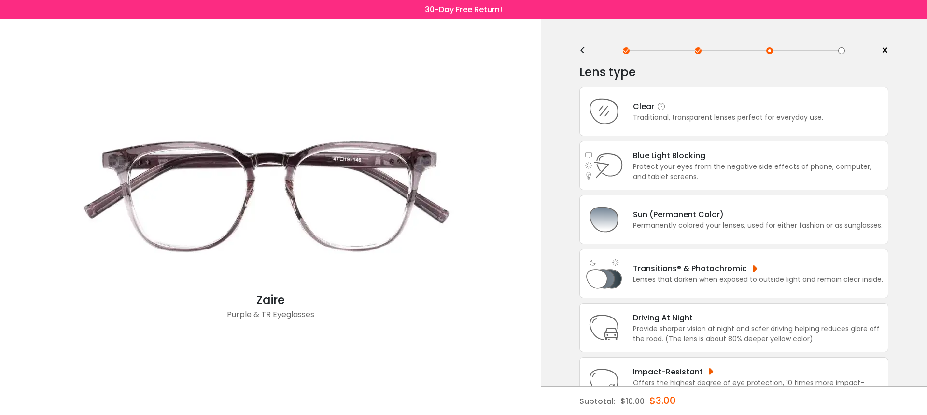
click at [696, 123] on div "Traditional, transparent lenses perfect for everyday use." at bounding box center [728, 117] width 190 height 10
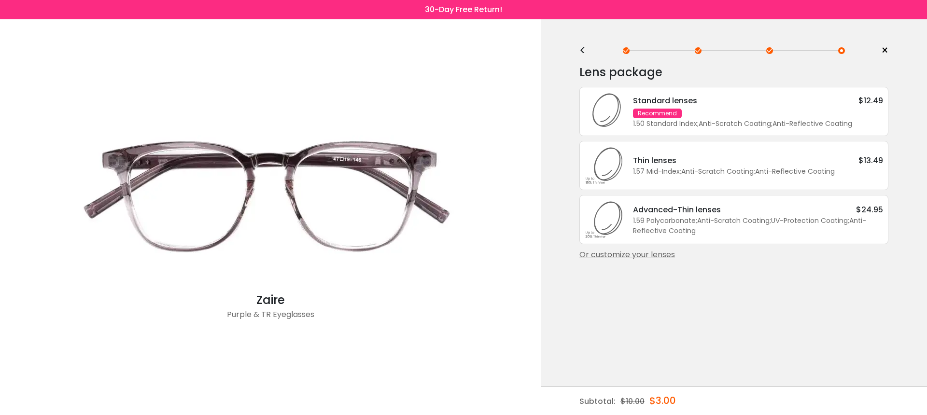
click at [691, 176] on div "1.57 Mid-Index ; Anti-Scratch Coating ; Anti-Reflective Coating ;" at bounding box center [758, 172] width 250 height 10
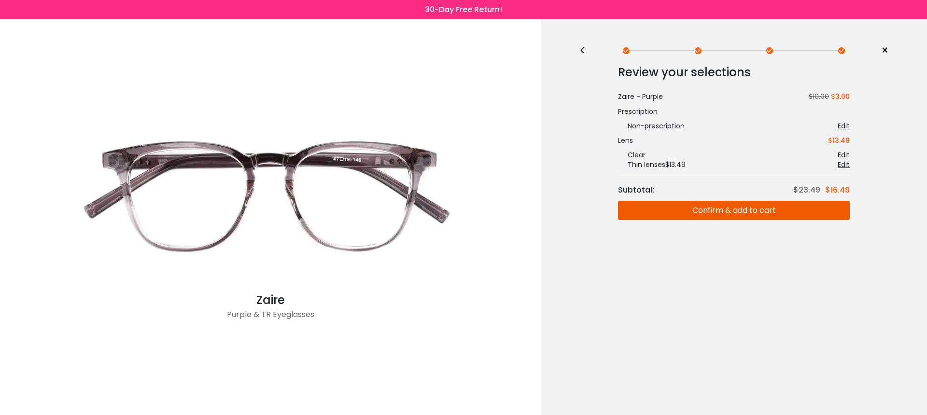
click at [690, 211] on button "Confirm & add to cart" at bounding box center [734, 210] width 232 height 19
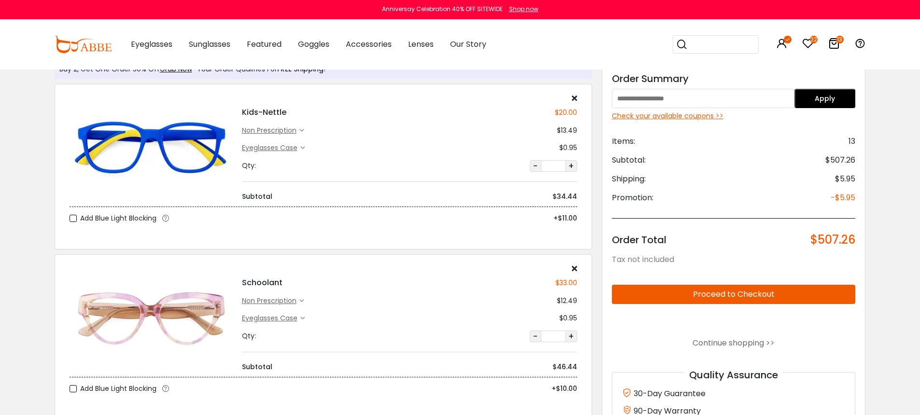
scroll to position [32, 0]
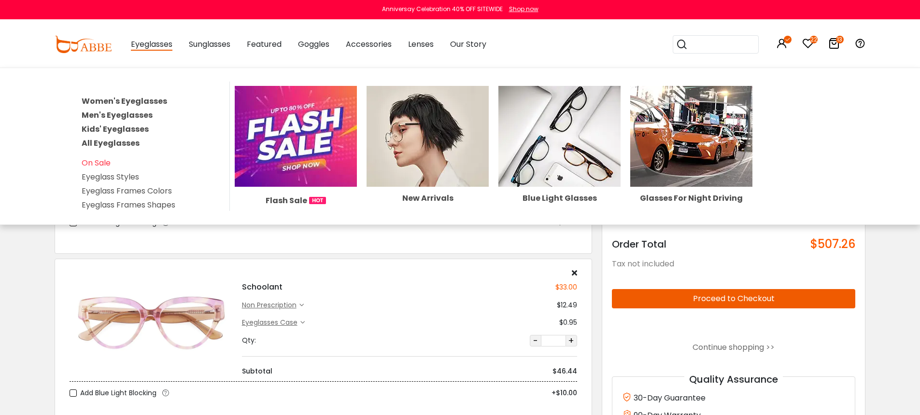
click at [131, 125] on link "Kids' Eyeglasses" at bounding box center [115, 129] width 67 height 11
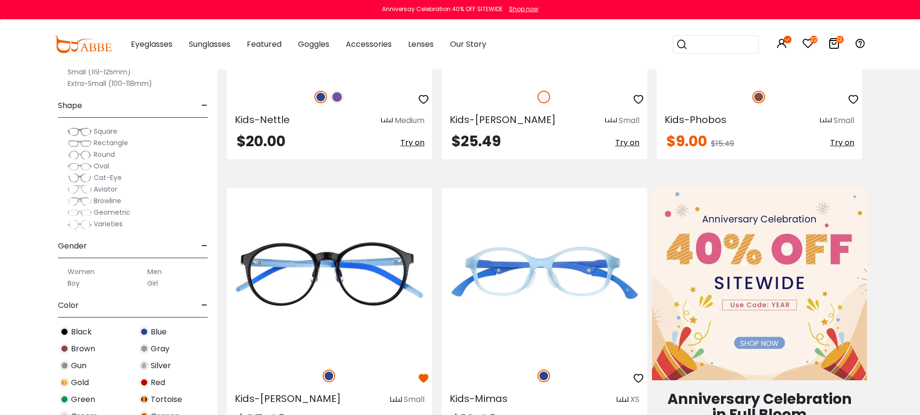
scroll to position [868, 0]
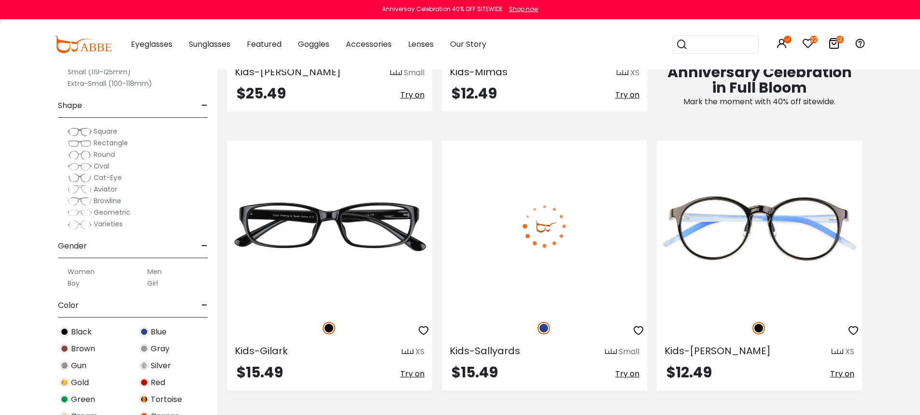
click at [561, 227] on img at bounding box center [544, 225] width 205 height 171
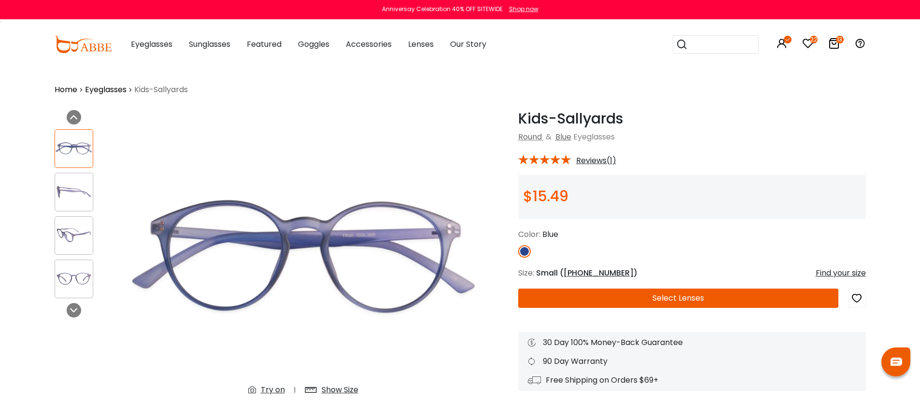
click at [622, 295] on button "Select Lenses" at bounding box center [678, 298] width 320 height 19
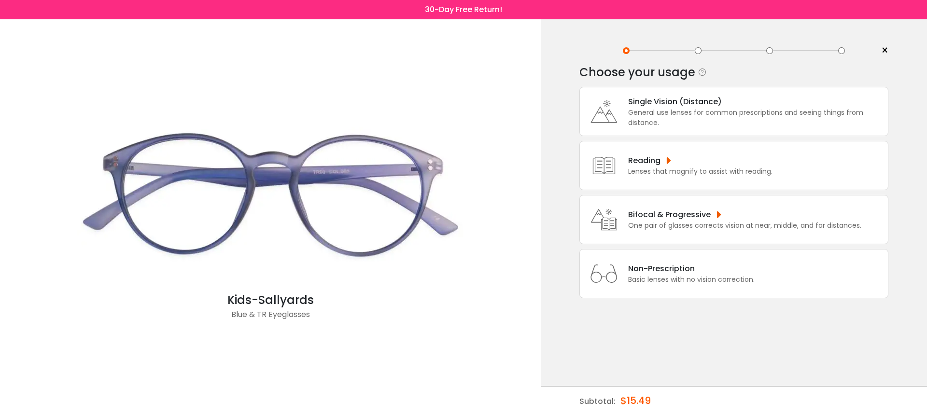
click at [642, 275] on div "Non-Prescription" at bounding box center [691, 269] width 126 height 12
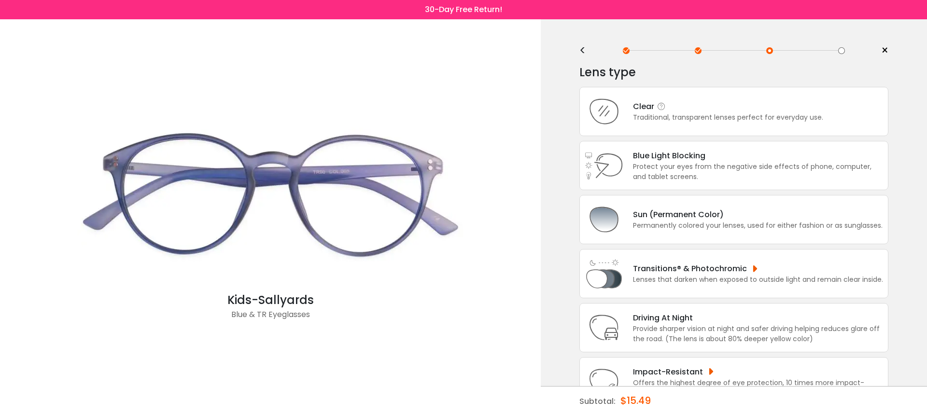
click at [695, 112] on div "Clear" at bounding box center [728, 106] width 190 height 12
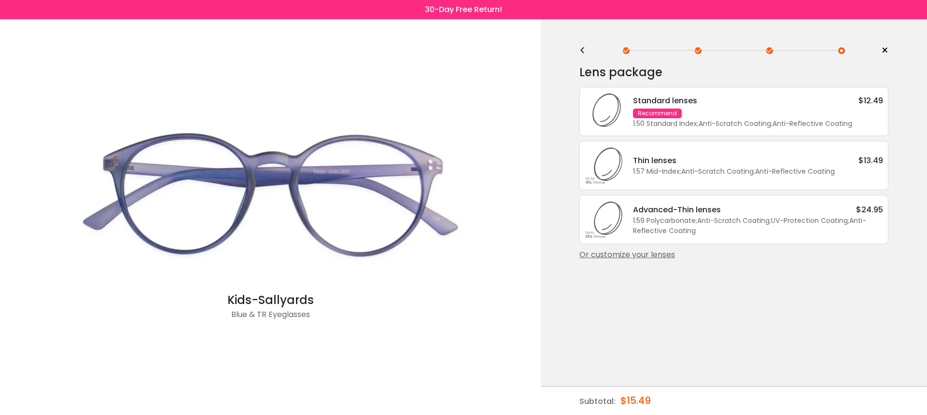
click at [711, 167] on div "Thin lenses $13.49" at bounding box center [758, 160] width 250 height 12
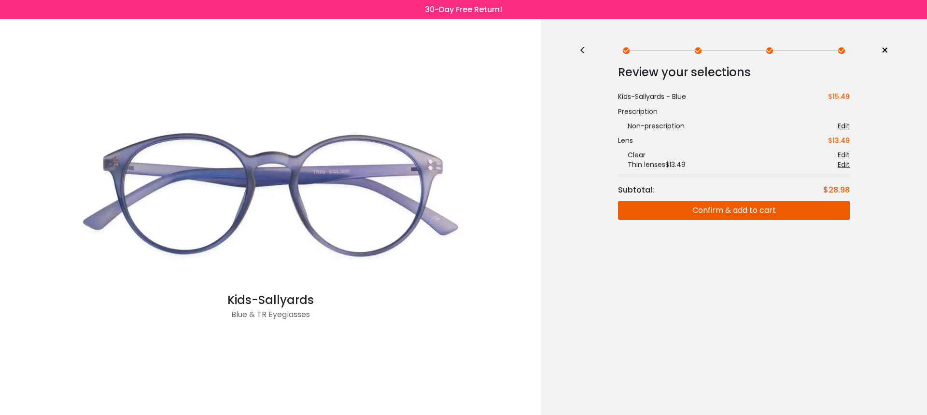
click at [720, 214] on button "Confirm & add to cart" at bounding box center [734, 210] width 232 height 19
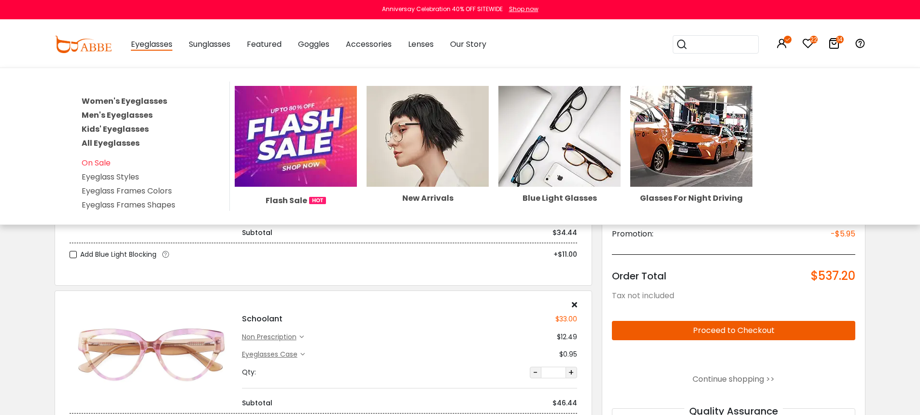
click at [137, 114] on link "Men's Eyeglasses" at bounding box center [117, 115] width 71 height 11
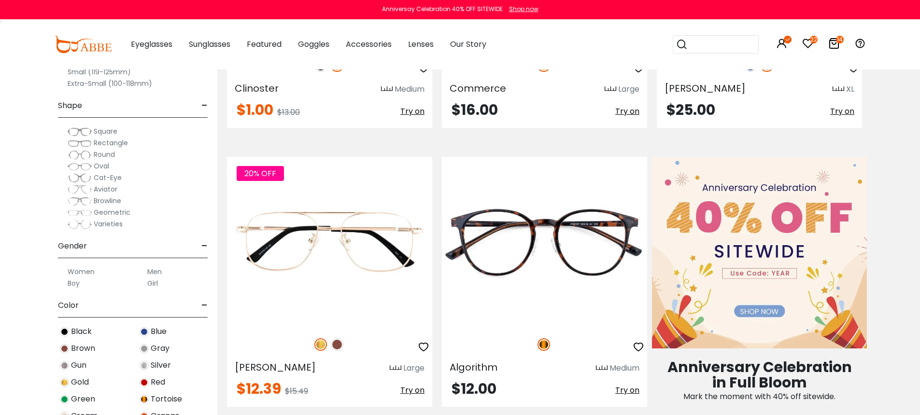
scroll to position [411, 0]
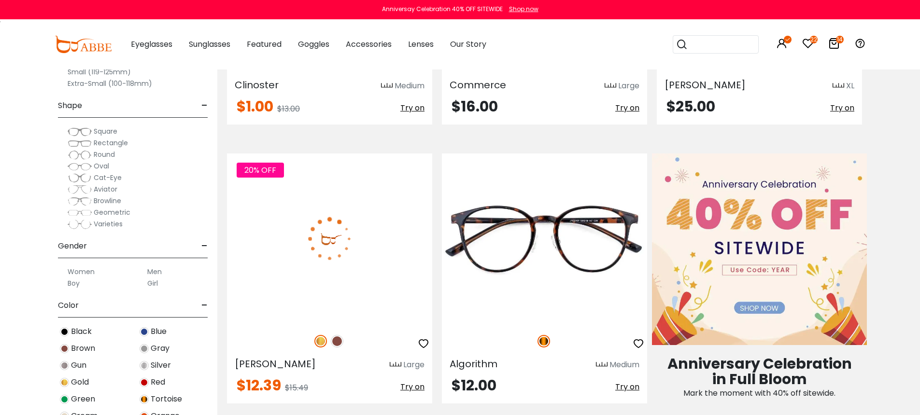
click at [334, 234] on img at bounding box center [329, 239] width 205 height 171
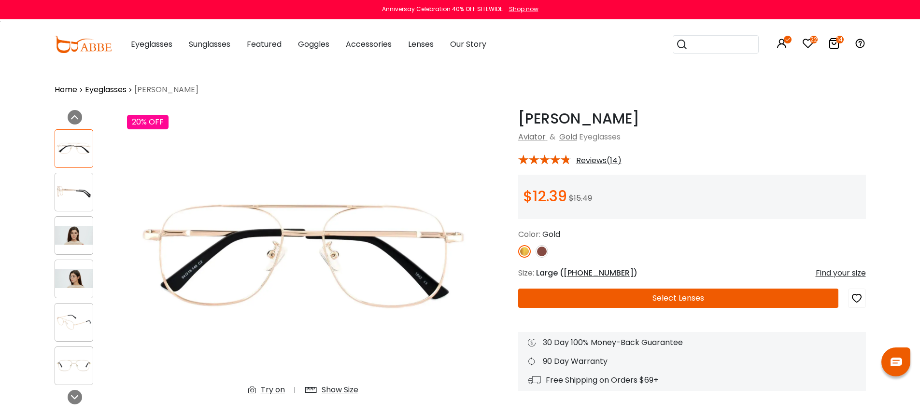
click at [708, 295] on button "Select Lenses" at bounding box center [678, 298] width 320 height 19
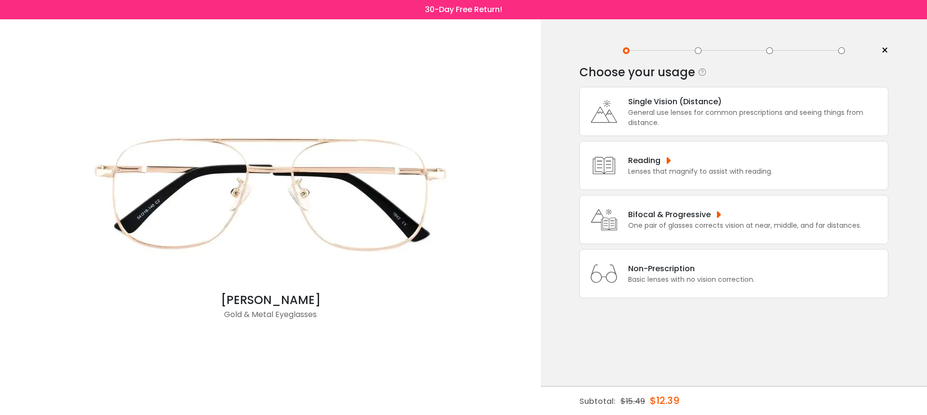
click at [685, 285] on div "Basic lenses with no vision correction." at bounding box center [691, 280] width 126 height 10
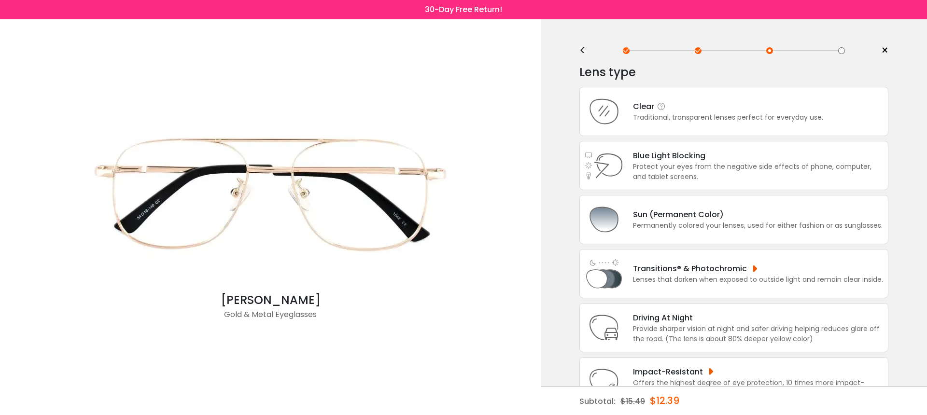
click at [707, 117] on div "Traditional, transparent lenses perfect for everyday use." at bounding box center [728, 117] width 190 height 10
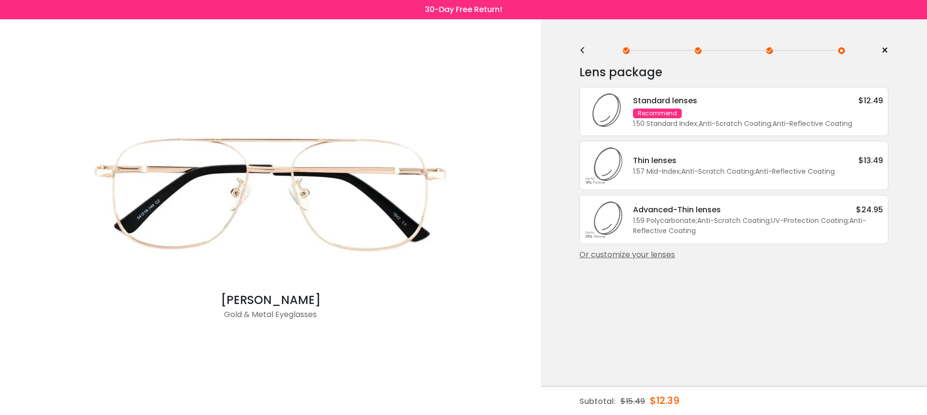
click at [698, 171] on div "1.57 Mid-Index ; Anti-Scratch Coating ; Anti-Reflective Coating ;" at bounding box center [758, 172] width 250 height 10
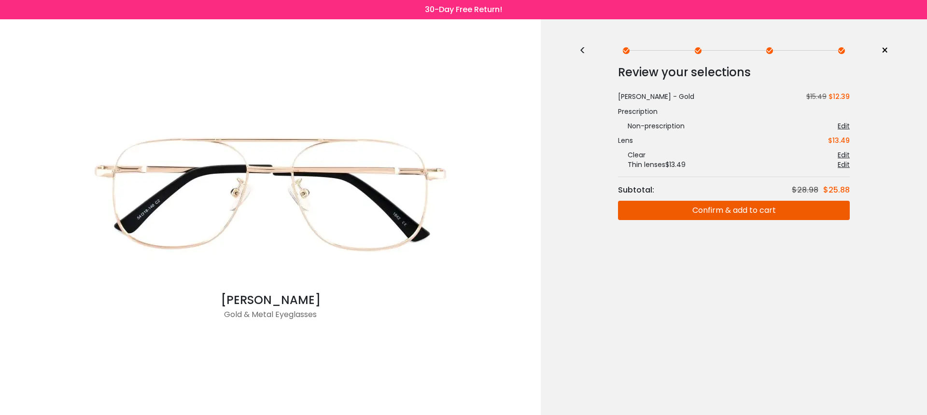
click at [699, 212] on button "Confirm & add to cart" at bounding box center [734, 210] width 232 height 19
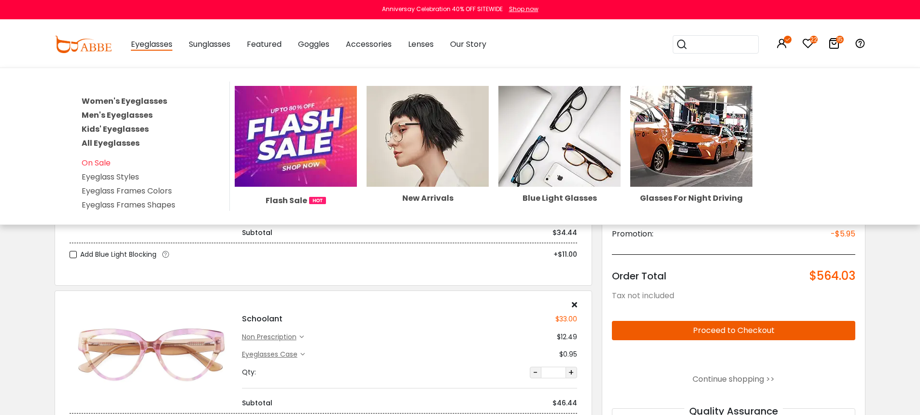
click at [131, 128] on link "Kids' Eyeglasses" at bounding box center [115, 129] width 67 height 11
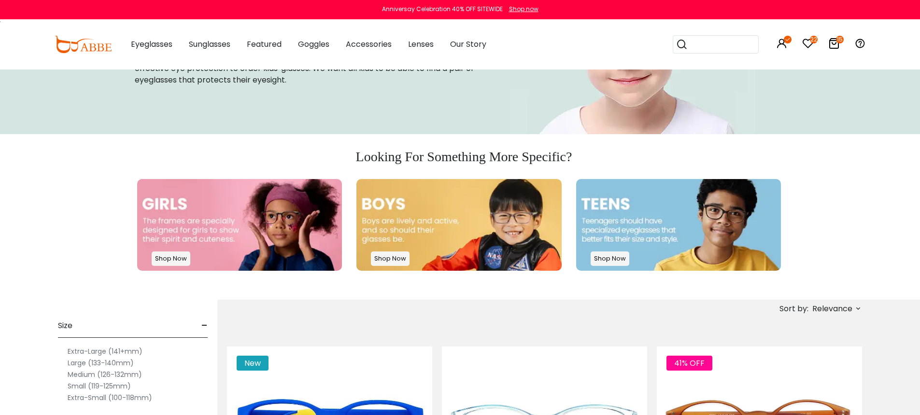
scroll to position [413, 0]
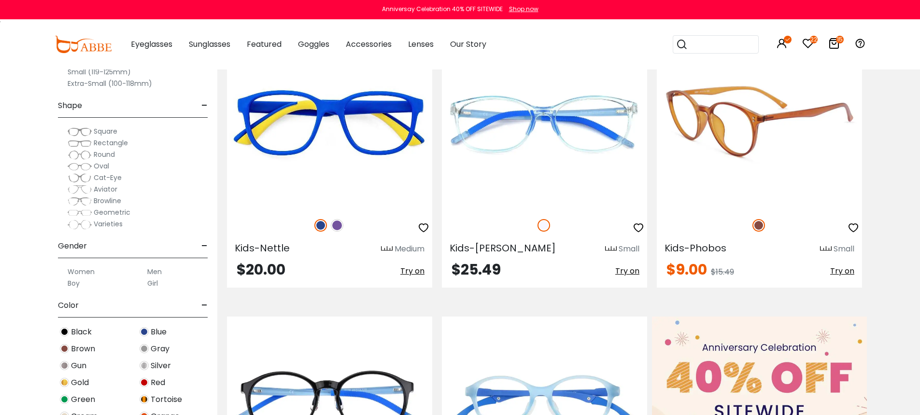
click at [773, 149] on img at bounding box center [758, 123] width 205 height 171
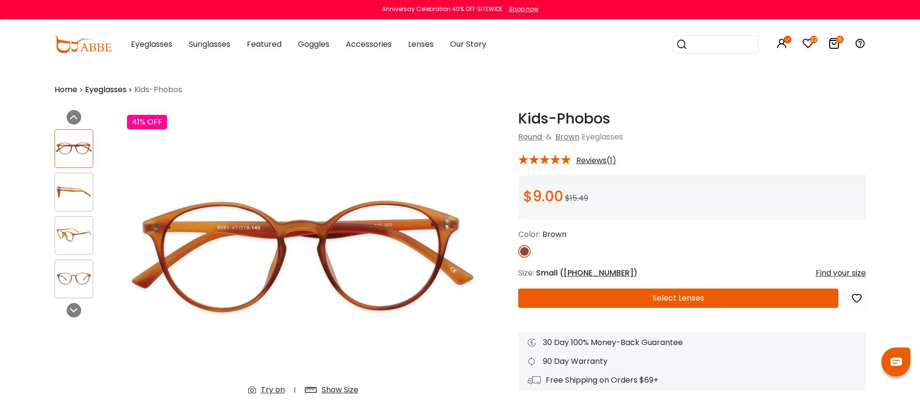
click at [736, 297] on button "Select Lenses" at bounding box center [678, 298] width 320 height 19
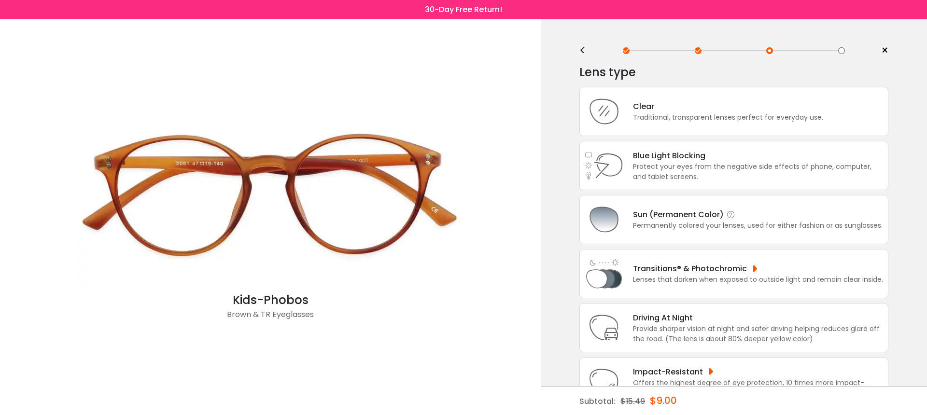
click at [697, 231] on div "Permanently colored your lenses, used for either fashion or as sunglasses." at bounding box center [758, 226] width 250 height 10
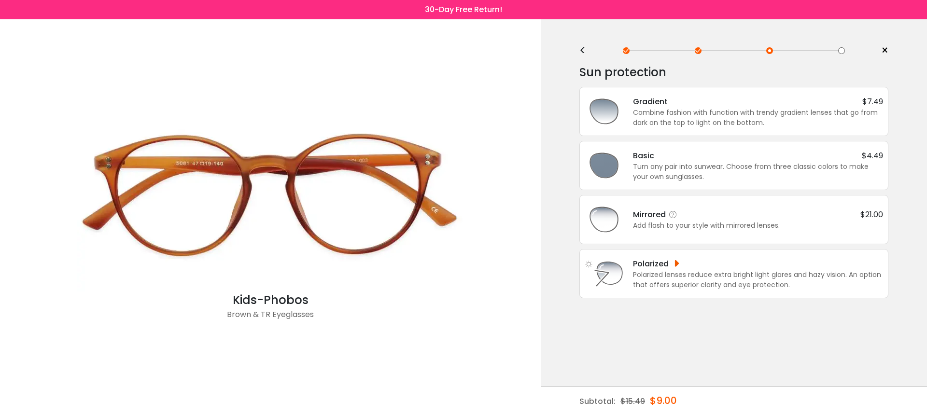
click at [698, 222] on div "Add flash to your style with mirrored lenses." at bounding box center [758, 226] width 250 height 10
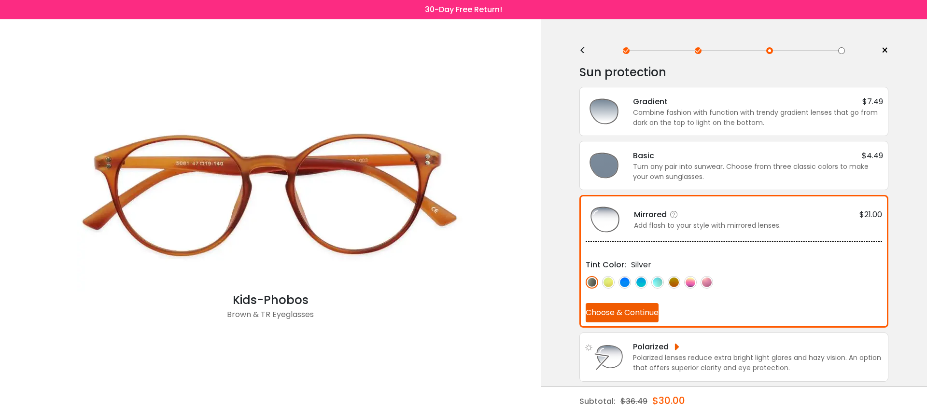
click at [632, 311] on button "Choose & Continue" at bounding box center [622, 312] width 73 height 19
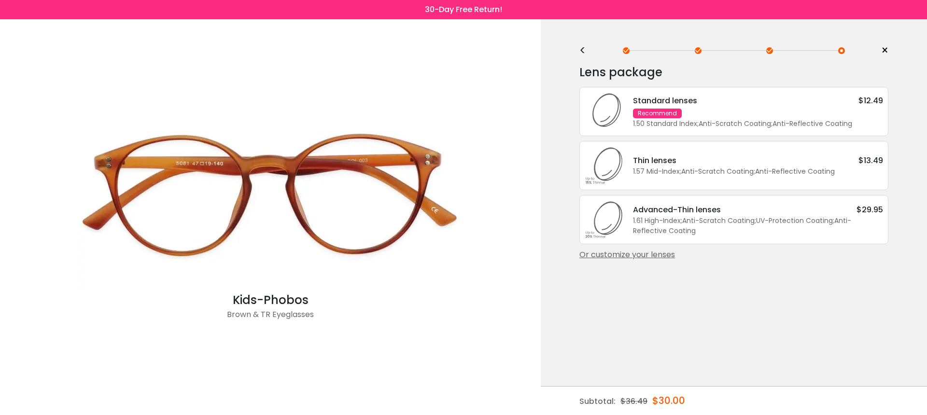
click at [736, 116] on div "Standard lenses $12.49 Recommend 1.50 Standard Index ; Anti-Scratch Coating ; A…" at bounding box center [753, 112] width 260 height 34
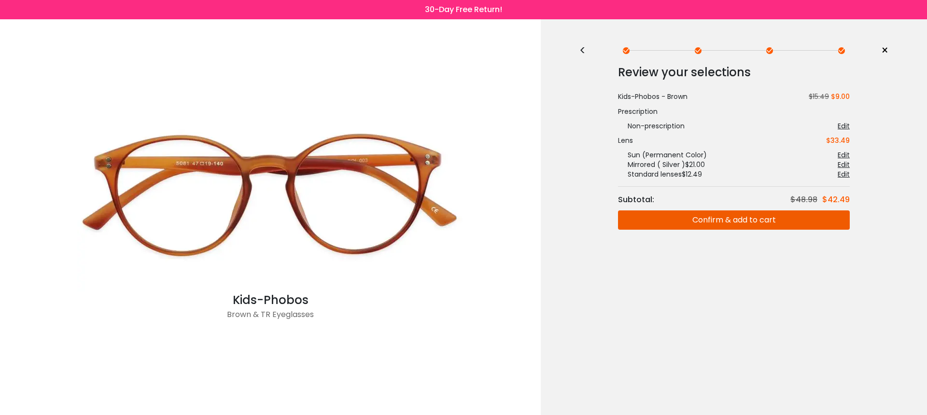
click at [712, 222] on button "Confirm & add to cart" at bounding box center [734, 219] width 232 height 19
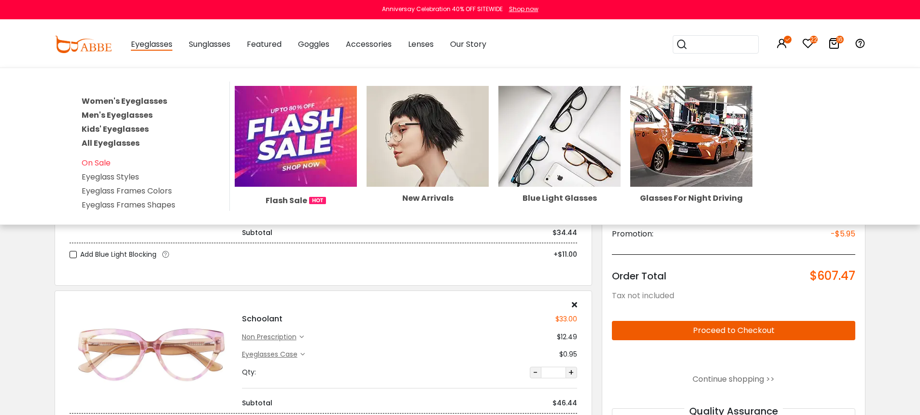
click at [137, 98] on link "Women's Eyeglasses" at bounding box center [124, 101] width 85 height 11
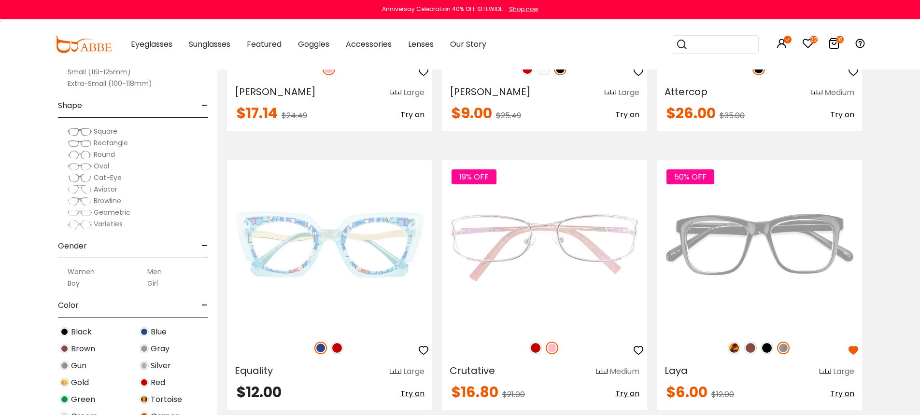
scroll to position [1743, 0]
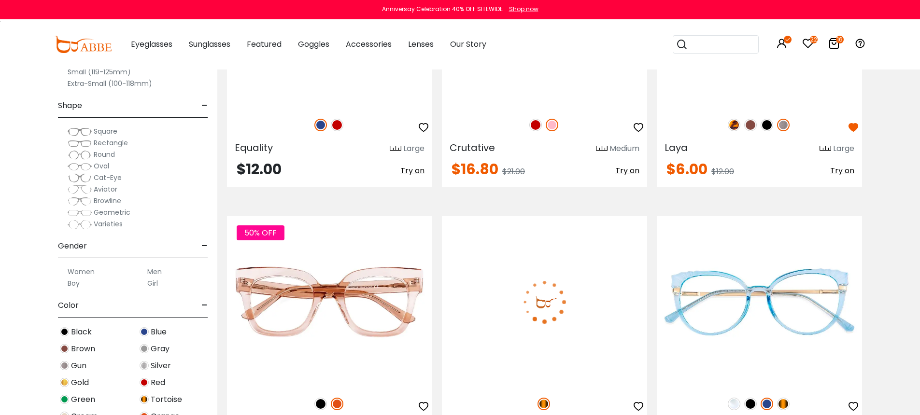
click at [561, 292] on img at bounding box center [544, 301] width 205 height 171
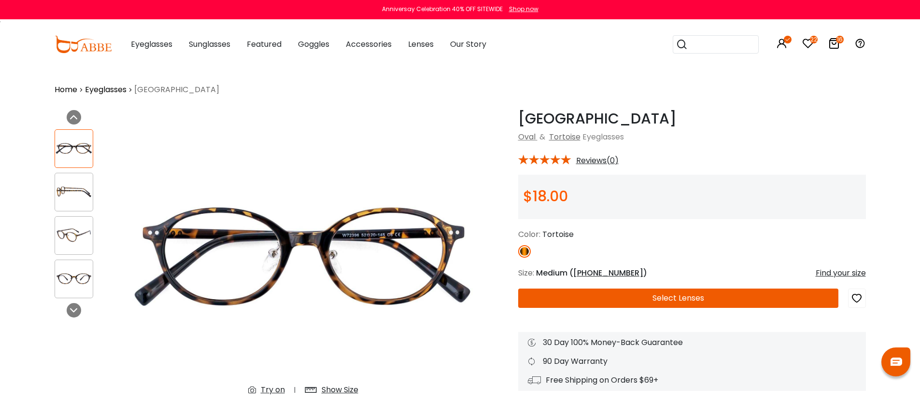
click at [631, 293] on button "Select Lenses" at bounding box center [678, 298] width 320 height 19
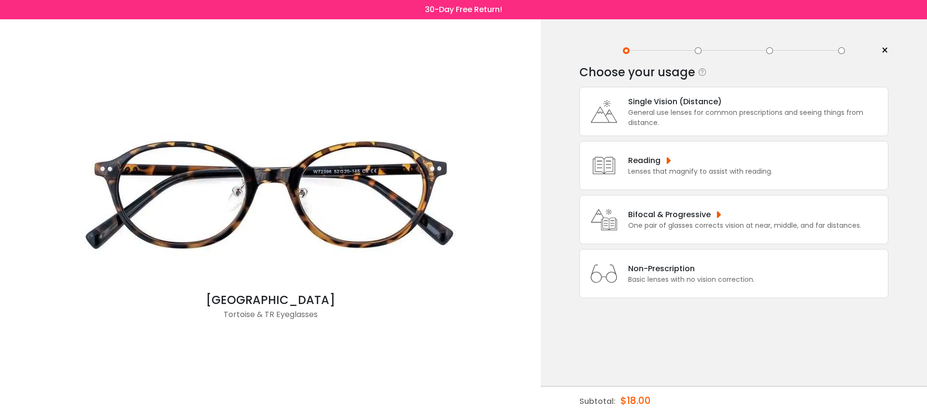
click at [650, 181] on div "Reading Lenses that magnify to assist with reading." at bounding box center [733, 165] width 309 height 49
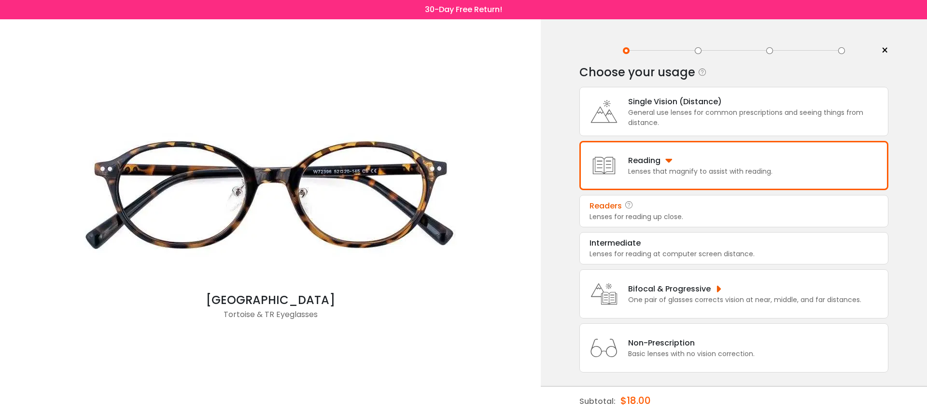
click at [653, 219] on div "Lenses for reading up close." at bounding box center [733, 217] width 289 height 10
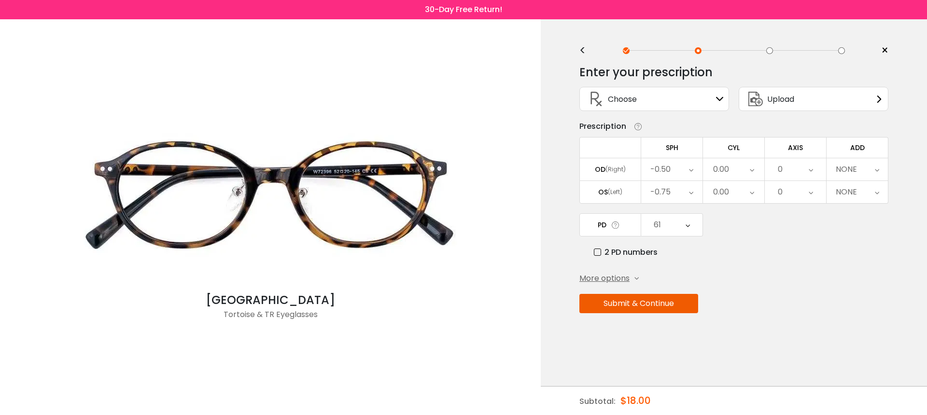
click at [841, 172] on div "NONE" at bounding box center [846, 169] width 21 height 19
click at [851, 279] on li "+1.50" at bounding box center [856, 276] width 61 height 17
click at [666, 308] on button "Submit & Continue" at bounding box center [638, 303] width 119 height 19
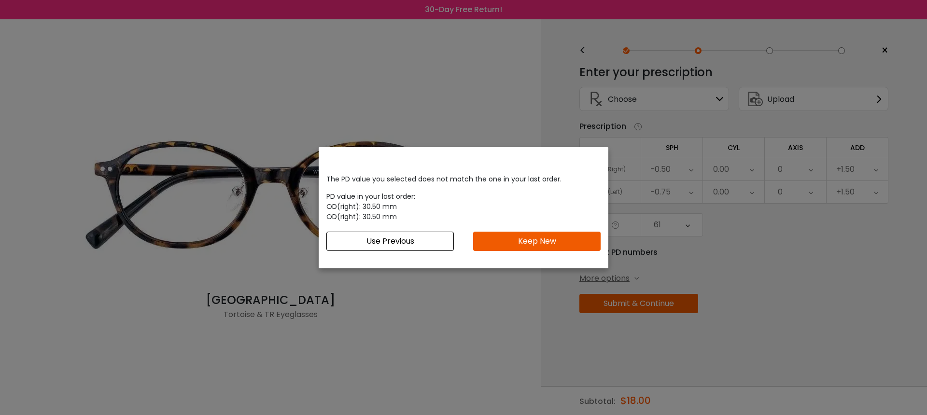
click at [554, 241] on button "Keep New" at bounding box center [536, 241] width 127 height 19
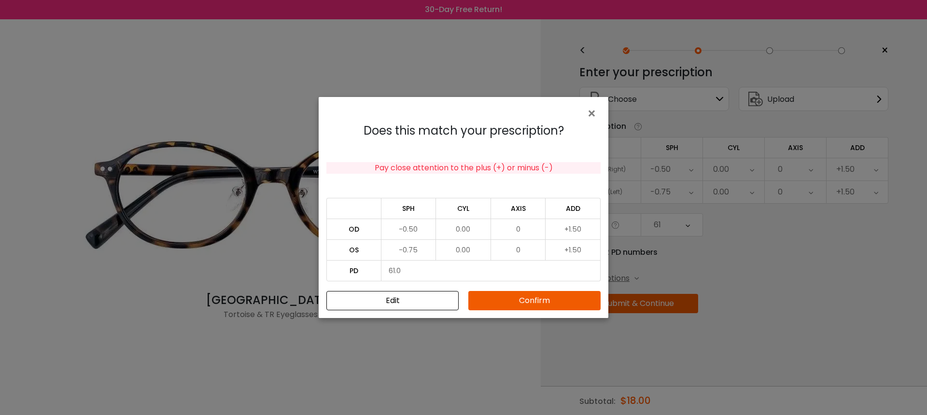
click at [551, 302] on button "Confirm" at bounding box center [534, 300] width 132 height 19
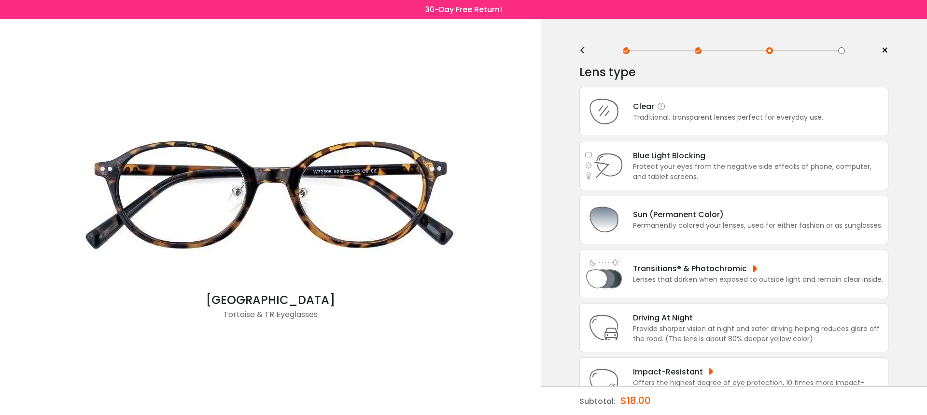
click at [699, 108] on div "Clear" at bounding box center [728, 106] width 190 height 12
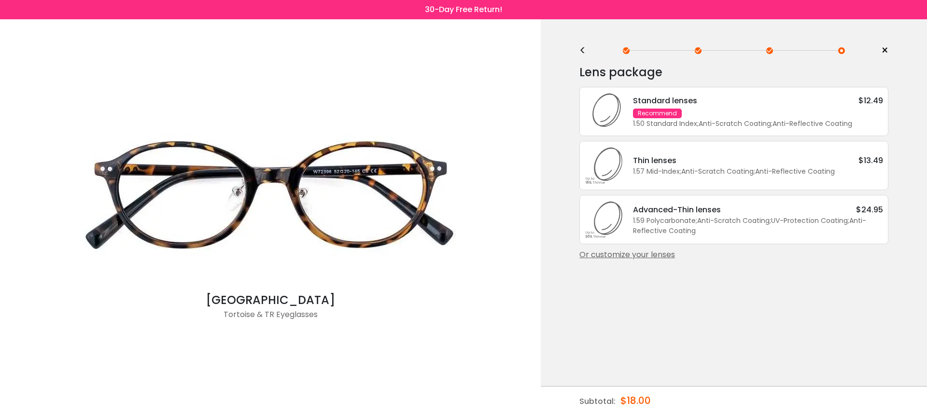
click at [717, 216] on div "Advanced-Thin lenses" at bounding box center [677, 210] width 88 height 12
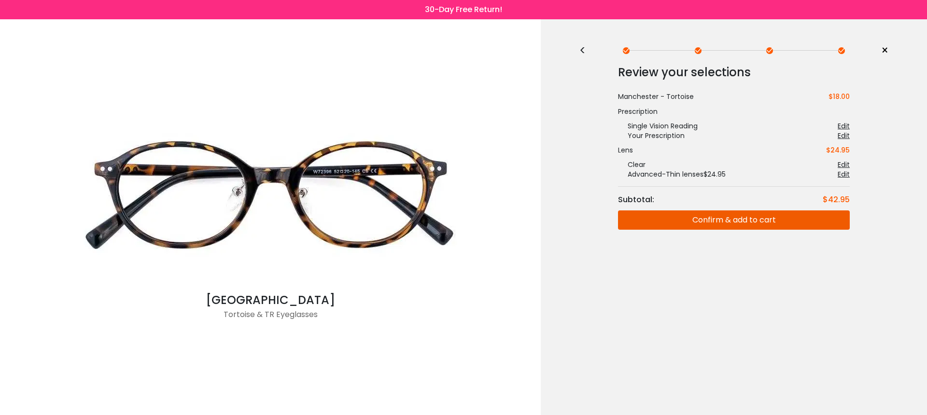
click at [745, 219] on button "Confirm & add to cart" at bounding box center [734, 219] width 232 height 19
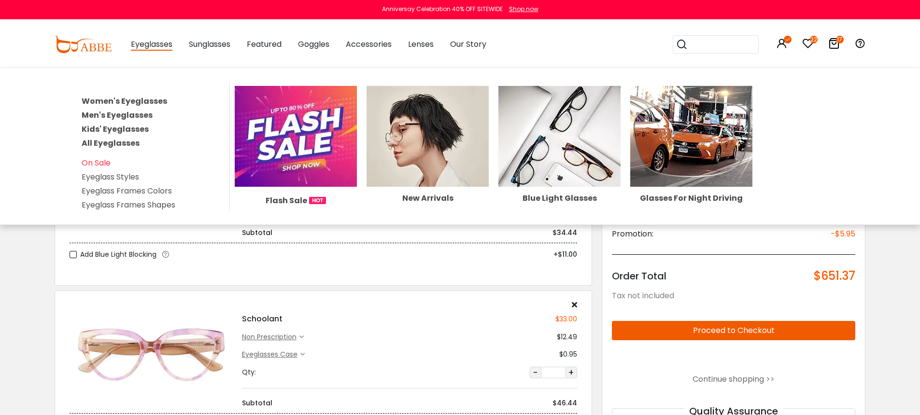
click at [129, 113] on link "Men's Eyeglasses" at bounding box center [117, 115] width 71 height 11
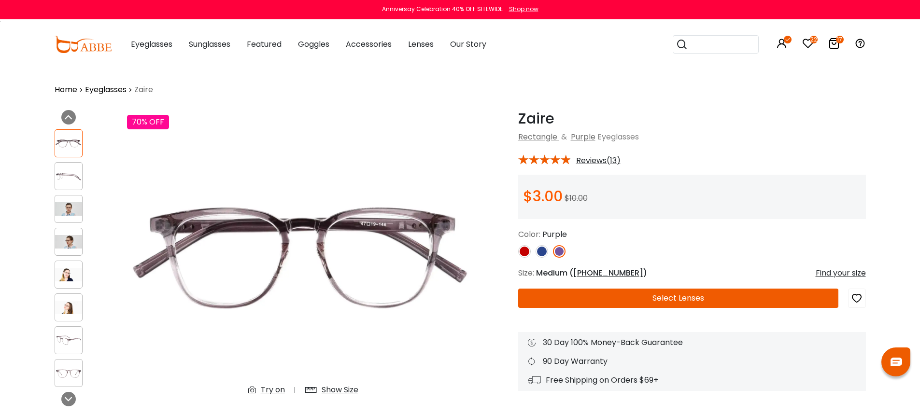
click at [629, 305] on button "Select Lenses" at bounding box center [678, 298] width 320 height 19
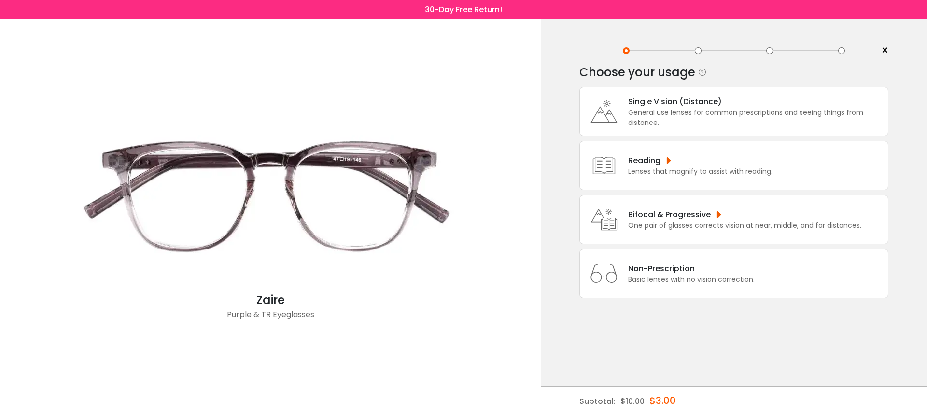
click at [641, 285] on div "Basic lenses with no vision correction." at bounding box center [691, 280] width 126 height 10
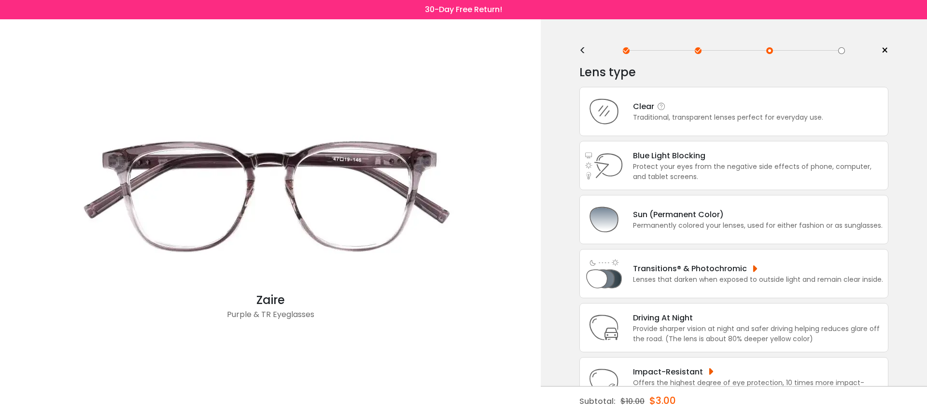
click at [730, 119] on div "Traditional, transparent lenses perfect for everyday use." at bounding box center [728, 117] width 190 height 10
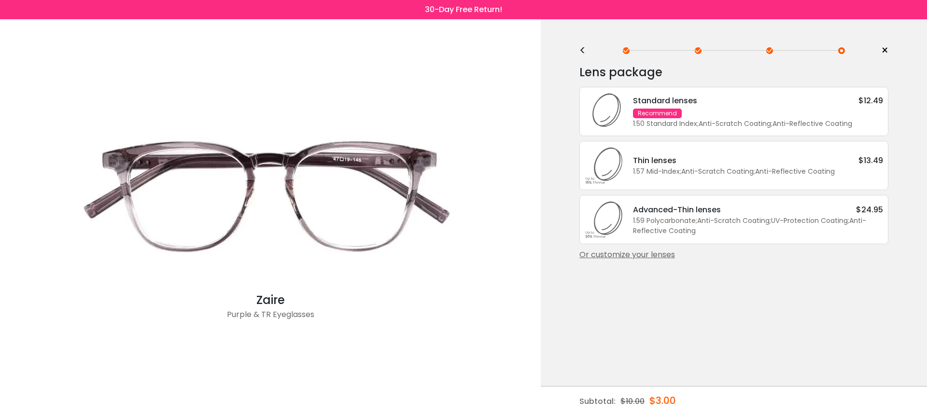
click at [730, 119] on div "Standard lenses $12.49 Recommend 1.50 Standard Index ; Anti-Scratch Coating ; A…" at bounding box center [753, 112] width 260 height 34
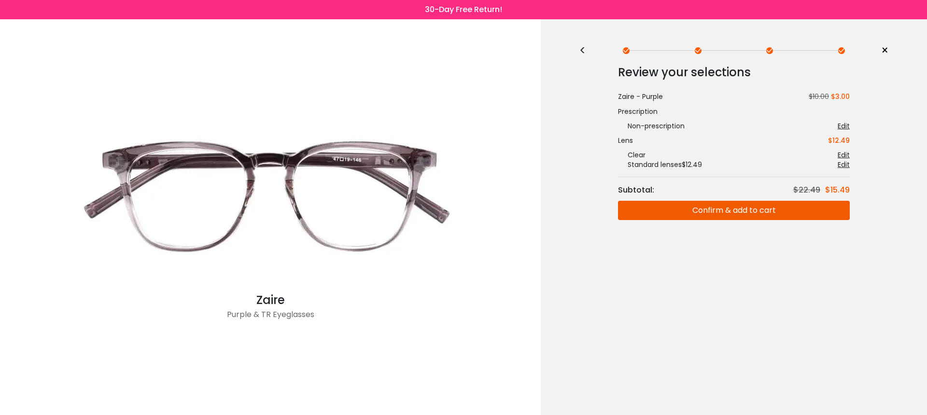
click at [731, 207] on button "Confirm & add to cart" at bounding box center [734, 210] width 232 height 19
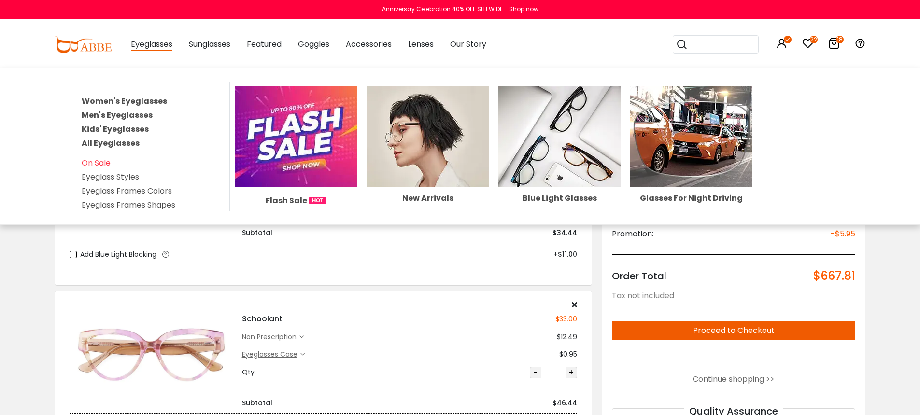
click at [130, 97] on link "Women's Eyeglasses" at bounding box center [124, 101] width 85 height 11
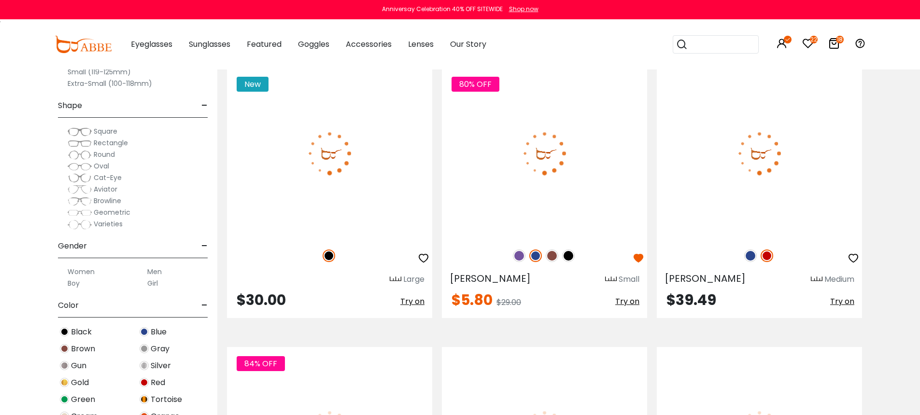
scroll to position [2174, 0]
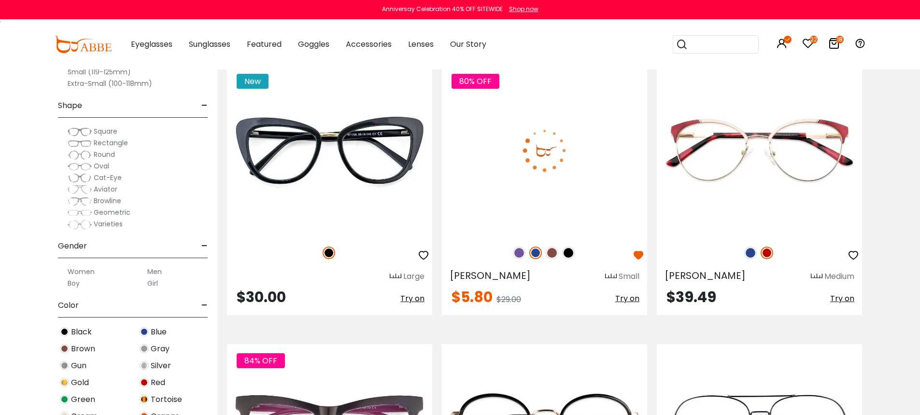
click at [581, 165] on img at bounding box center [544, 150] width 205 height 171
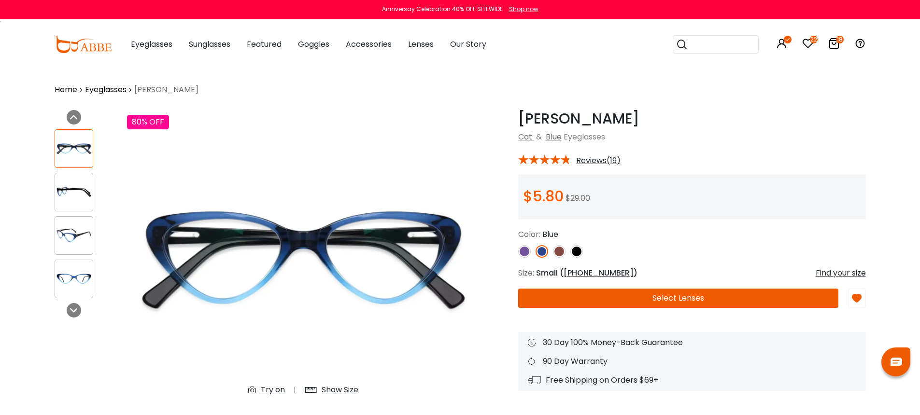
click at [729, 297] on button "Select Lenses" at bounding box center [678, 298] width 320 height 19
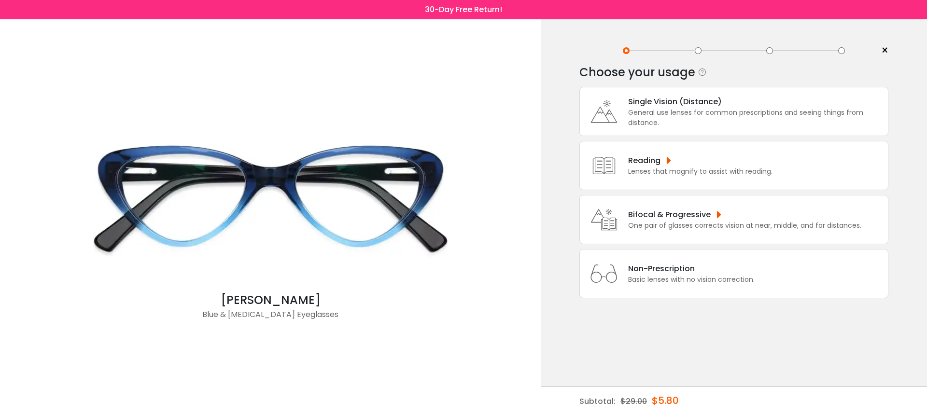
click at [712, 113] on div "General use lenses for common prescriptions and seeing things from distance." at bounding box center [755, 118] width 255 height 20
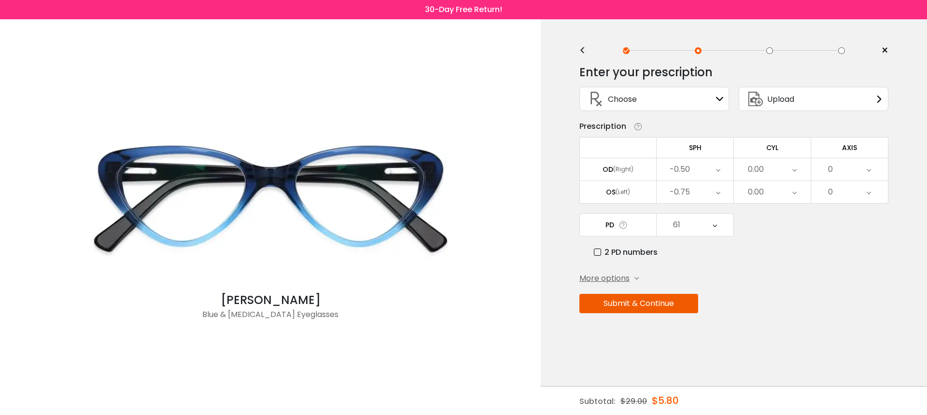
click at [799, 169] on div "0.00" at bounding box center [772, 169] width 77 height 22
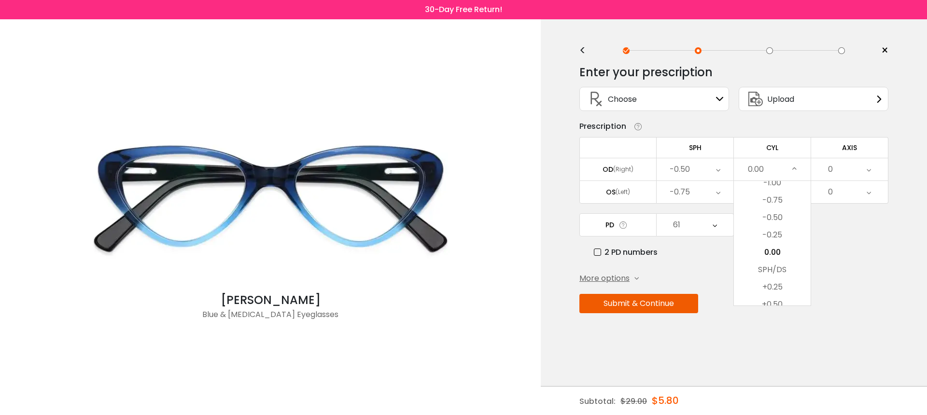
drag, startPoint x: 771, startPoint y: 237, endPoint x: 789, endPoint y: 219, distance: 25.6
click at [771, 237] on li "-0.25" at bounding box center [772, 234] width 77 height 17
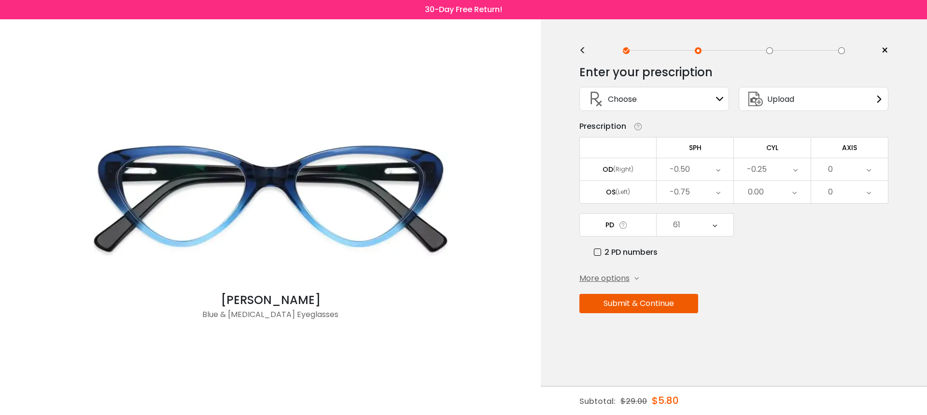
click at [853, 170] on div "0" at bounding box center [849, 169] width 77 height 22
click at [844, 223] on li "2" at bounding box center [849, 224] width 77 height 17
click at [686, 304] on button "Submit & Continue" at bounding box center [638, 303] width 119 height 19
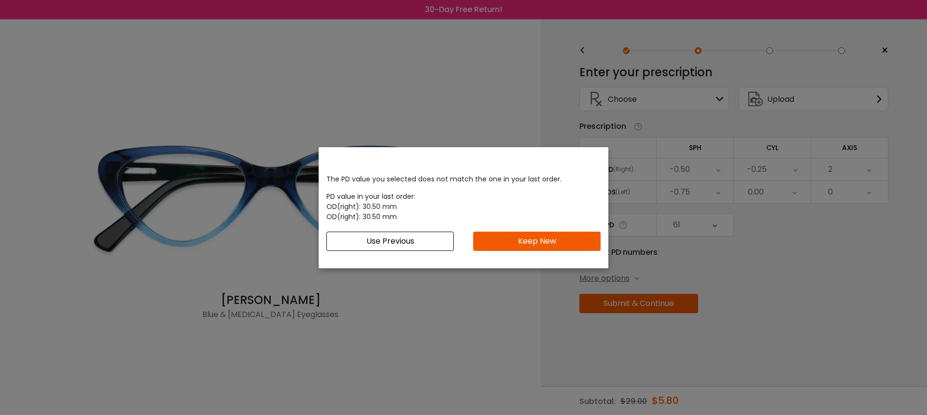
click at [556, 241] on button "Keep New" at bounding box center [536, 241] width 127 height 19
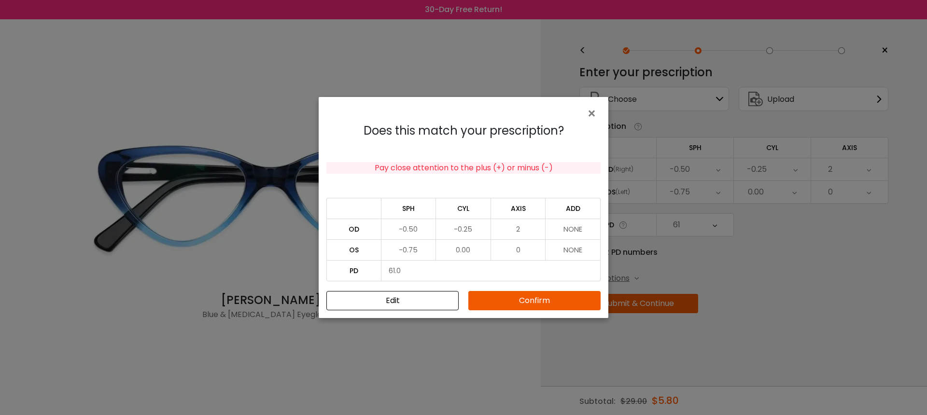
click at [560, 303] on button "Confirm" at bounding box center [534, 300] width 132 height 19
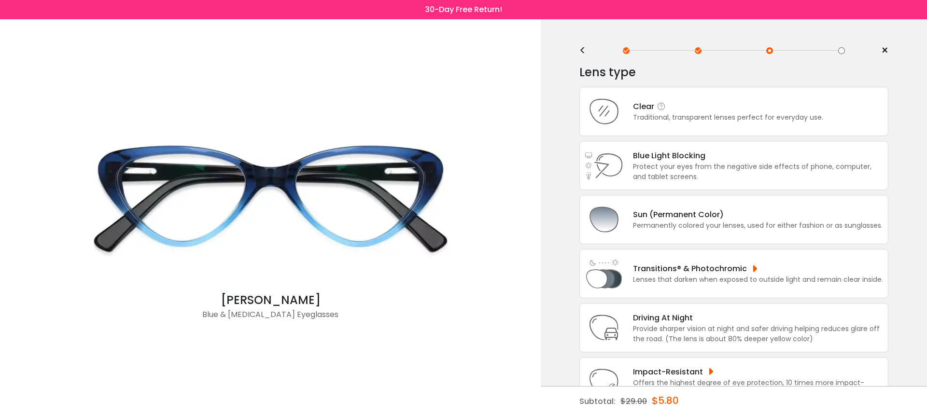
click at [743, 114] on div "Traditional, transparent lenses perfect for everyday use." at bounding box center [728, 117] width 190 height 10
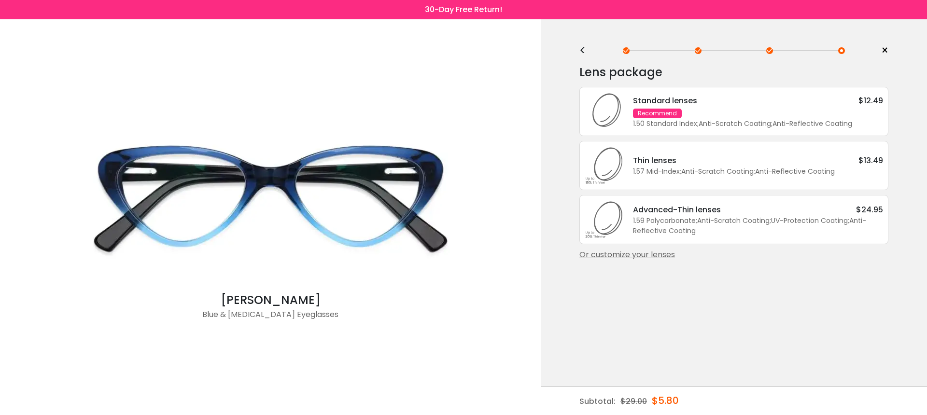
click at [768, 116] on div "Standard lenses $12.49 Recommend 1.50 Standard Index ; Anti-Scratch Coating ; A…" at bounding box center [753, 112] width 260 height 34
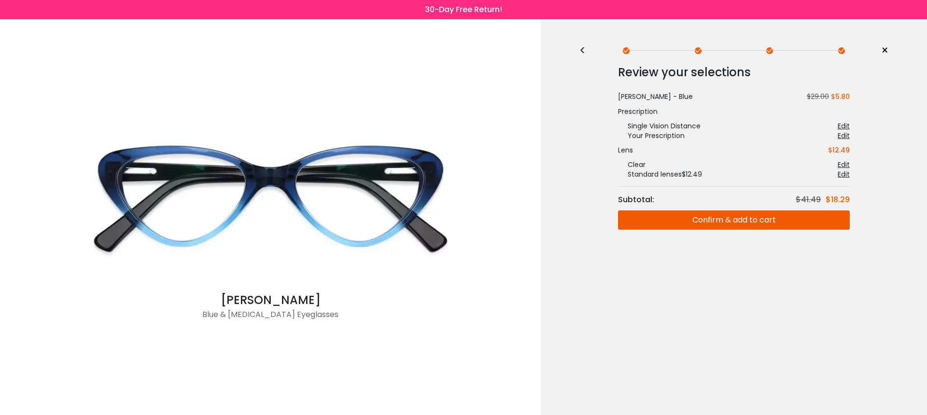
click at [765, 223] on button "Confirm & add to cart" at bounding box center [734, 219] width 232 height 19
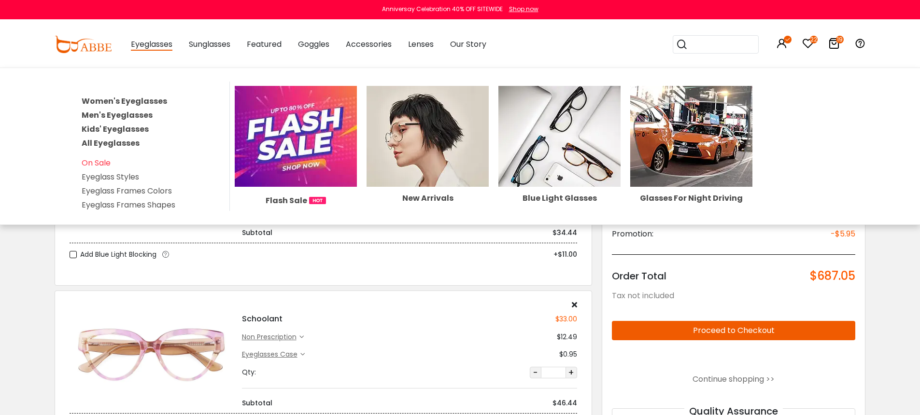
click at [140, 98] on link "Women's Eyeglasses" at bounding box center [124, 101] width 85 height 11
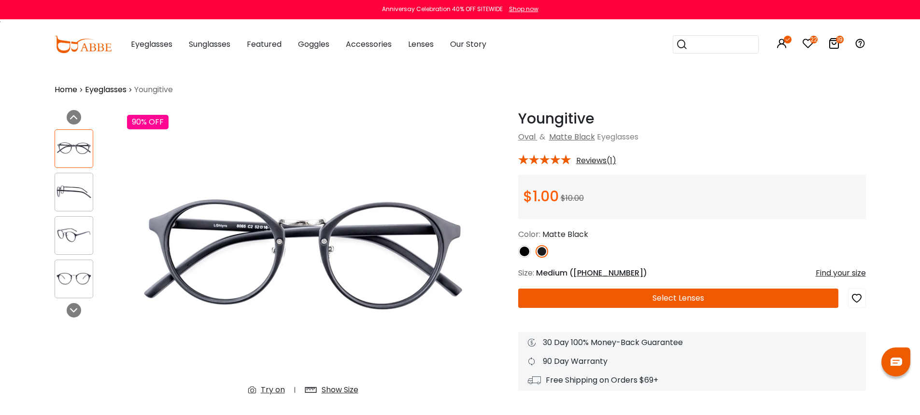
click at [635, 298] on button "Select Lenses" at bounding box center [678, 298] width 320 height 19
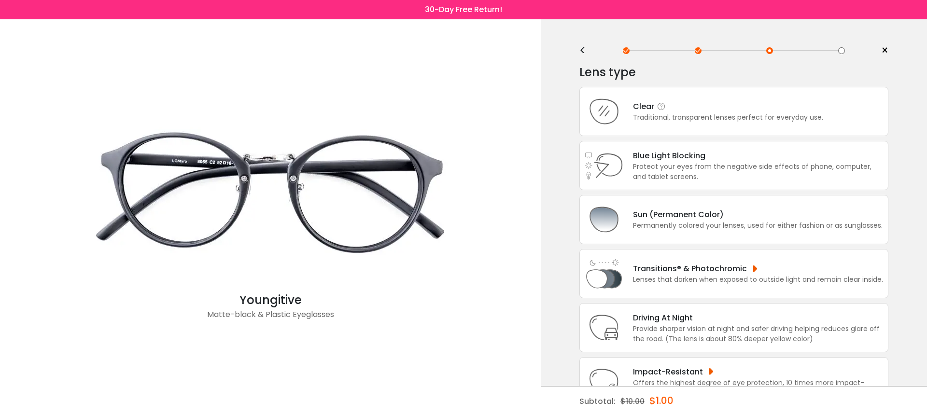
click at [695, 124] on div "Clear Traditional, transparent lenses perfect for everyday use." at bounding box center [733, 111] width 309 height 49
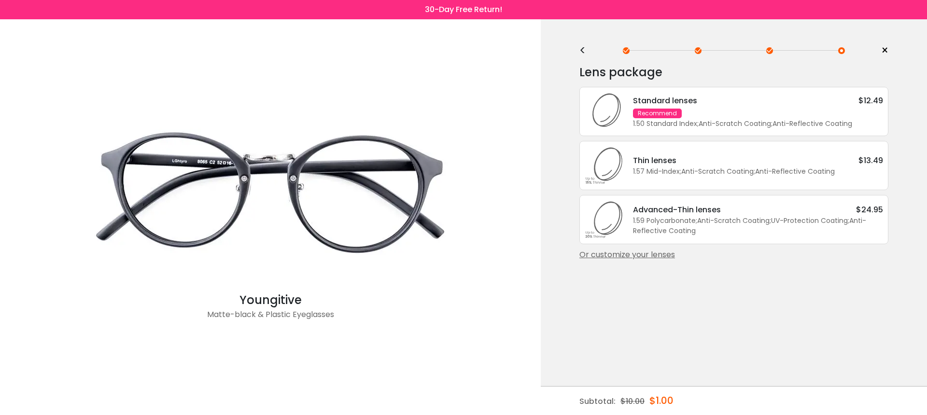
click at [704, 229] on div "1.59 Polycarbonate ; Anti-Scratch Coating ; UV-Protection Coating ; Anti-Reflec…" at bounding box center [758, 226] width 250 height 20
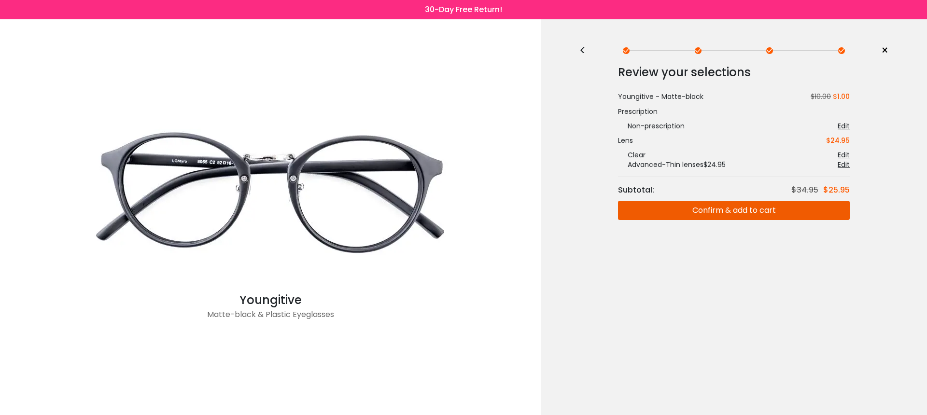
click at [728, 210] on button "Confirm & add to cart" at bounding box center [734, 210] width 232 height 19
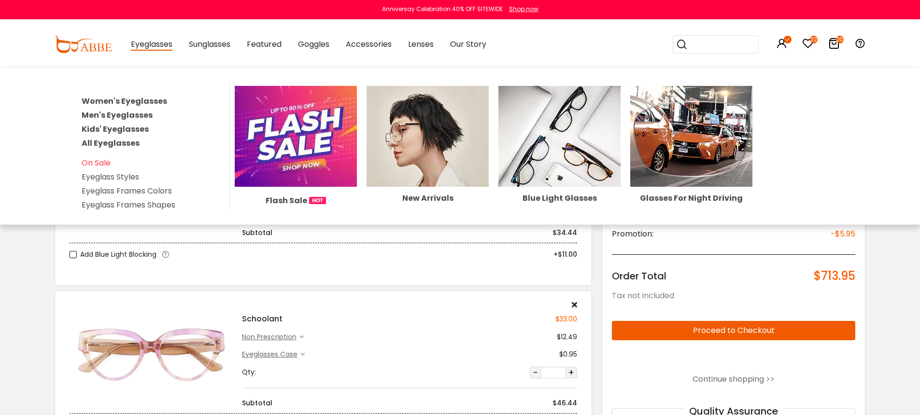
click at [147, 103] on link "Women's Eyeglasses" at bounding box center [124, 101] width 85 height 11
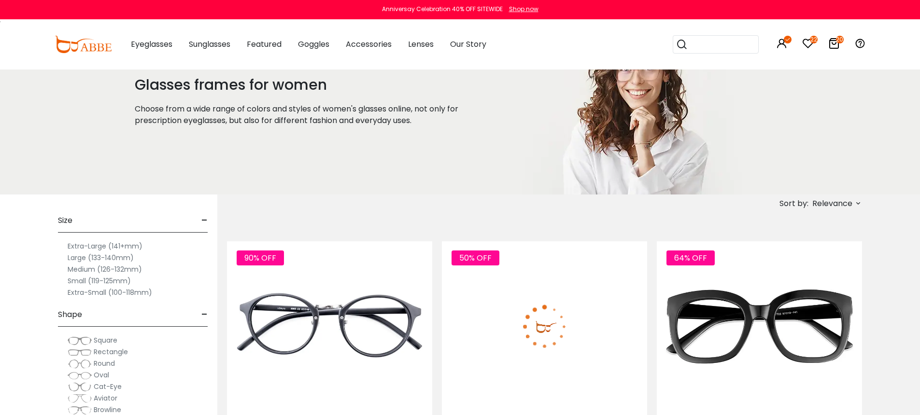
scroll to position [155, 0]
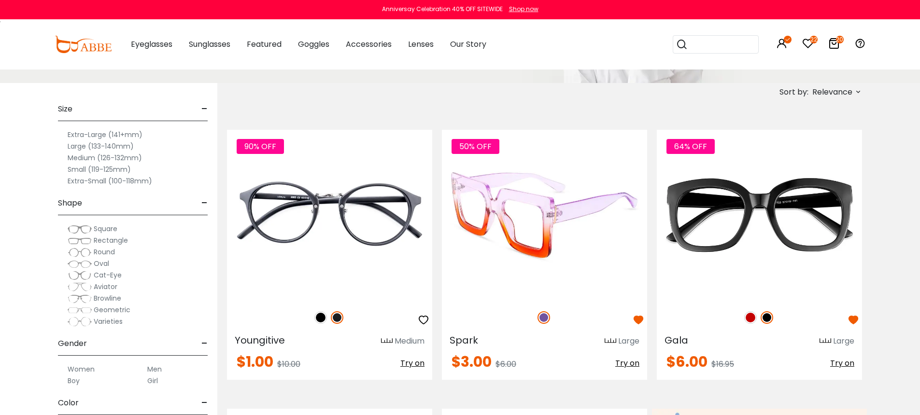
click at [578, 219] on img at bounding box center [544, 215] width 205 height 171
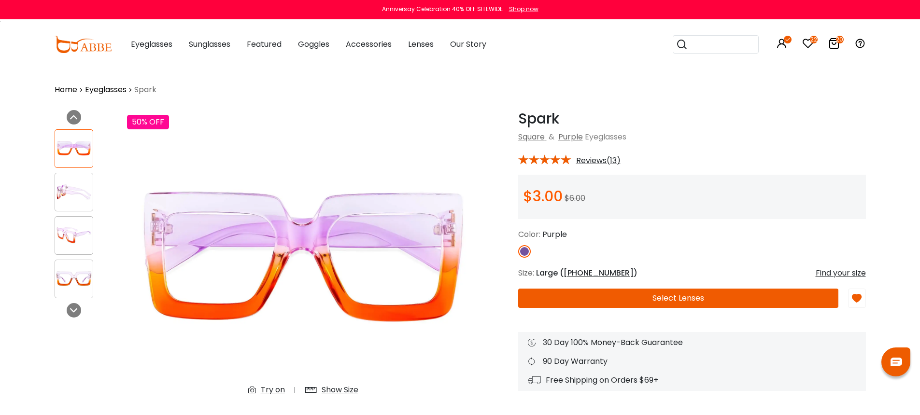
click at [634, 311] on div "Spark Purple Square & Purple Eyeglasses * Reviews(13) $3.00 $6.00" at bounding box center [692, 250] width 348 height 281
click at [636, 305] on button "Select Lenses" at bounding box center [678, 298] width 320 height 19
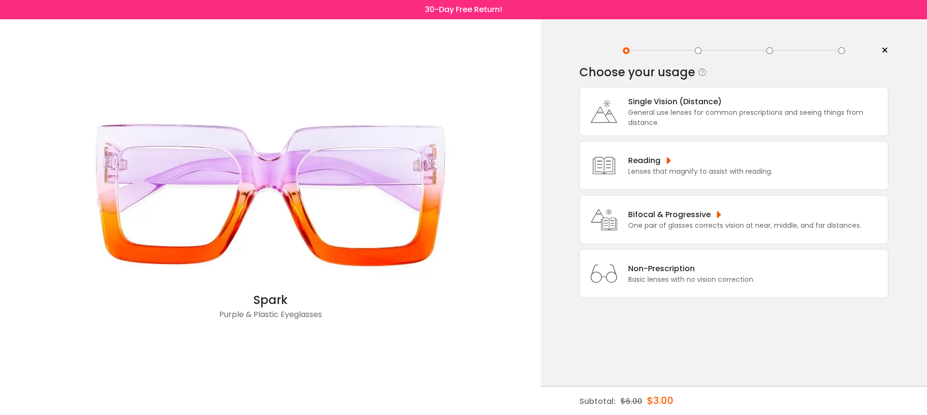
click at [676, 221] on div "Bifocal & Progressive" at bounding box center [744, 215] width 233 height 12
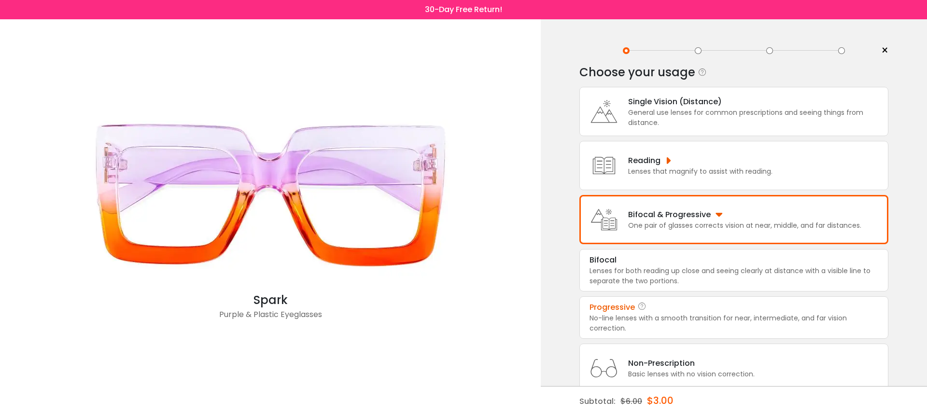
click at [693, 323] on div "No-line lenses with a smooth transition for near, intermediate, and far vision …" at bounding box center [733, 323] width 289 height 20
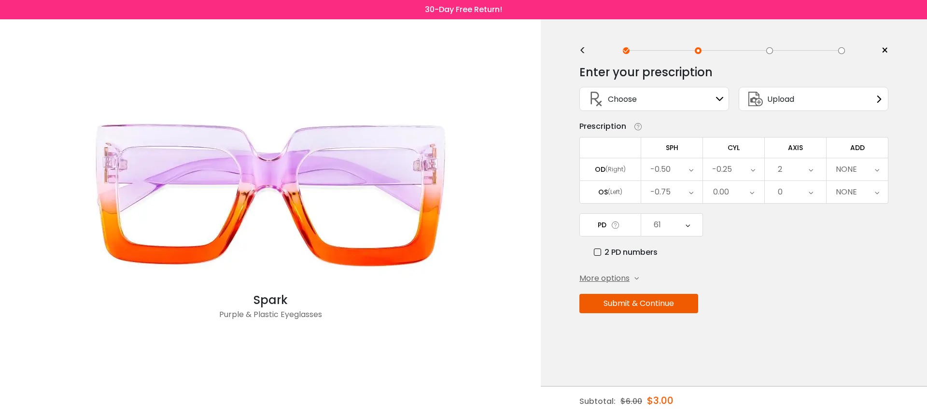
click at [860, 176] on div "NONE" at bounding box center [856, 169] width 61 height 22
click at [859, 249] on li "+1.00" at bounding box center [856, 241] width 61 height 17
click at [693, 304] on button "Submit & Continue" at bounding box center [638, 303] width 119 height 19
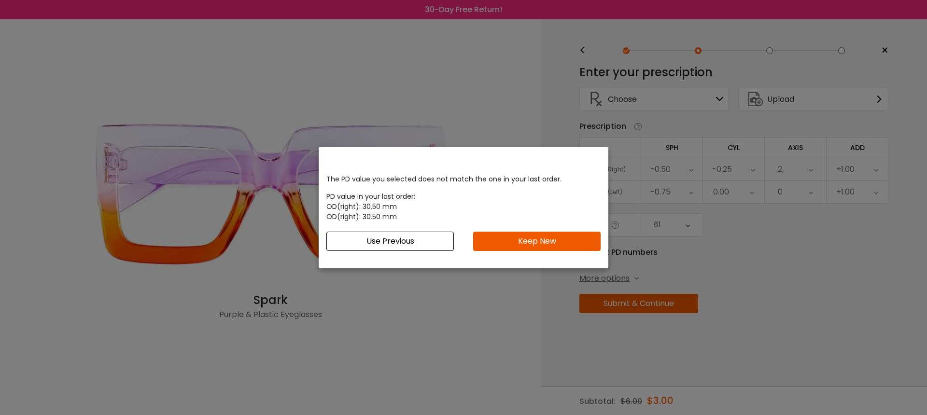
click at [561, 244] on button "Keep New" at bounding box center [536, 241] width 127 height 19
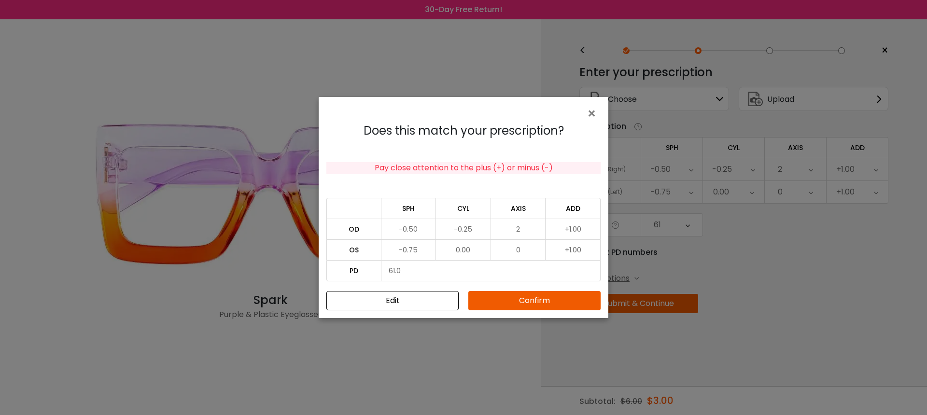
click at [546, 303] on button "Confirm" at bounding box center [534, 300] width 132 height 19
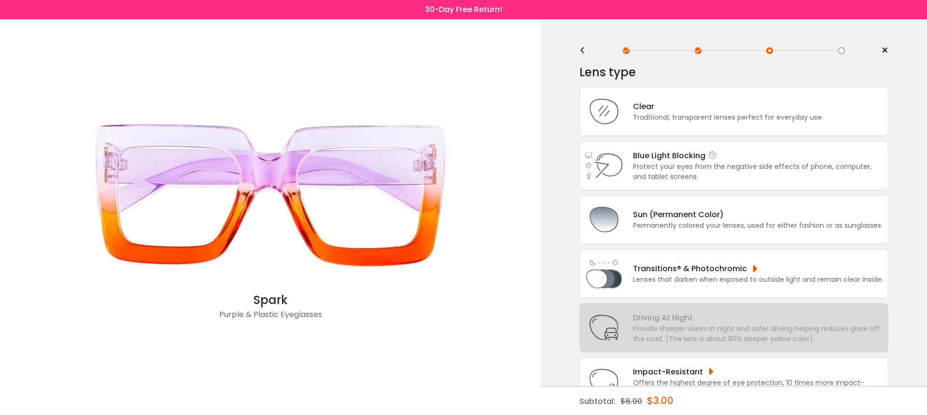
click at [695, 159] on div "Blue Light Blocking Blue Light Blocking Blue Light blocking lenses offer the be…" at bounding box center [758, 156] width 250 height 12
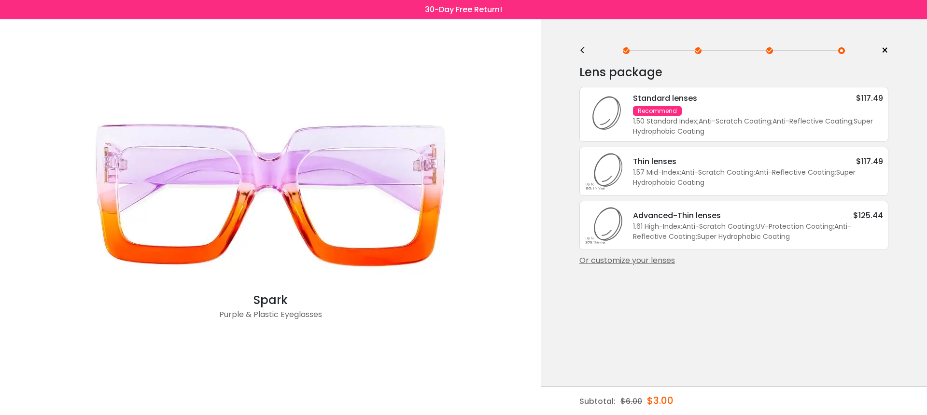
click at [720, 125] on div "1.50 Standard Index ; Anti-Scratch Coating ; Anti-Reflective Coating ; Super Hy…" at bounding box center [758, 126] width 250 height 20
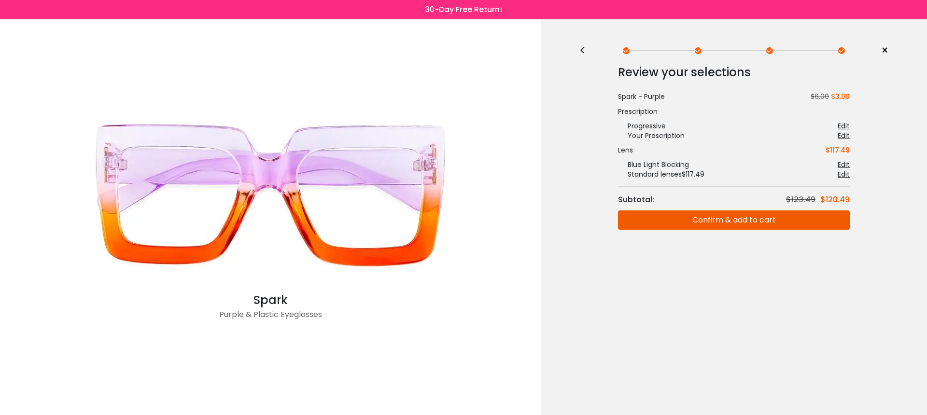
click at [727, 218] on button "Confirm & add to cart" at bounding box center [734, 219] width 232 height 19
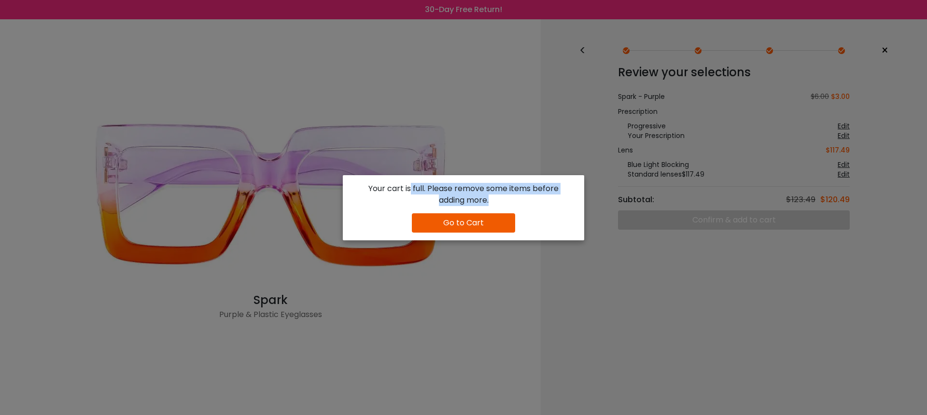
drag, startPoint x: 411, startPoint y: 188, endPoint x: 506, endPoint y: 201, distance: 96.5
click at [506, 201] on div "Your cart is full. Please remove some items before adding more." at bounding box center [463, 194] width 216 height 23
drag, startPoint x: 468, startPoint y: 191, endPoint x: 511, endPoint y: 202, distance: 44.4
click at [511, 202] on div "Your cart is full. Please remove some items before adding more." at bounding box center [463, 194] width 216 height 23
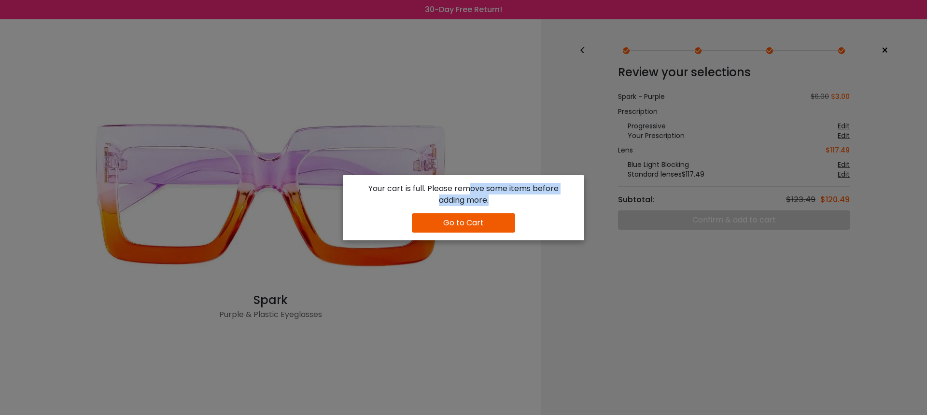
drag, startPoint x: 511, startPoint y: 202, endPoint x: 492, endPoint y: 221, distance: 27.0
click at [511, 202] on div "Your cart is full. Please remove some items before adding more." at bounding box center [463, 194] width 216 height 23
click at [486, 226] on button "Go to Cart" at bounding box center [463, 222] width 103 height 19
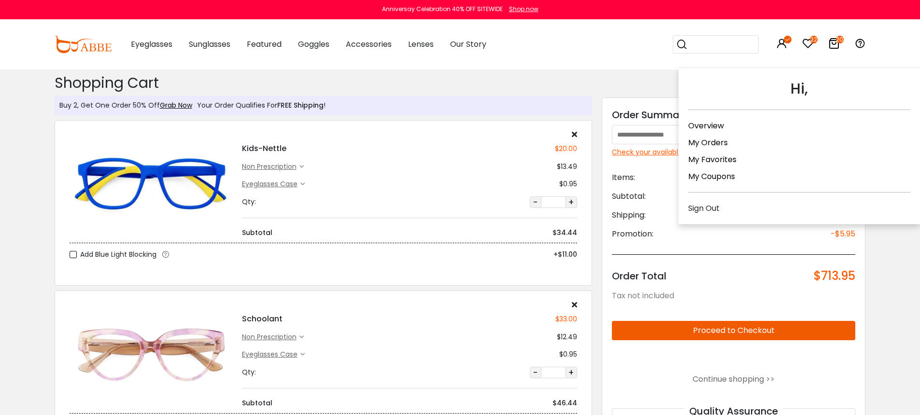
click at [721, 207] on div "Sign Out" at bounding box center [799, 208] width 222 height 12
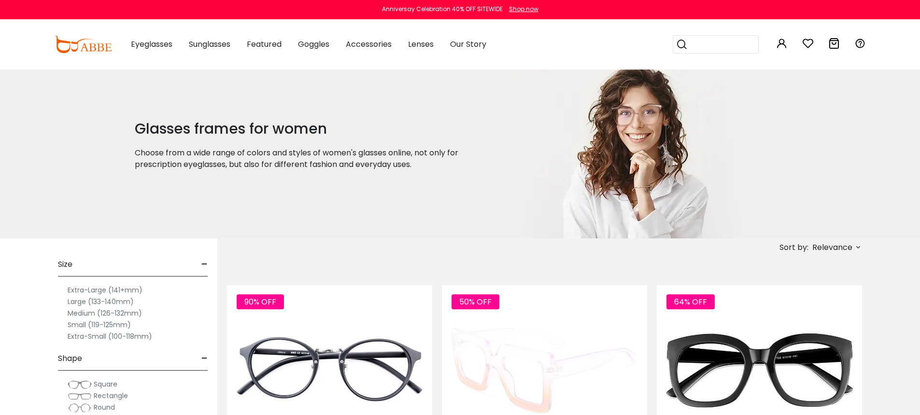
click at [517, 333] on img at bounding box center [544, 370] width 205 height 171
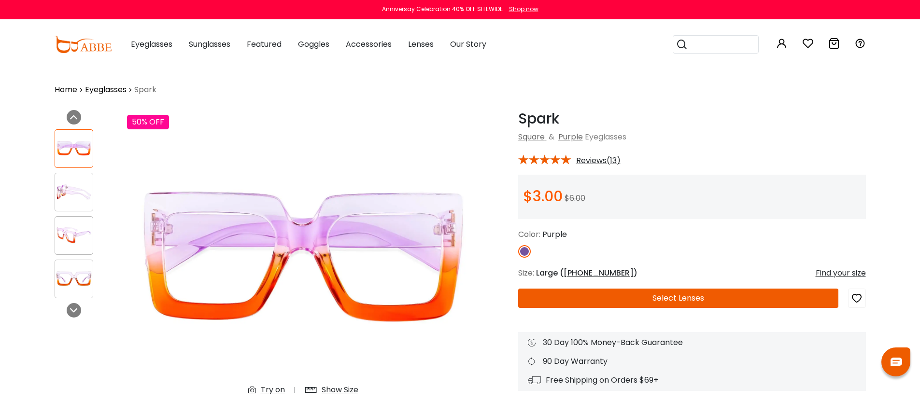
click at [561, 309] on div "Spark Purple Square & Purple Eyeglasses * Reviews(13) $3.00 $6.00" at bounding box center [692, 250] width 348 height 281
click at [565, 301] on button "Select Lenses" at bounding box center [678, 298] width 320 height 19
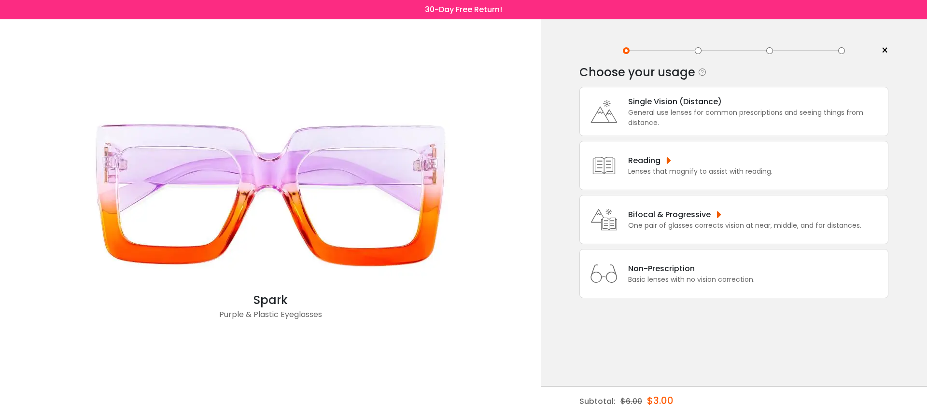
click at [673, 298] on div "Non-Prescription Basic lenses with no vision correction." at bounding box center [733, 273] width 309 height 49
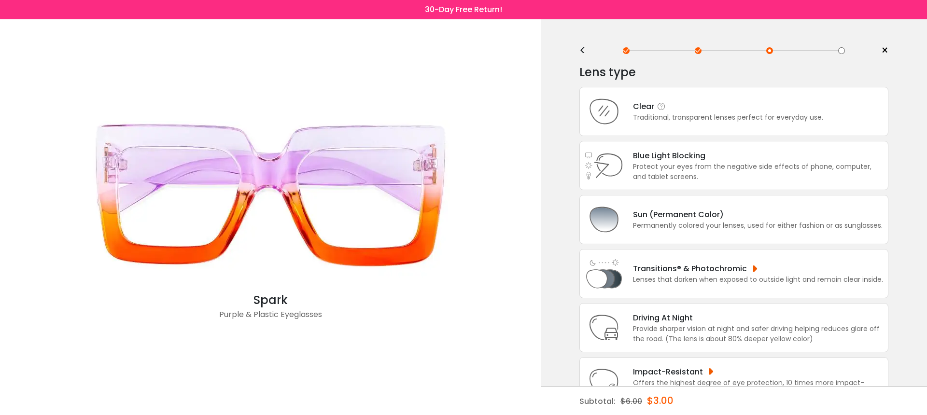
click at [700, 115] on div "Traditional, transparent lenses perfect for everyday use." at bounding box center [728, 117] width 190 height 10
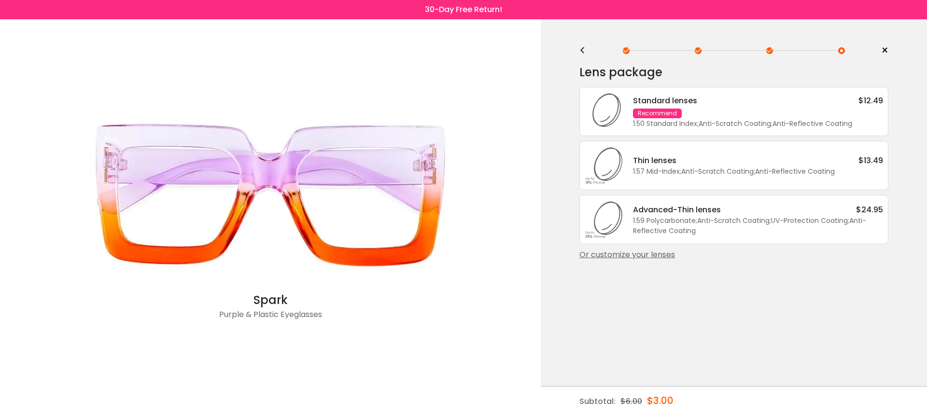
click at [700, 115] on div "Standard lenses $12.49 Recommend 1.50 Standard Index ; Anti-Scratch Coating ; A…" at bounding box center [753, 112] width 260 height 34
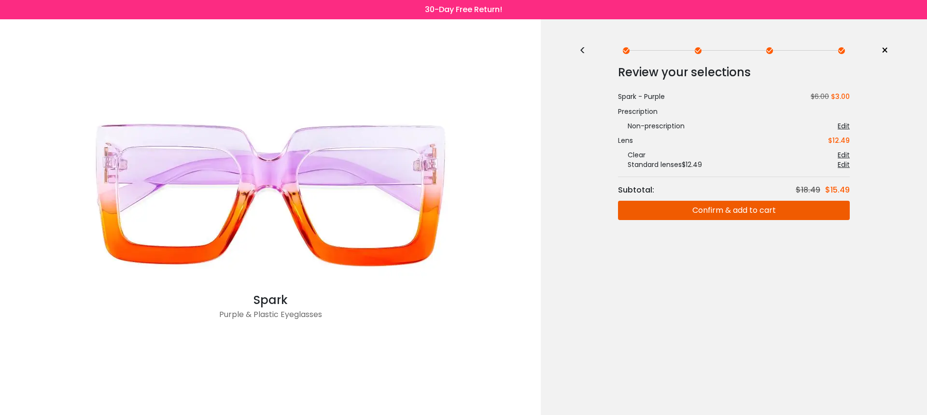
click at [719, 209] on button "Confirm & add to cart" at bounding box center [734, 210] width 232 height 19
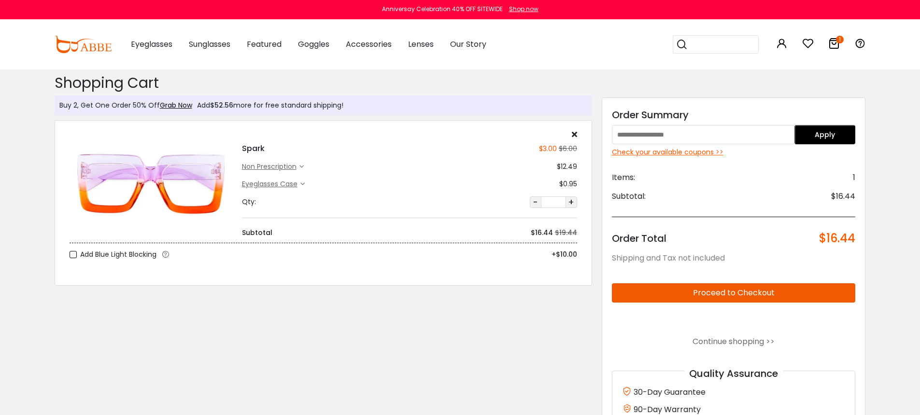
click at [740, 296] on button "Proceed to Checkout" at bounding box center [734, 292] width 244 height 19
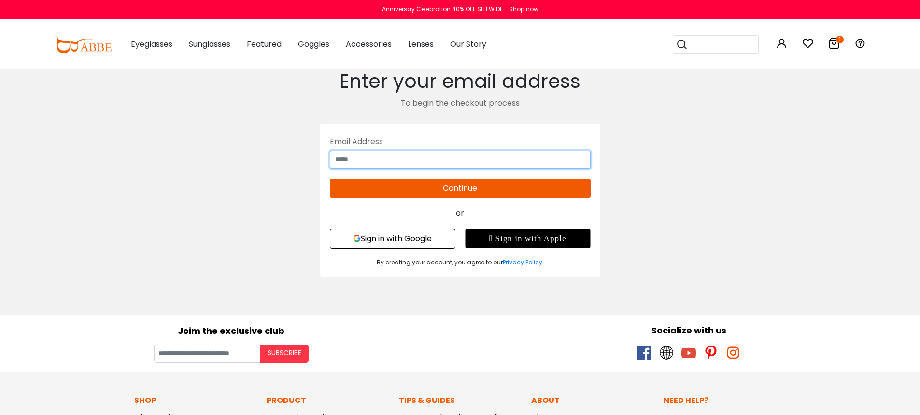
drag, startPoint x: 452, startPoint y: 160, endPoint x: 502, endPoint y: 165, distance: 49.9
click at [452, 160] on input "text" at bounding box center [460, 160] width 261 height 18
type input "**********"
click at [535, 187] on button "Continue" at bounding box center [460, 188] width 261 height 19
type input "**********"
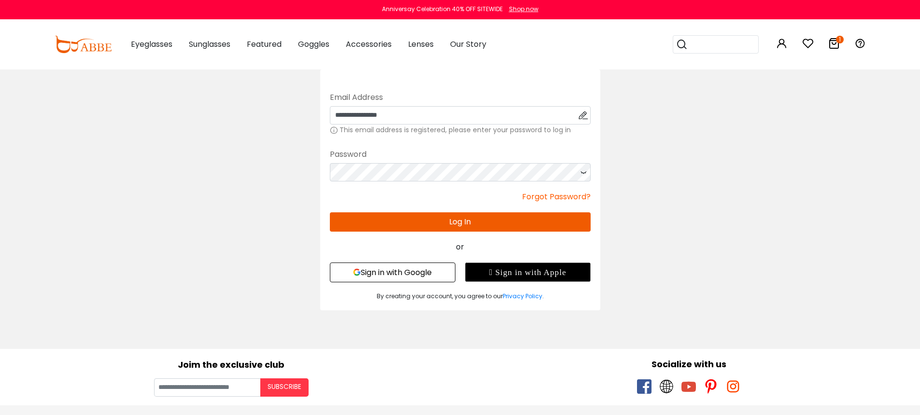
click at [548, 225] on button "Log In" at bounding box center [460, 221] width 261 height 19
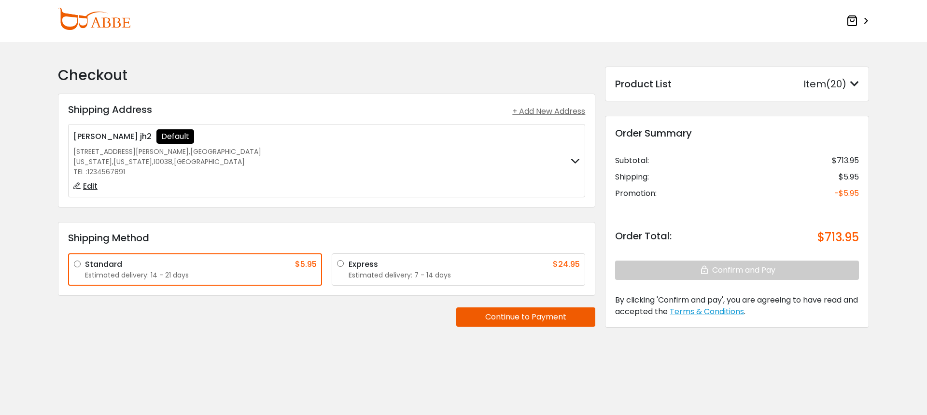
click at [849, 20] on icon at bounding box center [852, 21] width 12 height 12
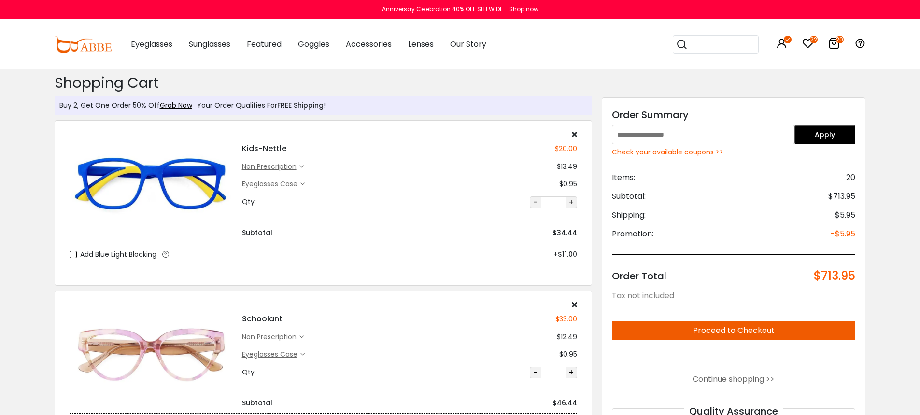
click at [711, 47] on input "search" at bounding box center [721, 44] width 68 height 17
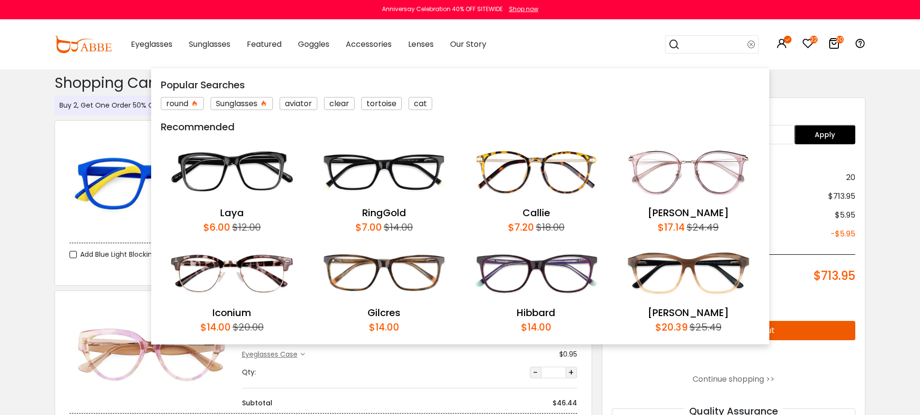
paste input "**********"
type input "*********"
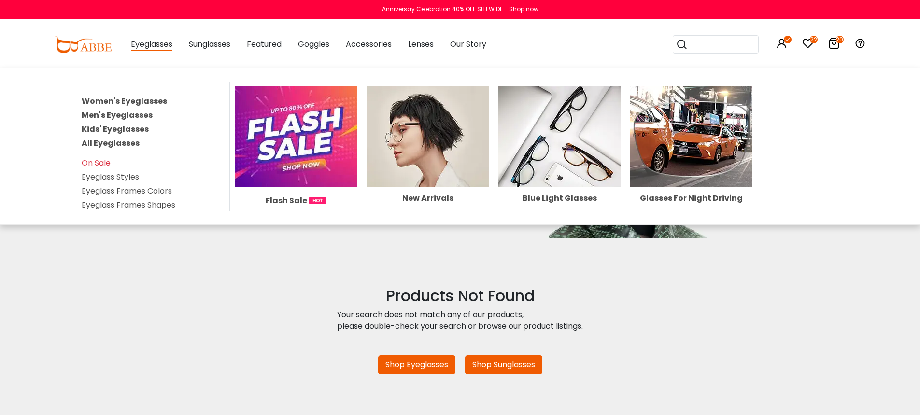
click at [129, 101] on link "Women's Eyeglasses" at bounding box center [124, 101] width 85 height 11
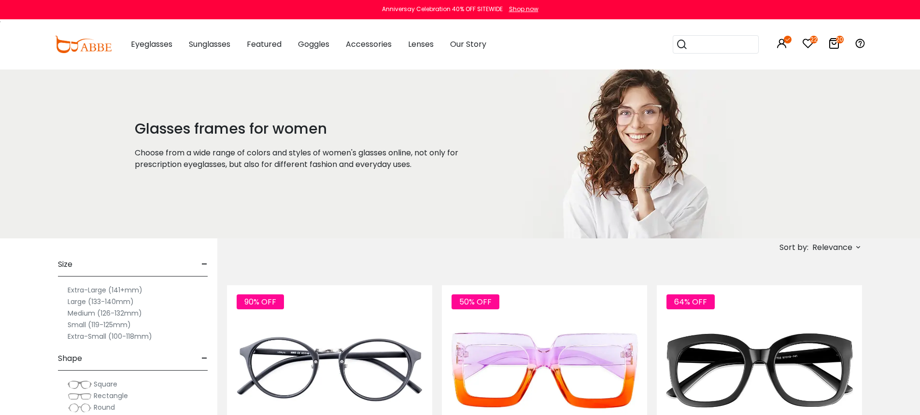
click at [91, 50] on img at bounding box center [83, 44] width 57 height 17
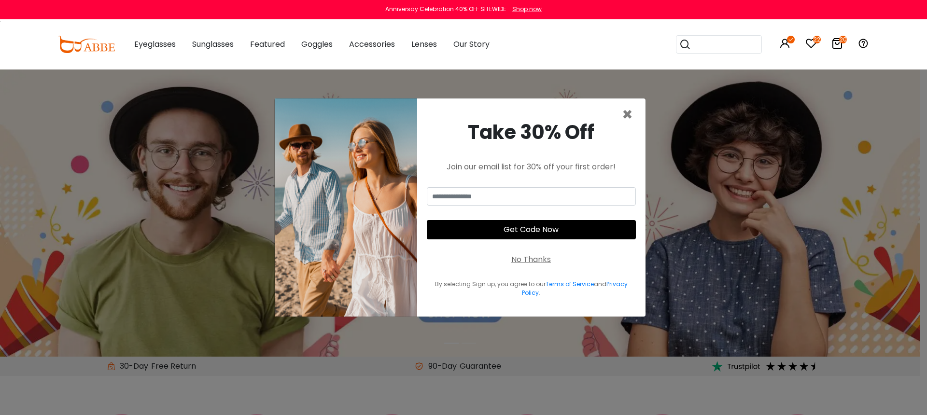
click at [533, 255] on div "No Thanks" at bounding box center [531, 260] width 40 height 12
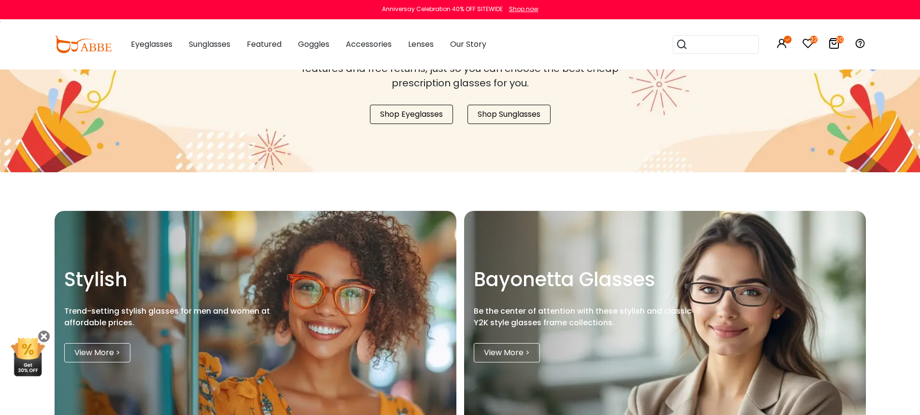
scroll to position [1155, 0]
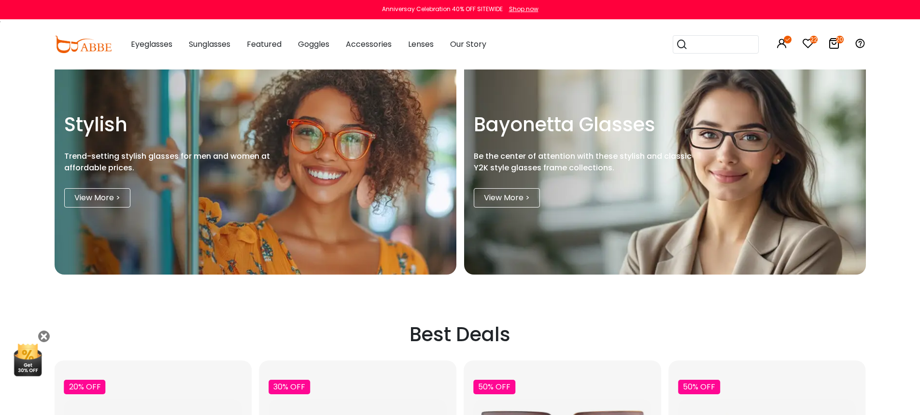
click at [115, 195] on link "View More >" at bounding box center [97, 197] width 66 height 19
click at [94, 200] on link "View More >" at bounding box center [97, 197] width 66 height 19
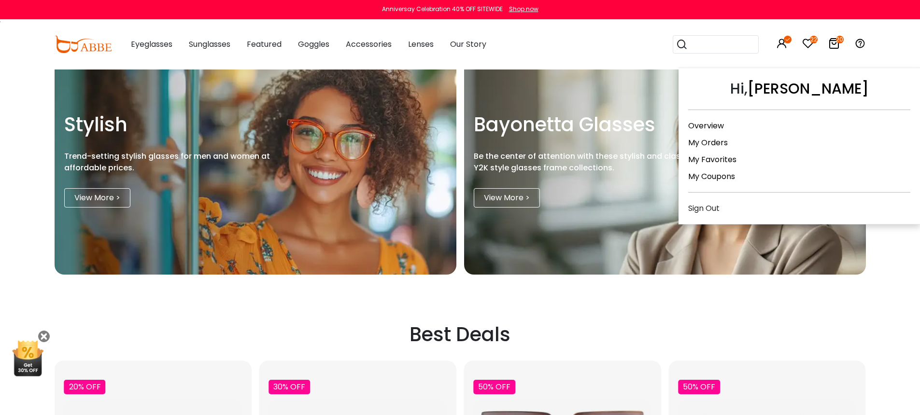
click at [713, 209] on div "Sign Out" at bounding box center [799, 208] width 222 height 12
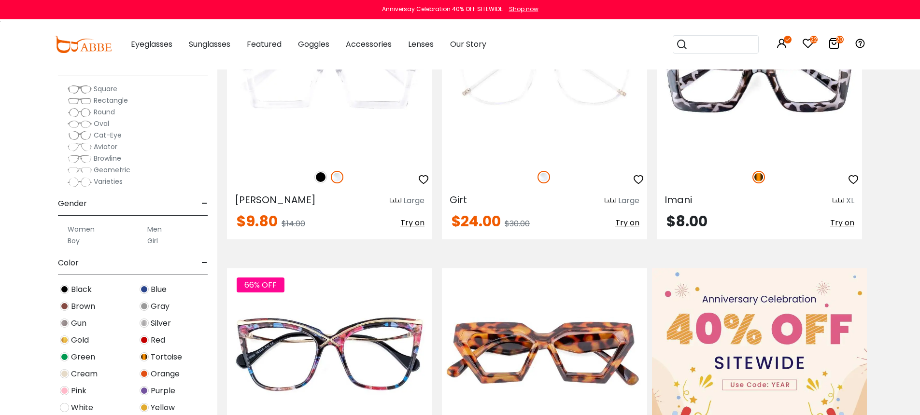
scroll to position [80, 0]
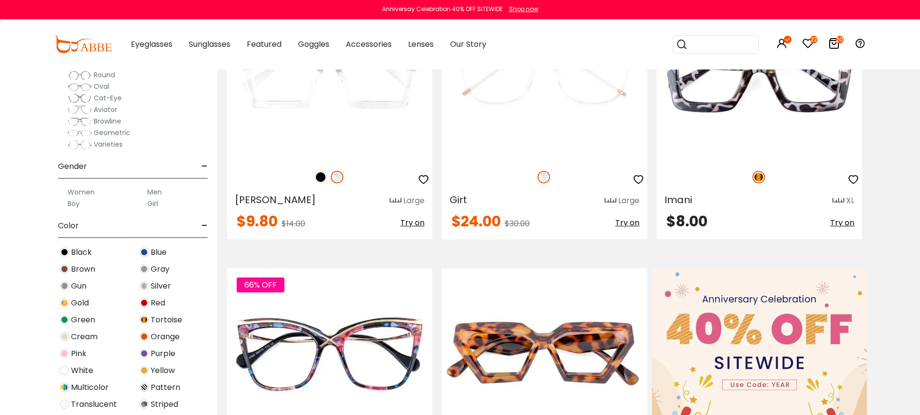
click at [79, 252] on span "Black" at bounding box center [81, 253] width 21 height 12
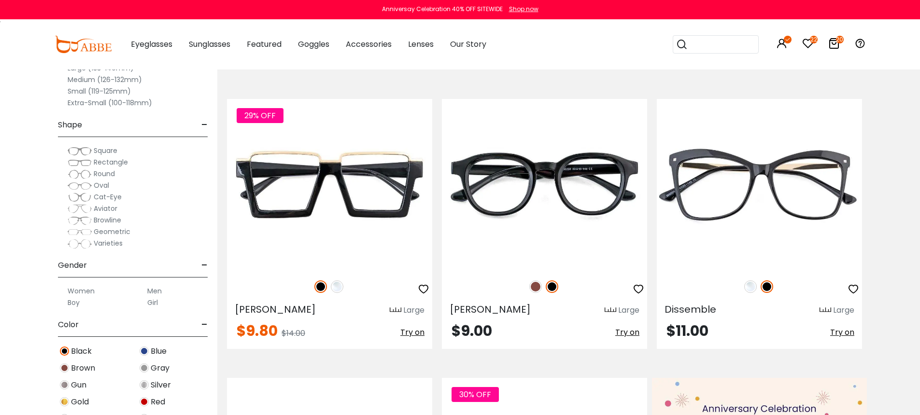
scroll to position [373, 0]
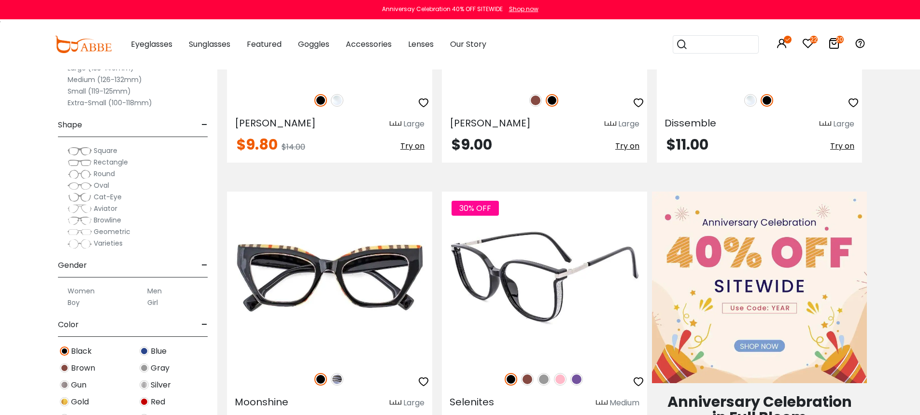
click at [541, 279] on img at bounding box center [544, 277] width 205 height 171
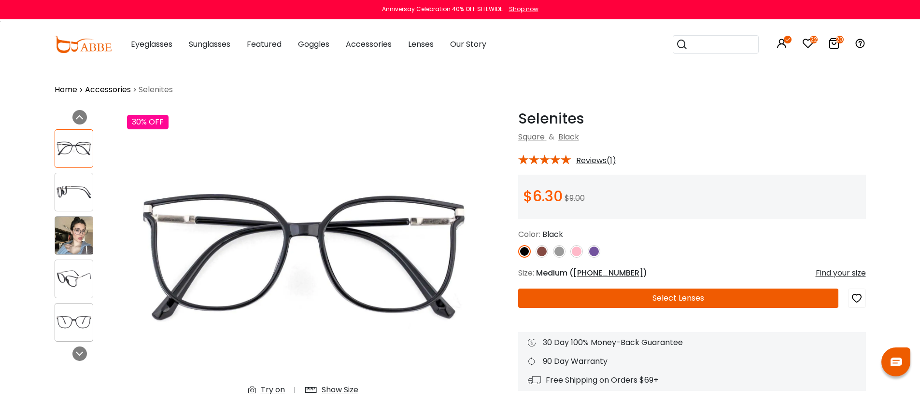
click at [590, 250] on img at bounding box center [593, 251] width 13 height 13
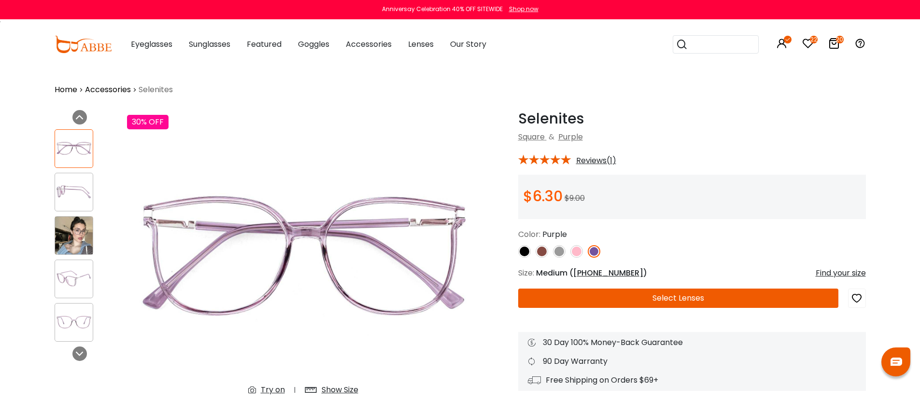
click at [575, 252] on img at bounding box center [576, 251] width 13 height 13
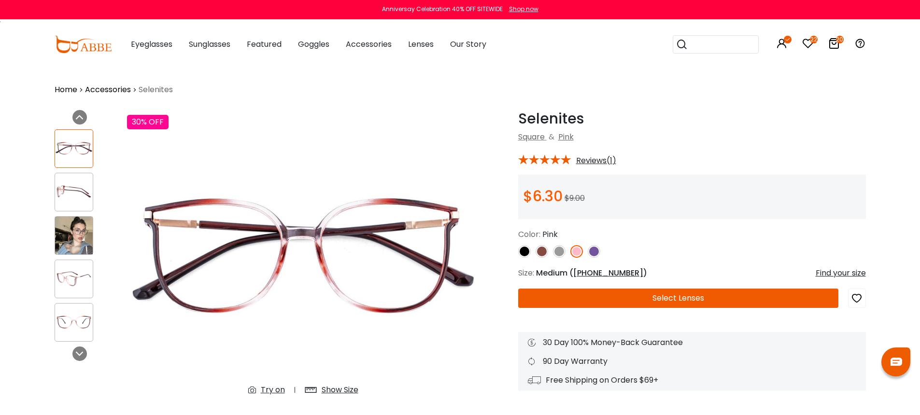
click at [558, 252] on img at bounding box center [559, 251] width 13 height 13
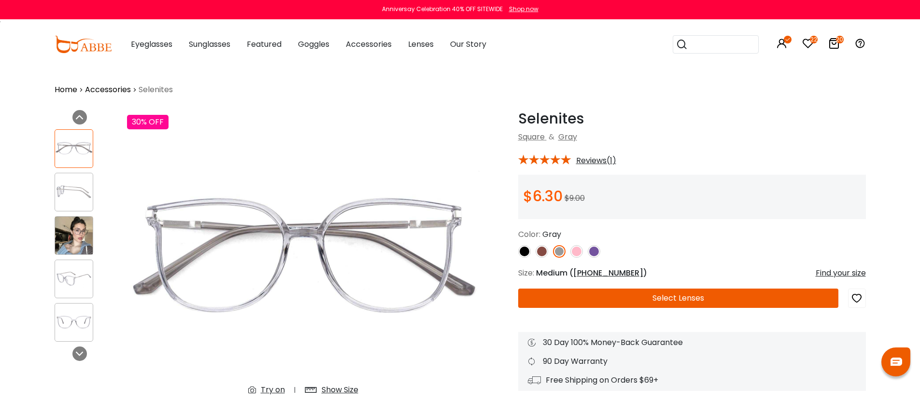
click at [538, 253] on img at bounding box center [541, 251] width 13 height 13
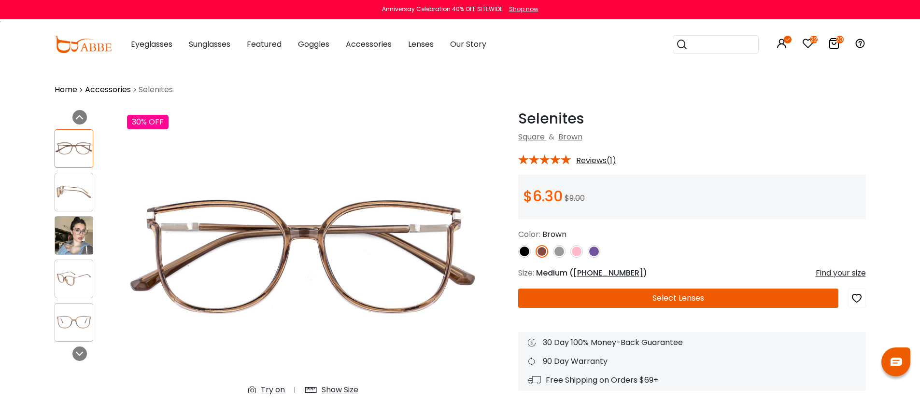
click at [62, 196] on img at bounding box center [74, 191] width 38 height 19
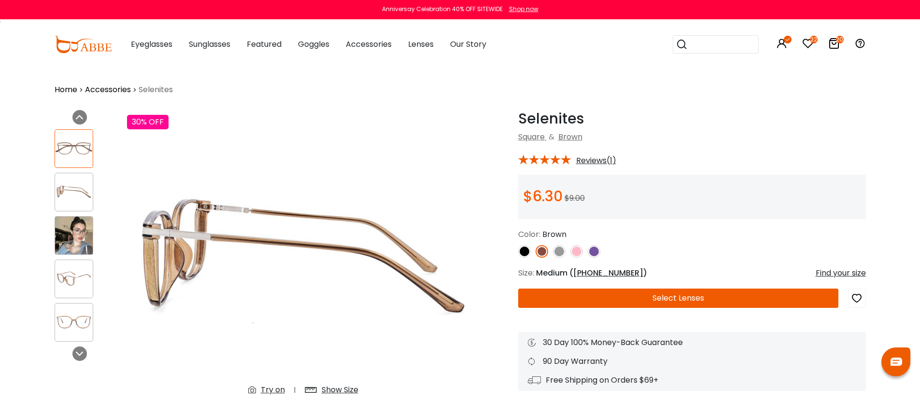
click at [73, 276] on img at bounding box center [74, 278] width 38 height 19
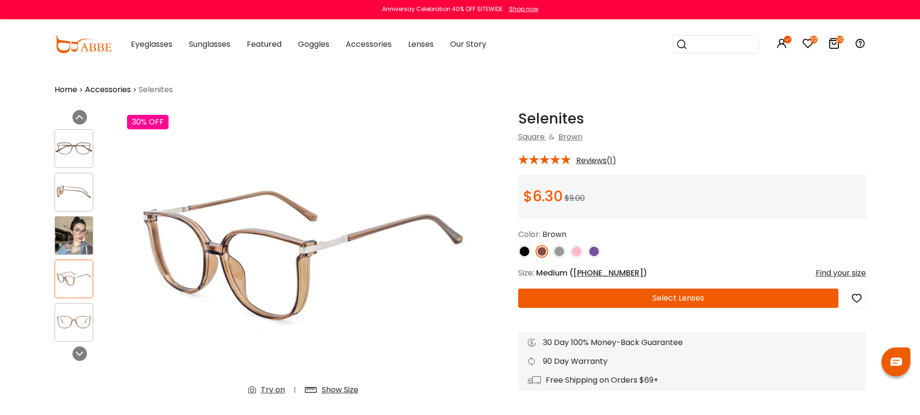
click at [529, 250] on img at bounding box center [524, 251] width 13 height 13
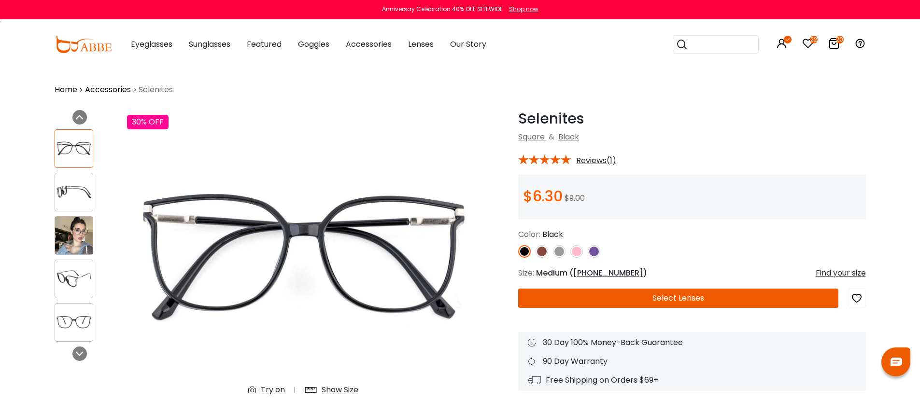
click at [73, 235] on img at bounding box center [74, 236] width 38 height 38
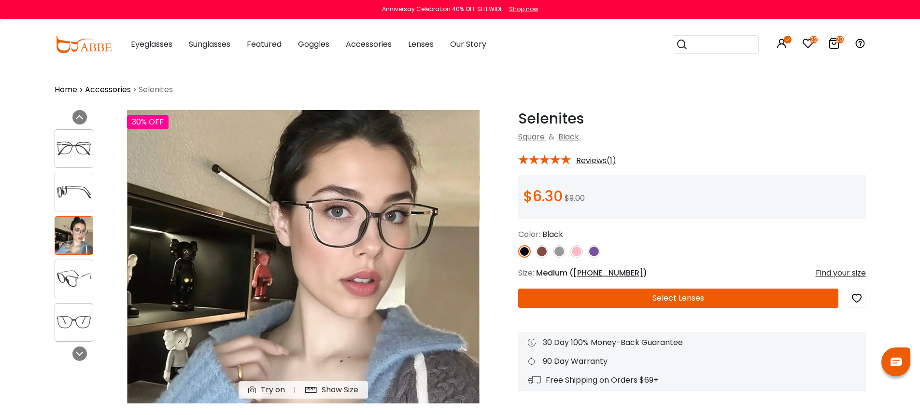
click at [700, 143] on div "Selenites Black Square & Black * Reviews(1) 00" at bounding box center [692, 250] width 348 height 281
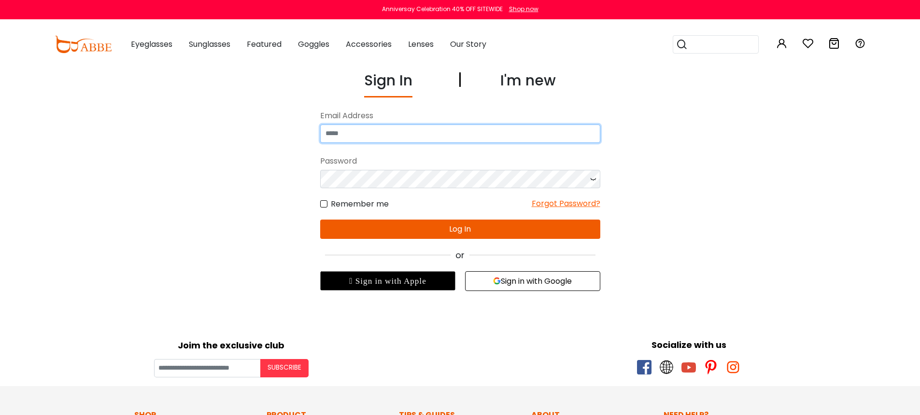
click at [360, 133] on input "email" at bounding box center [460, 134] width 280 height 18
type input "**********"
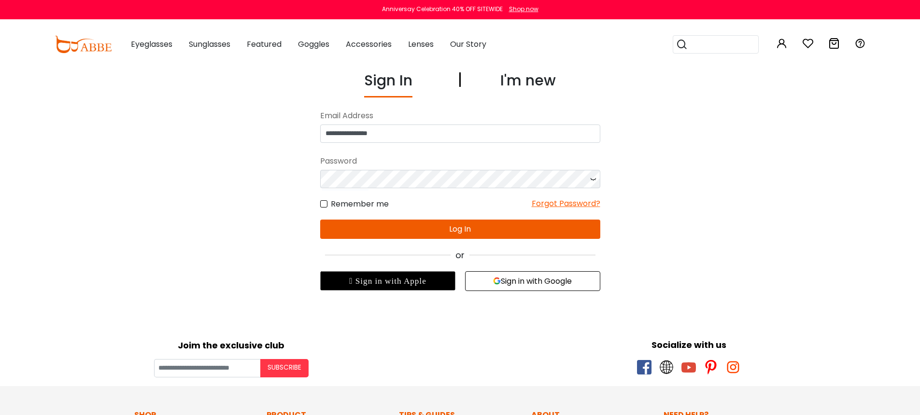
click at [518, 231] on button "Log In" at bounding box center [460, 229] width 280 height 19
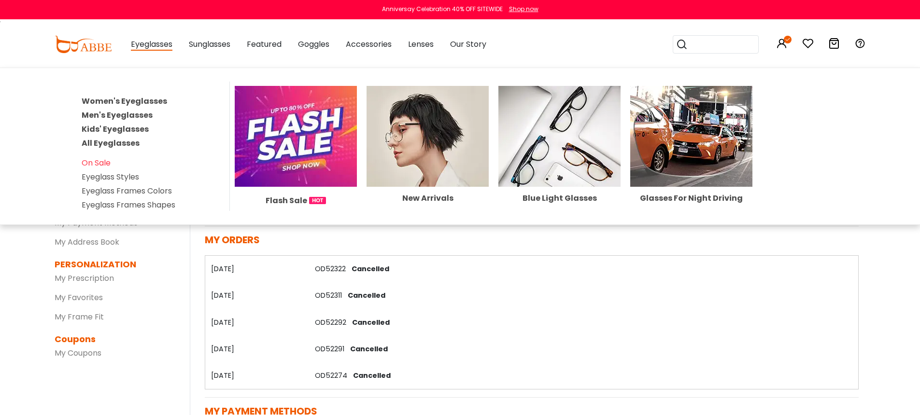
click at [152, 99] on link "Women's Eyeglasses" at bounding box center [124, 101] width 85 height 11
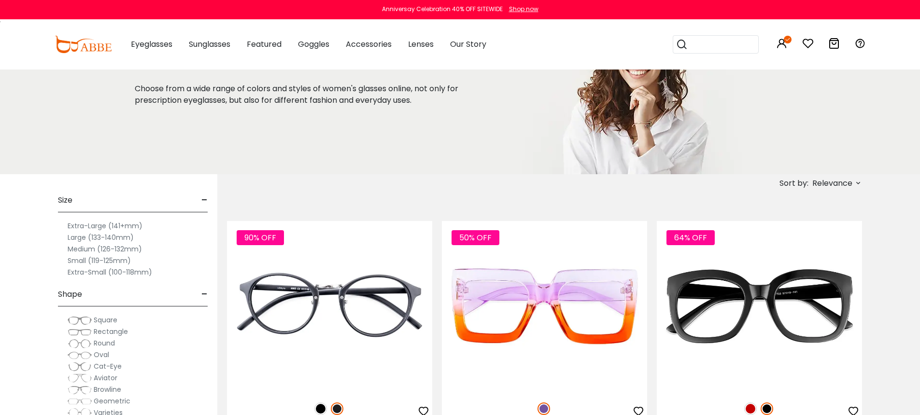
scroll to position [107, 0]
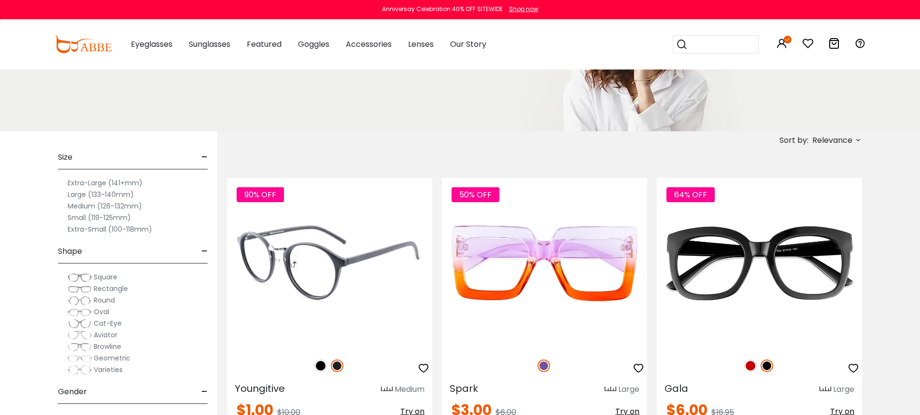
click at [387, 250] on img at bounding box center [329, 263] width 205 height 171
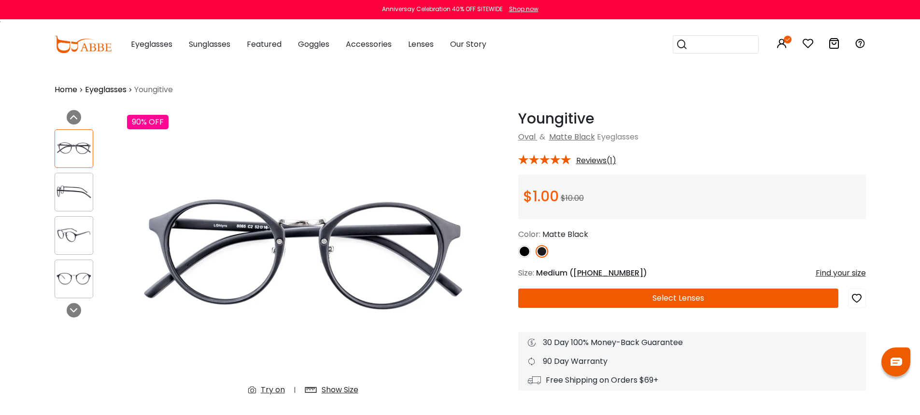
click at [619, 295] on button "Select Lenses" at bounding box center [678, 298] width 320 height 19
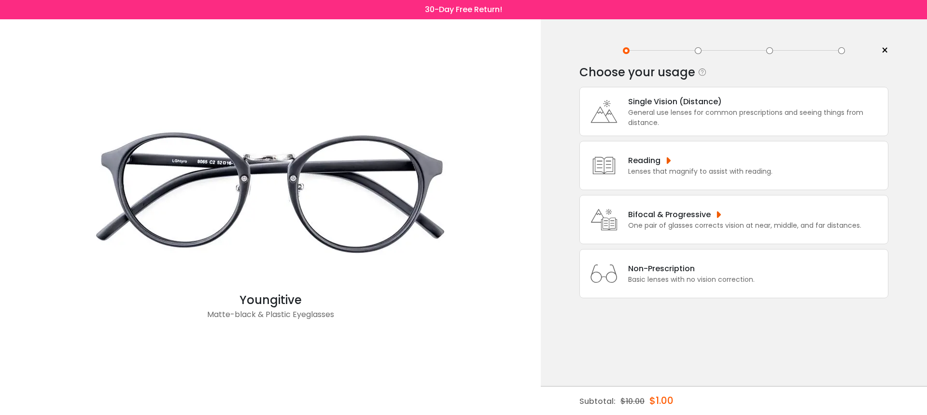
click at [619, 293] on icon at bounding box center [604, 273] width 39 height 39
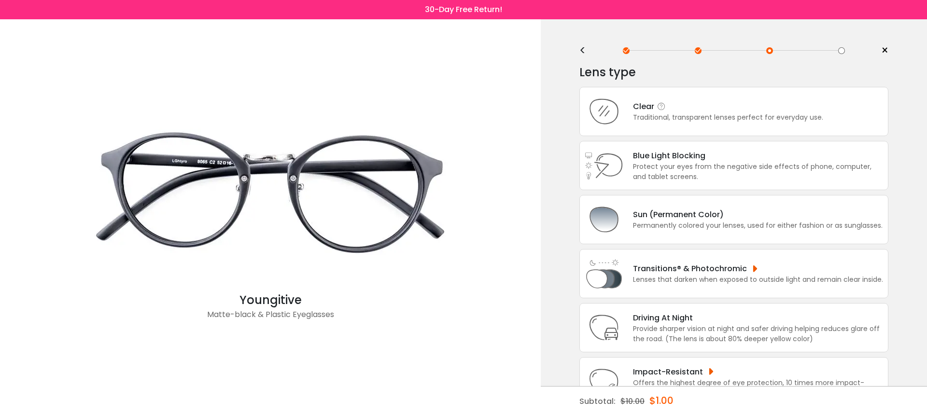
click at [672, 121] on div "Traditional, transparent lenses perfect for everyday use." at bounding box center [728, 117] width 190 height 10
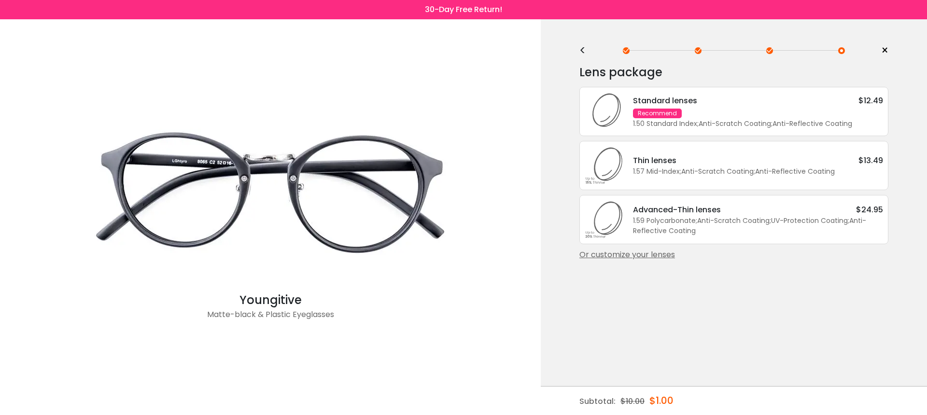
click at [736, 115] on div "Standard lenses $12.49 Recommend 1.50 Standard Index ; Anti-Scratch Coating ; A…" at bounding box center [753, 112] width 260 height 34
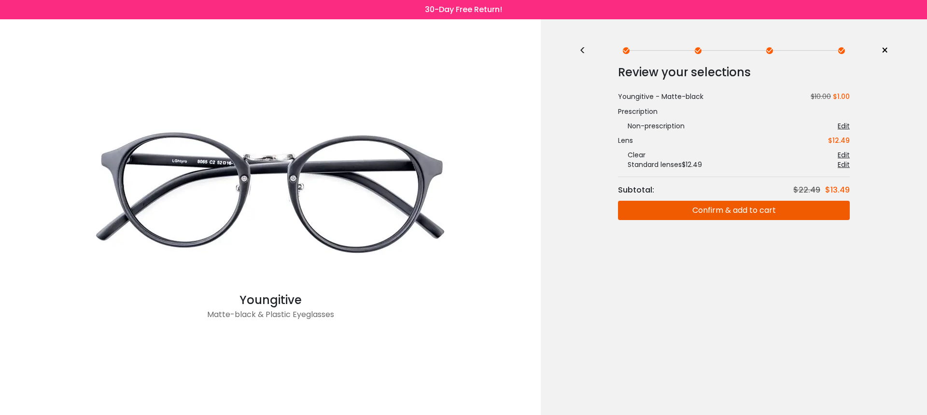
click at [740, 213] on button "Confirm & add to cart" at bounding box center [734, 210] width 232 height 19
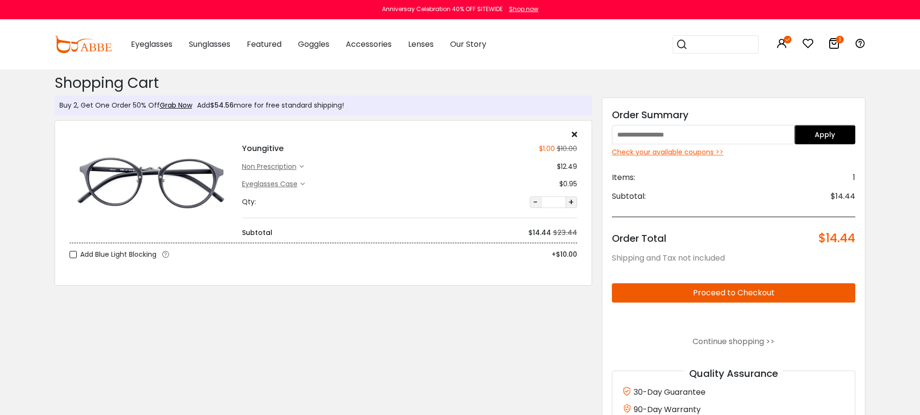
click at [701, 150] on div "Check your available coupons >>" at bounding box center [734, 152] width 244 height 10
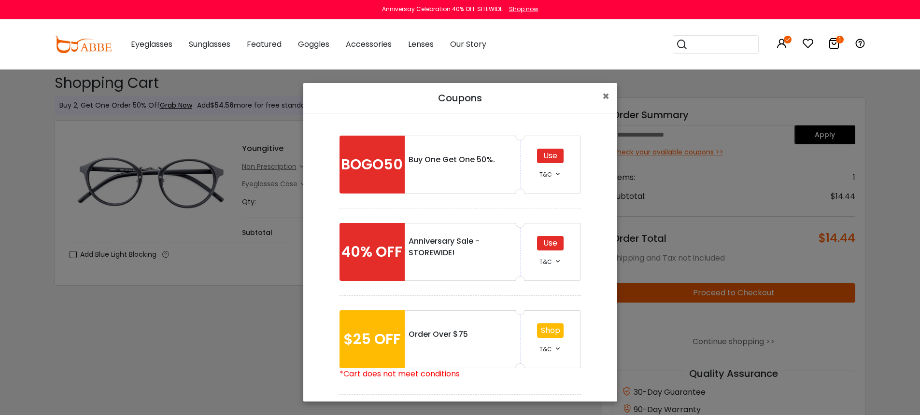
click at [549, 239] on div "Use" at bounding box center [550, 243] width 27 height 14
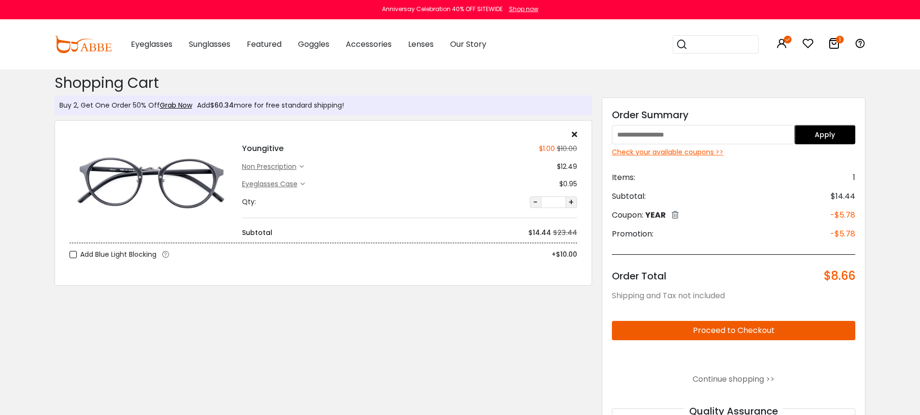
click at [777, 325] on button "Proceed to Checkout" at bounding box center [734, 330] width 244 height 19
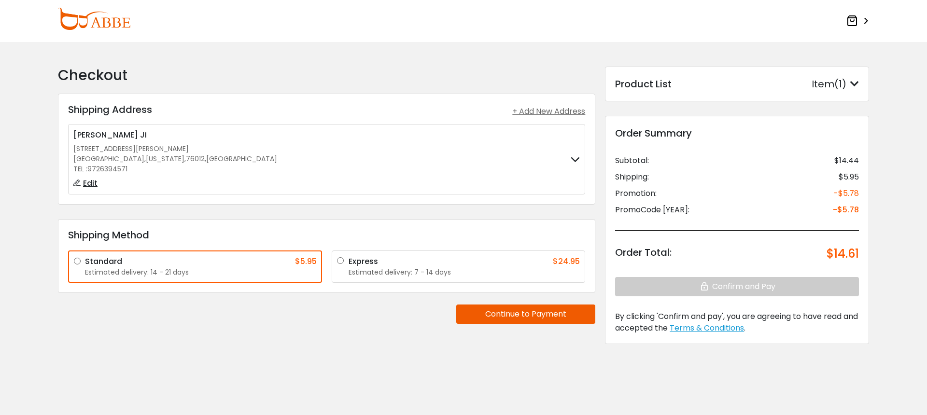
click at [478, 320] on button "Continue to Payment" at bounding box center [525, 314] width 139 height 19
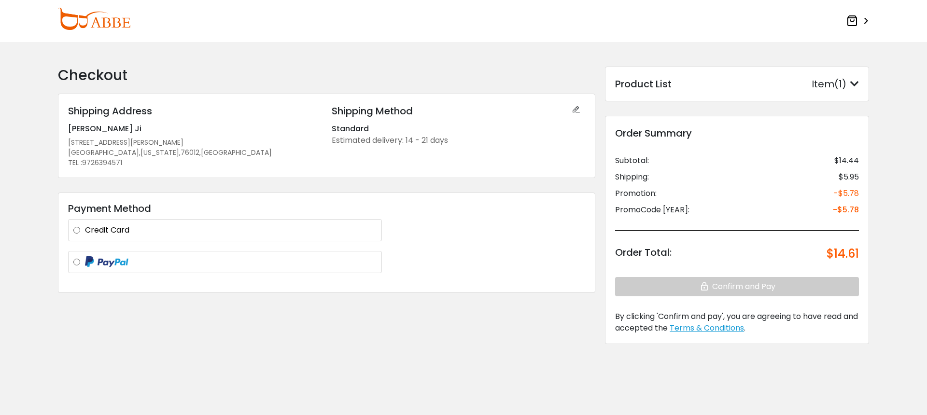
click at [287, 233] on label "Credit Card" at bounding box center [231, 230] width 292 height 12
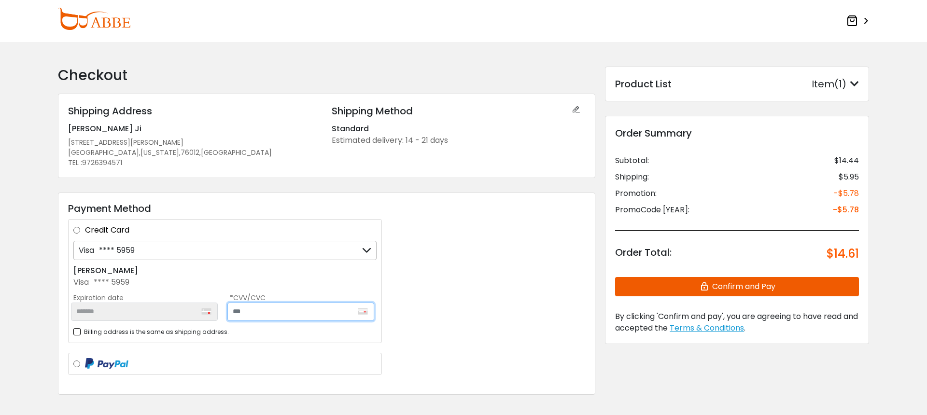
click at [311, 308] on input "text" at bounding box center [300, 312] width 147 height 18
type input "***"
click at [483, 250] on div "Payment Method Credit Card Visa **** 5959 Visa **** 5959 + Add a new card JI HO…" at bounding box center [326, 294] width 537 height 203
click at [690, 293] on button "Confirm and Pay" at bounding box center [737, 286] width 244 height 19
